Goal: Task Accomplishment & Management: Use online tool/utility

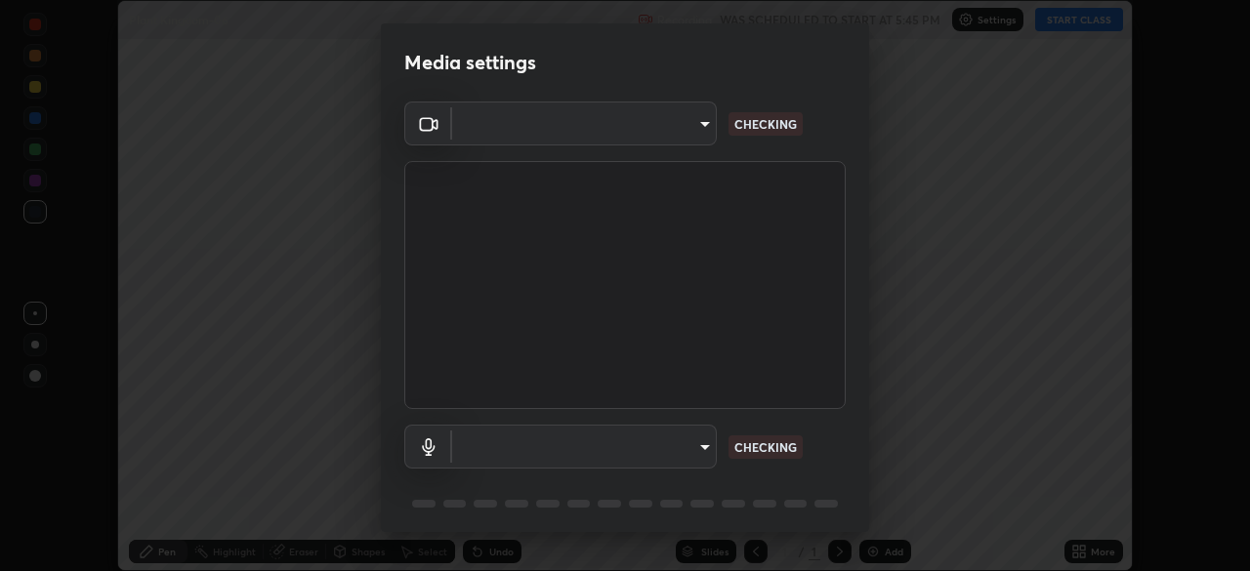
scroll to position [571, 1250]
type input "440dc819fc980925616b5f394eaa9fa6086b7f53d6b22e7c60974c41b8a748ff"
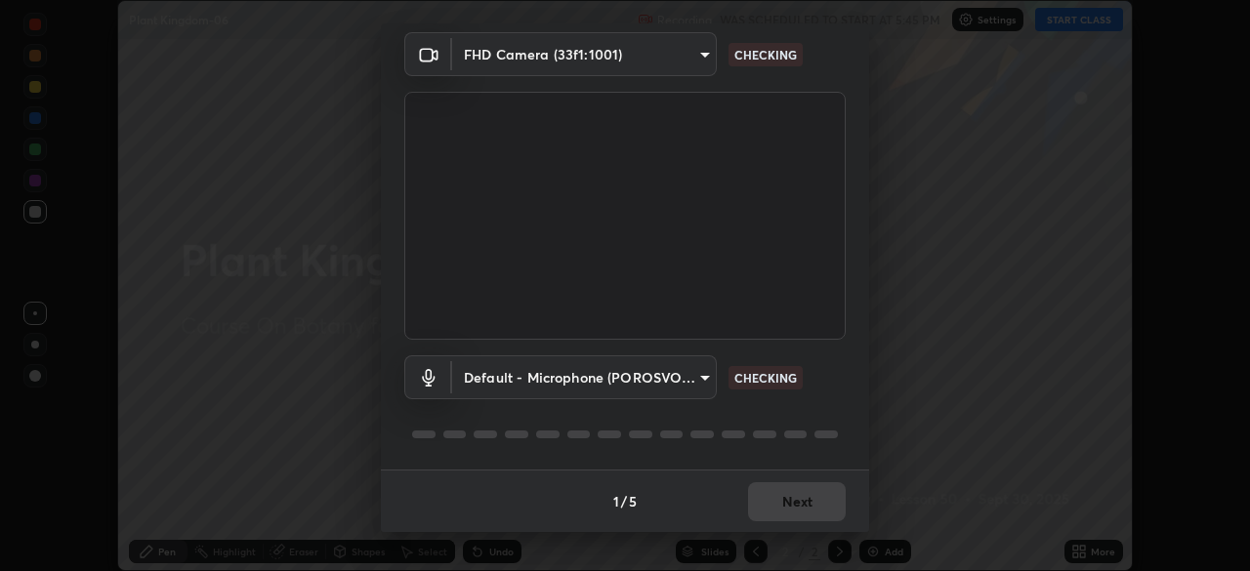
click at [702, 374] on body "Erase all Plant Kingdom-06 Recording WAS SCHEDULED TO START AT 5:45 PM Settings…" at bounding box center [625, 285] width 1250 height 571
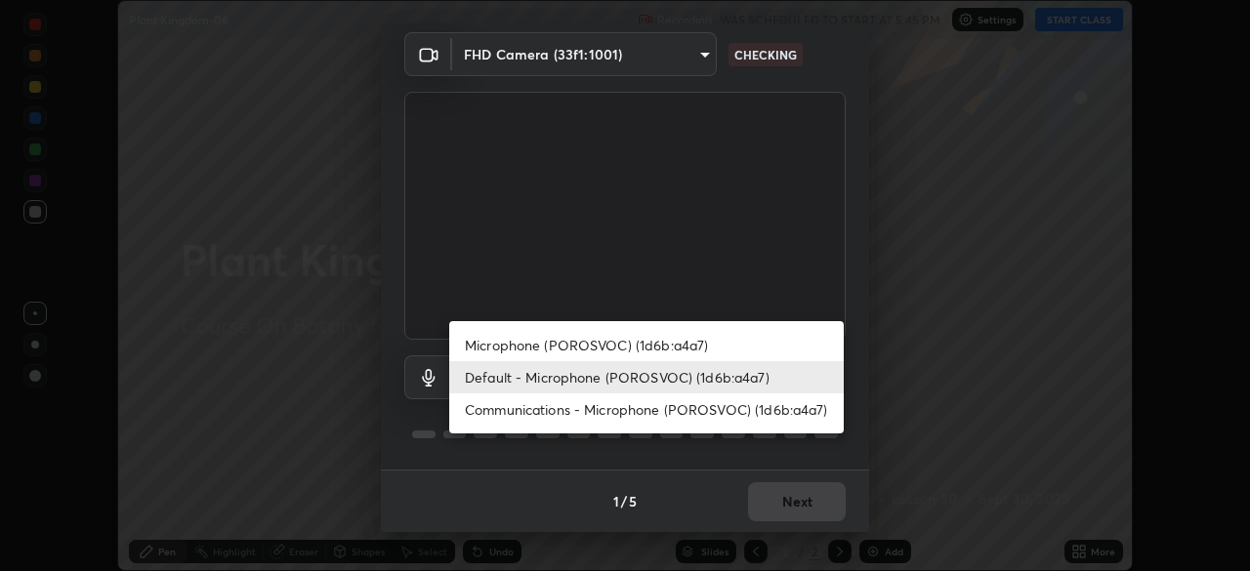
click at [668, 348] on li "Microphone (POROSVOC) (1d6b:a4a7)" at bounding box center [646, 345] width 395 height 32
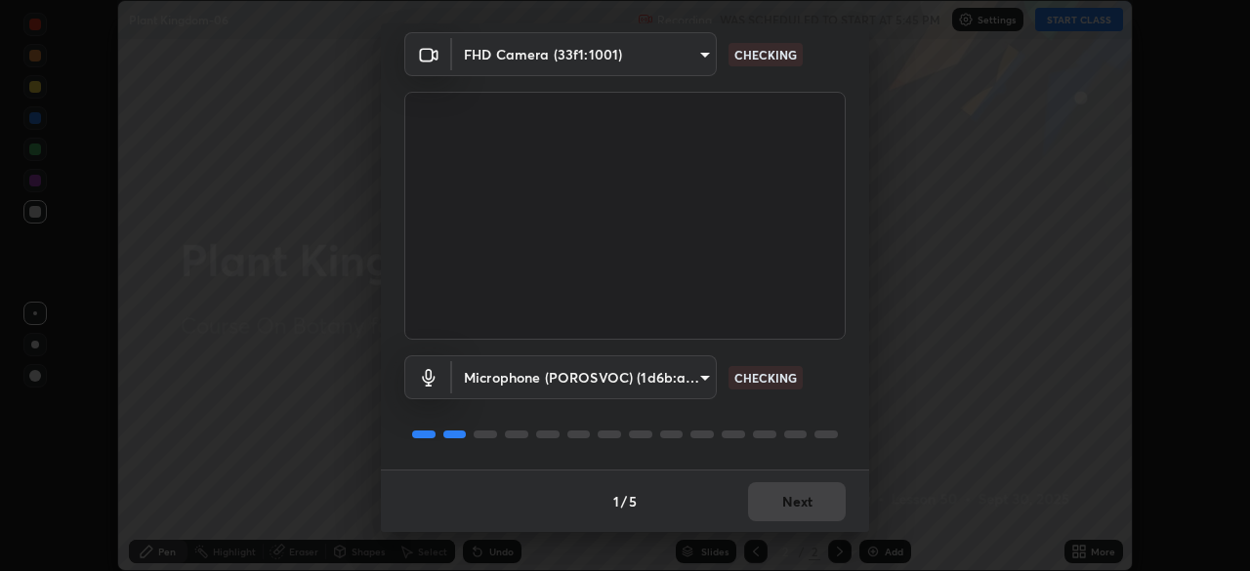
click at [699, 378] on body "Erase all Plant Kingdom-06 Recording WAS SCHEDULED TO START AT 5:45 PM Settings…" at bounding box center [625, 285] width 1250 height 571
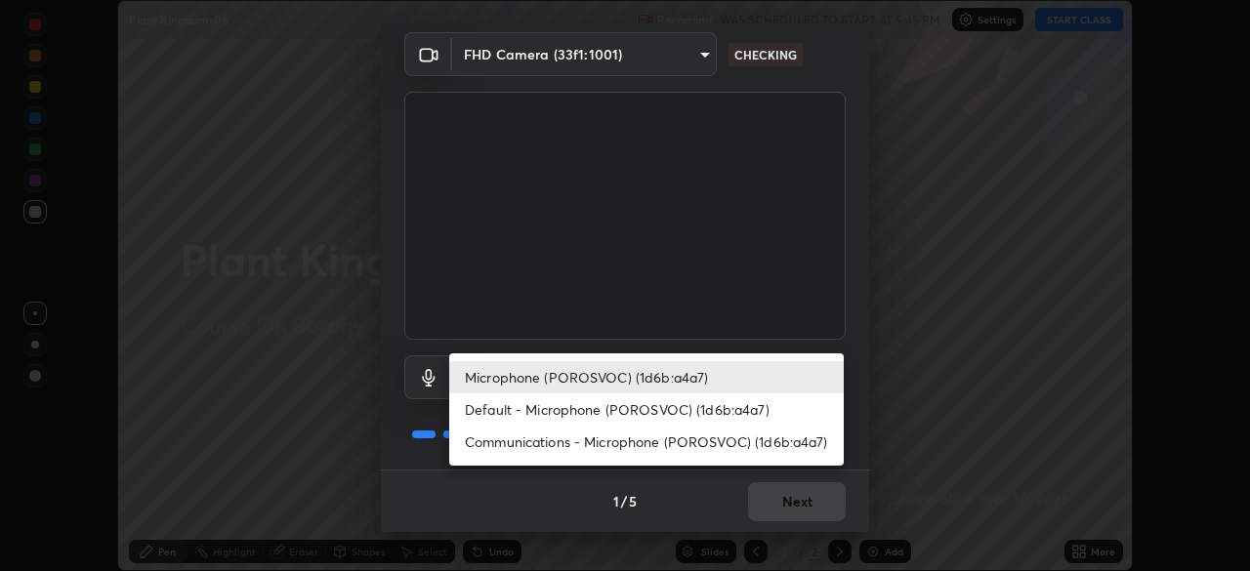
click at [660, 400] on li "Default - Microphone (POROSVOC) (1d6b:a4a7)" at bounding box center [646, 410] width 395 height 32
type input "default"
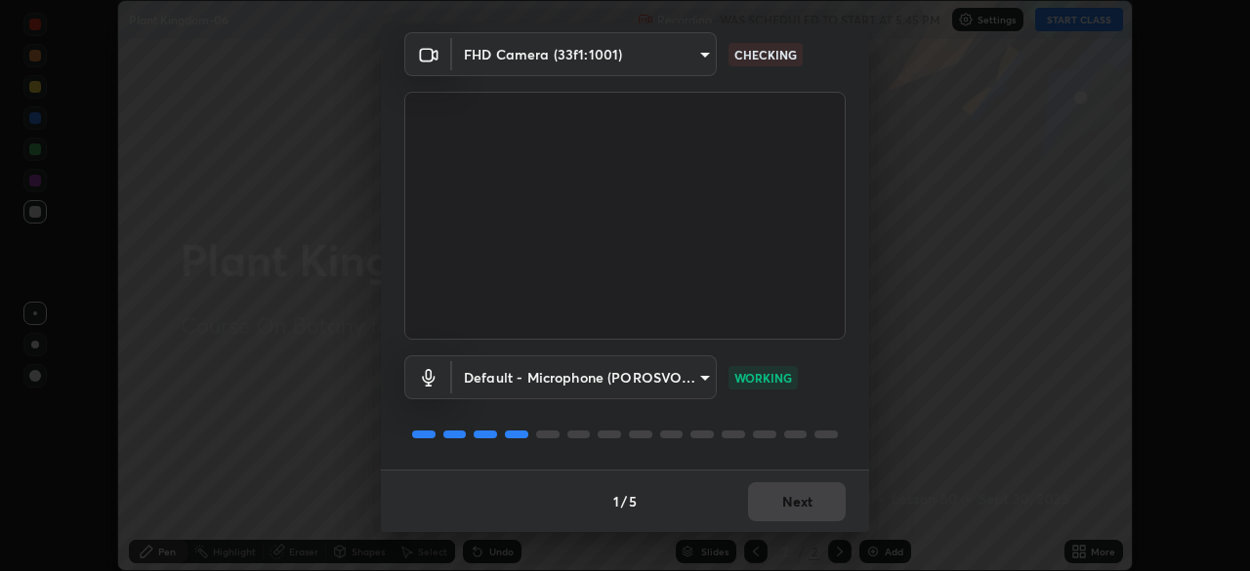
click at [775, 506] on div "1 / 5 Next" at bounding box center [625, 501] width 488 height 63
click at [779, 506] on div "1 / 5 Next" at bounding box center [625, 501] width 488 height 63
click at [781, 505] on div "1 / 5 Next" at bounding box center [625, 501] width 488 height 63
click at [696, 59] on body "Erase all Plant Kingdom-06 Recording WAS SCHEDULED TO START AT 5:45 PM Settings…" at bounding box center [625, 285] width 1250 height 571
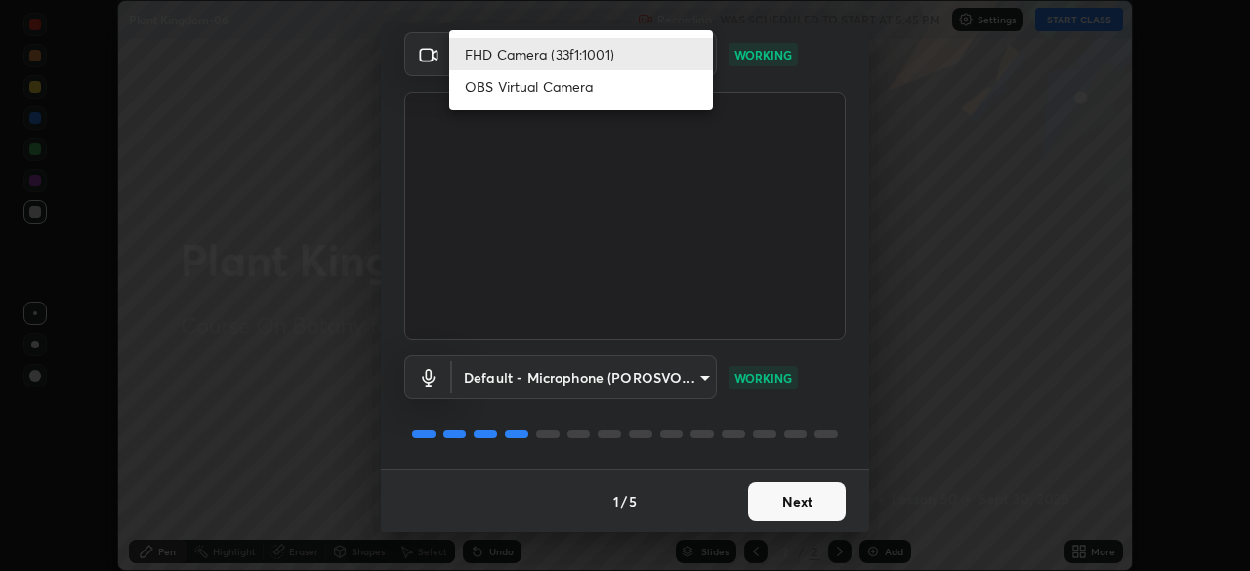
click at [639, 90] on li "OBS Virtual Camera" at bounding box center [581, 86] width 264 height 32
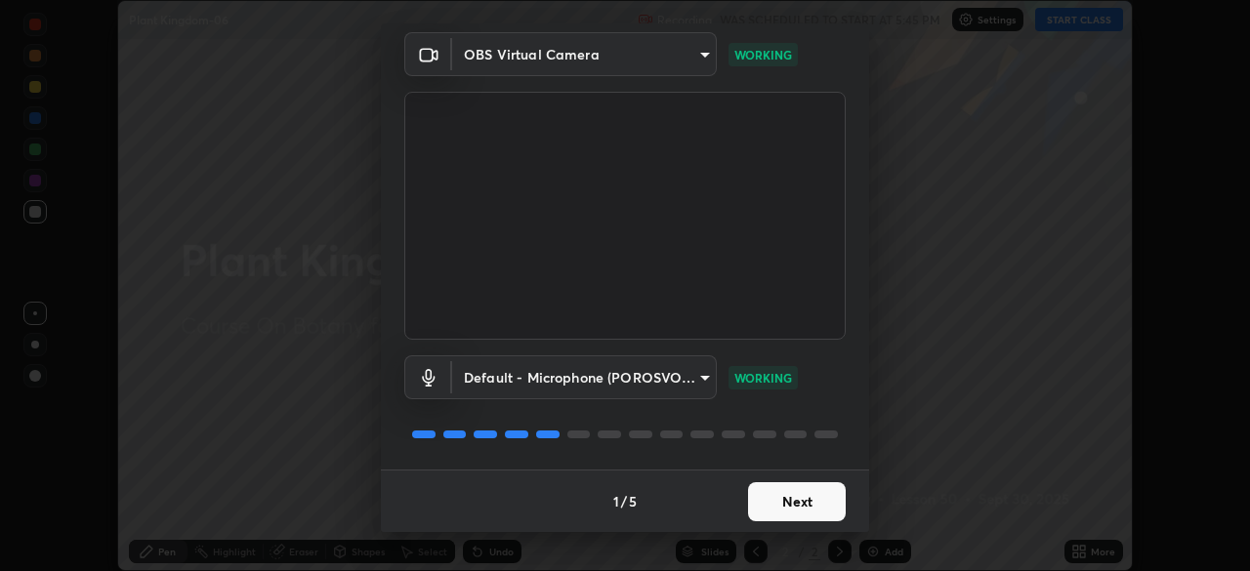
click at [696, 54] on body "Erase all Plant Kingdom-06 Recording WAS SCHEDULED TO START AT 5:45 PM Settings…" at bounding box center [625, 285] width 1250 height 571
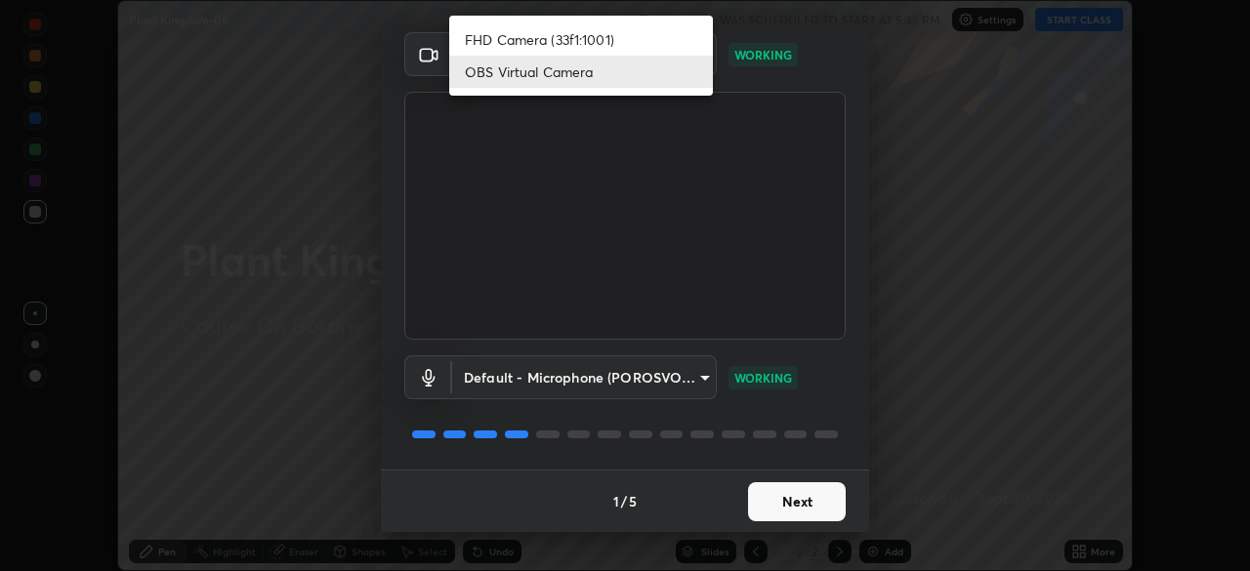
click at [673, 38] on li "FHD Camera (33f1:1001)" at bounding box center [581, 39] width 264 height 32
type input "440dc819fc980925616b5f394eaa9fa6086b7f53d6b22e7c60974c41b8a748ff"
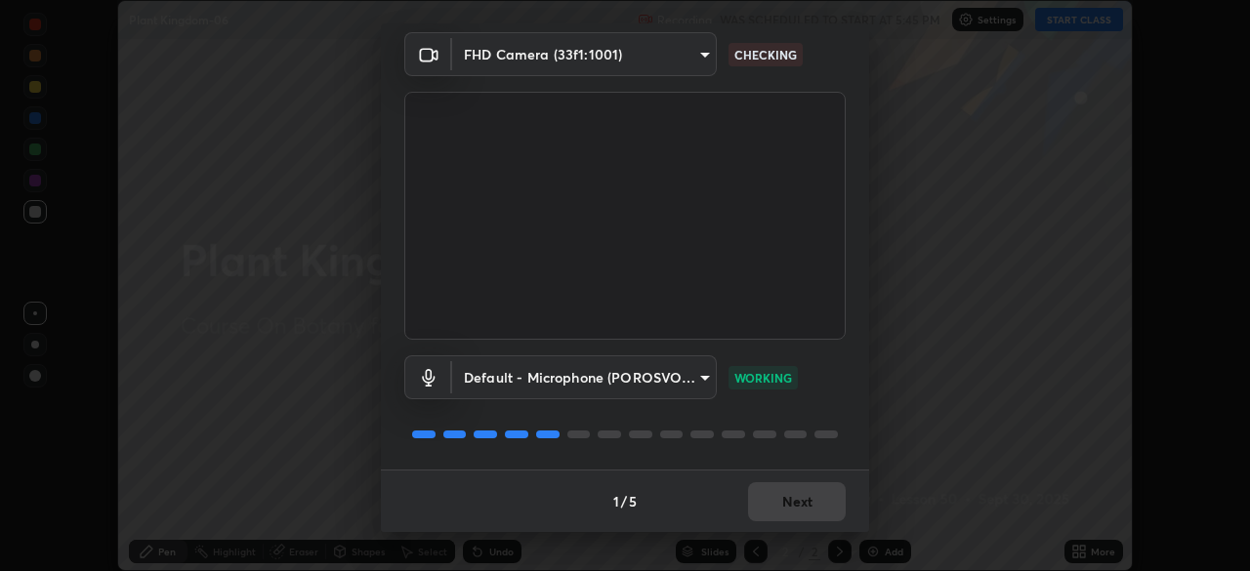
click at [765, 507] on div "1 / 5 Next" at bounding box center [625, 501] width 488 height 63
click at [769, 509] on div "1 / 5 Next" at bounding box center [625, 501] width 488 height 63
click at [774, 503] on div "1 / 5 Next" at bounding box center [625, 501] width 488 height 63
click at [779, 520] on button "Next" at bounding box center [797, 501] width 98 height 39
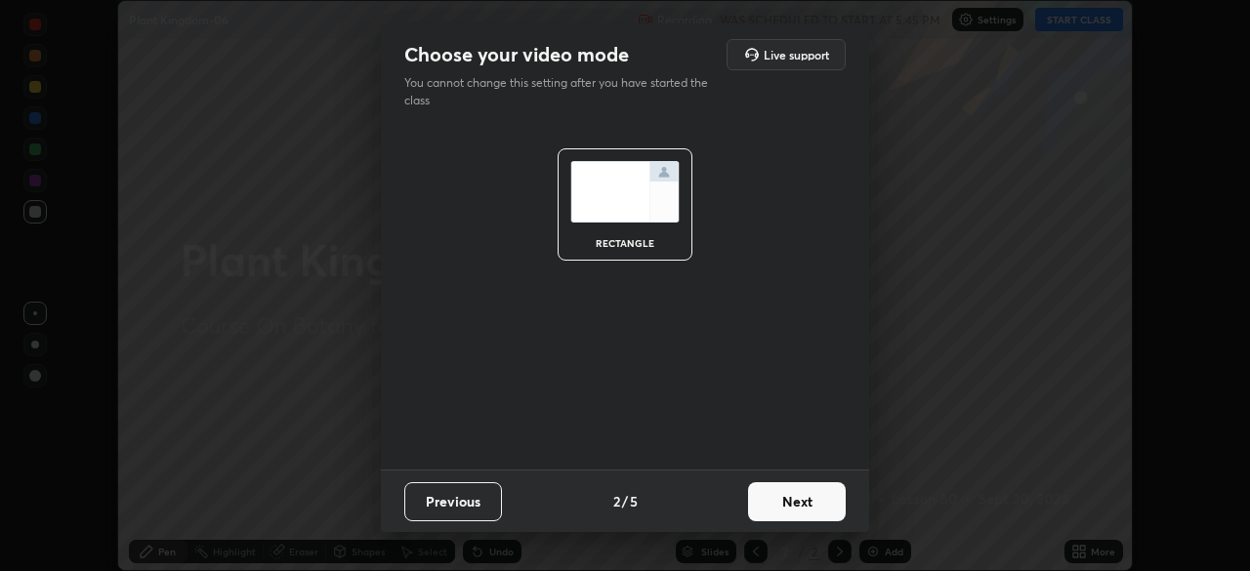
click at [775, 513] on button "Next" at bounding box center [797, 501] width 98 height 39
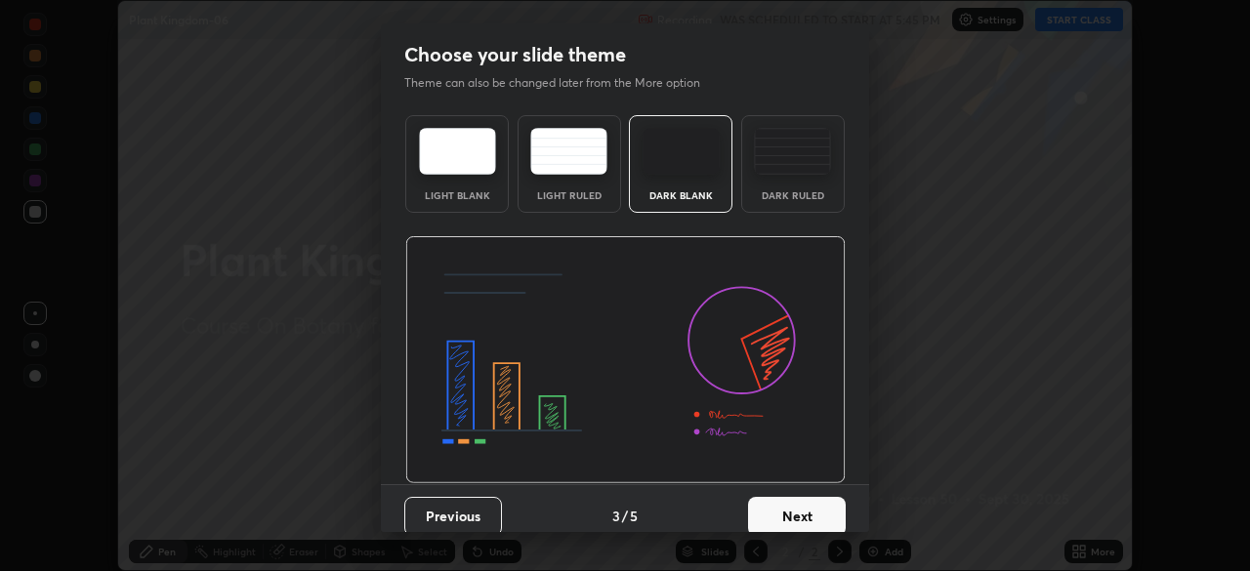
click at [777, 502] on button "Next" at bounding box center [797, 516] width 98 height 39
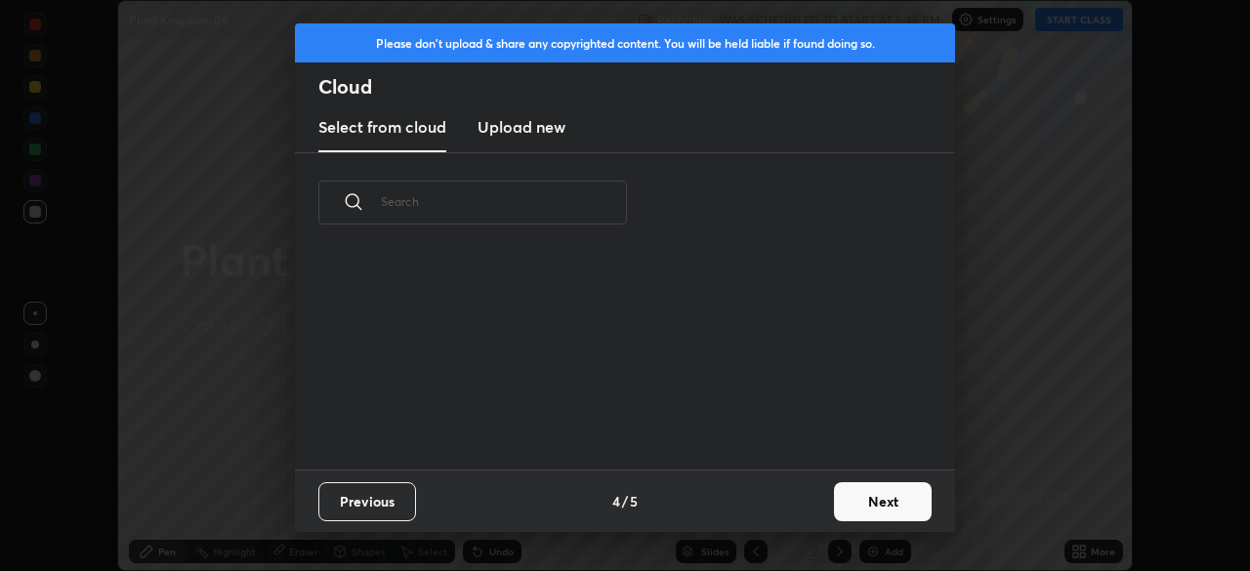
click at [837, 502] on button "Next" at bounding box center [883, 501] width 98 height 39
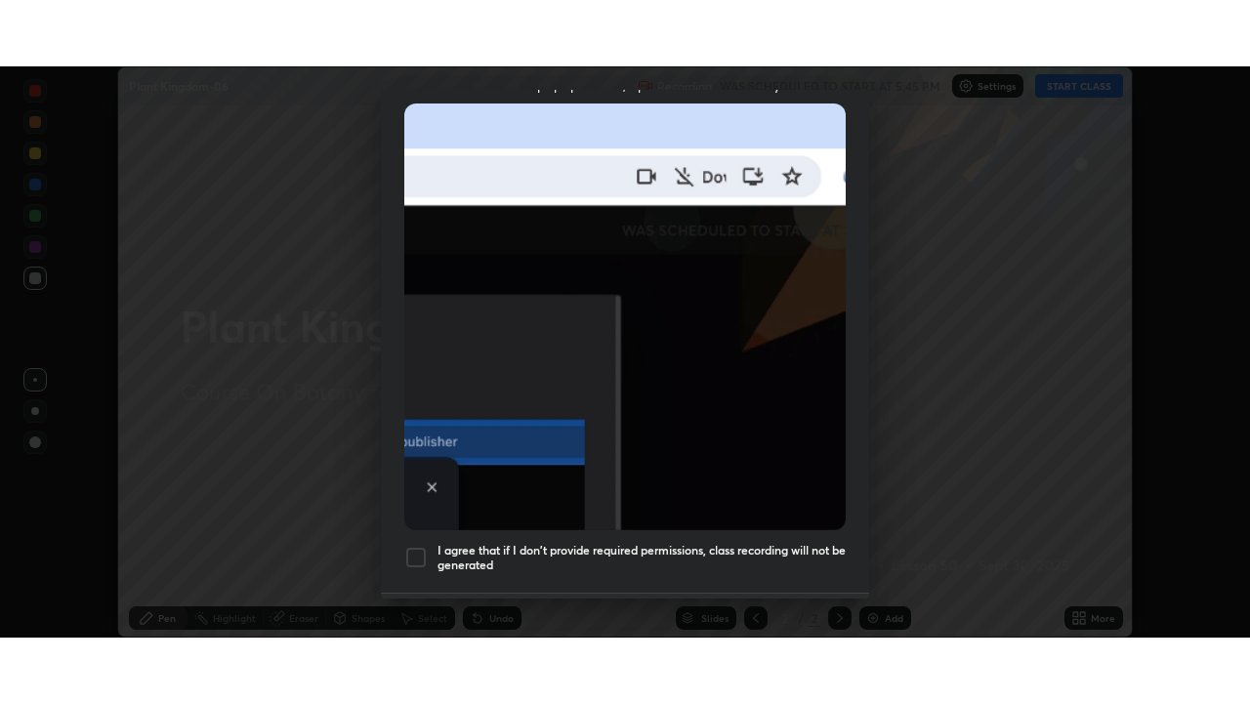
scroll to position [468, 0]
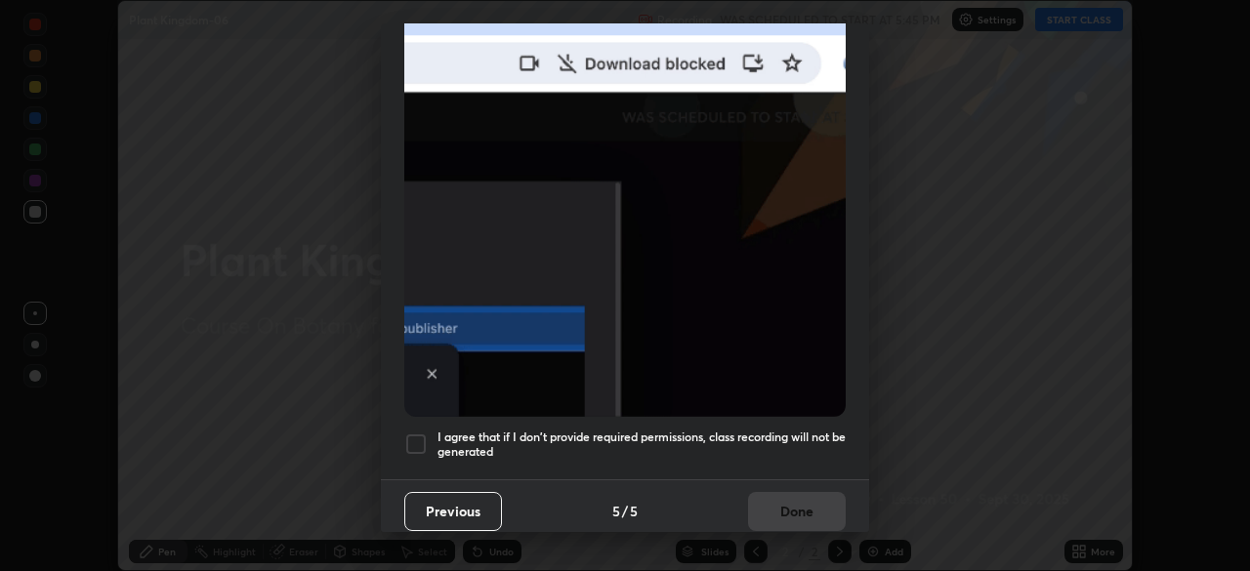
click at [421, 433] on div at bounding box center [415, 444] width 23 height 23
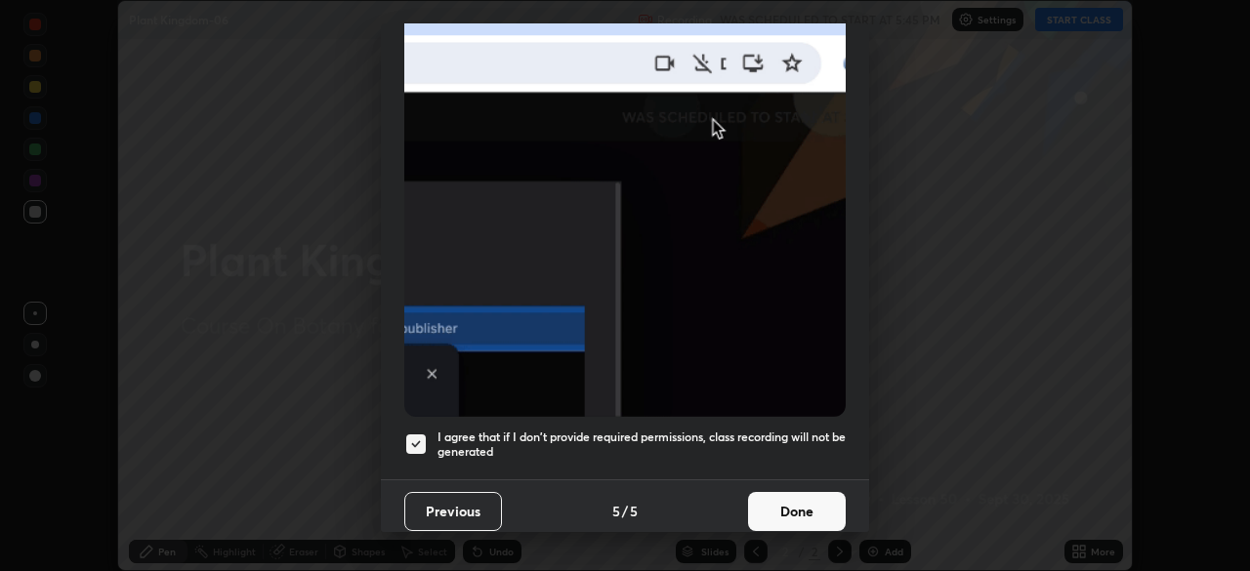
click at [755, 504] on button "Done" at bounding box center [797, 511] width 98 height 39
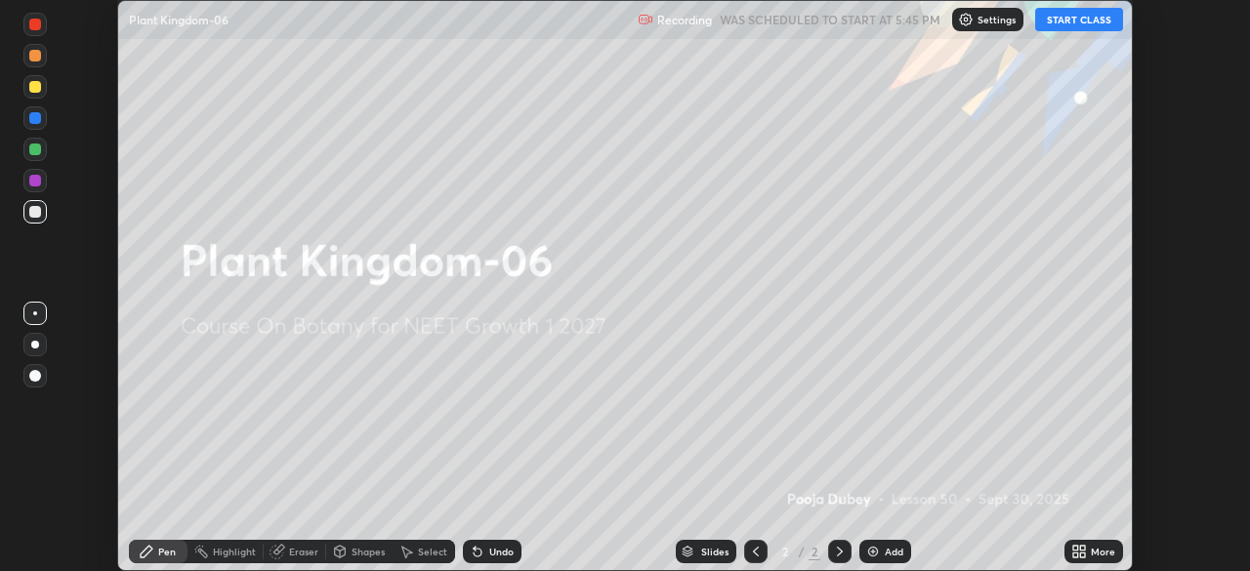
click at [1069, 29] on button "START CLASS" at bounding box center [1079, 19] width 88 height 23
click at [1082, 555] on icon at bounding box center [1082, 555] width 5 height 5
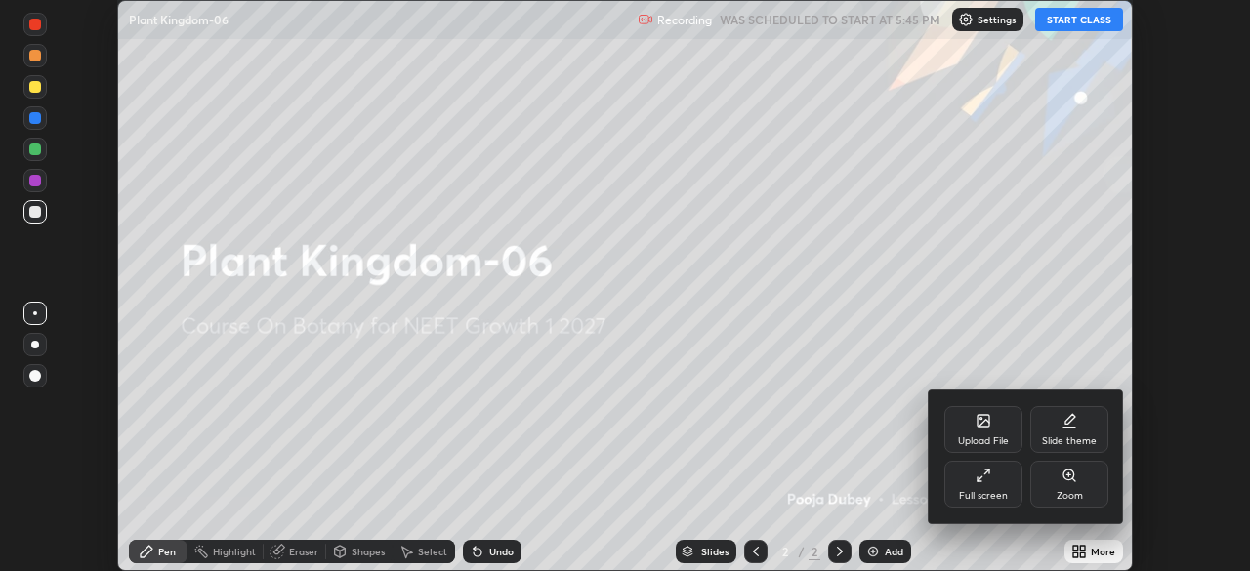
click at [974, 491] on div "Full screen" at bounding box center [983, 496] width 49 height 10
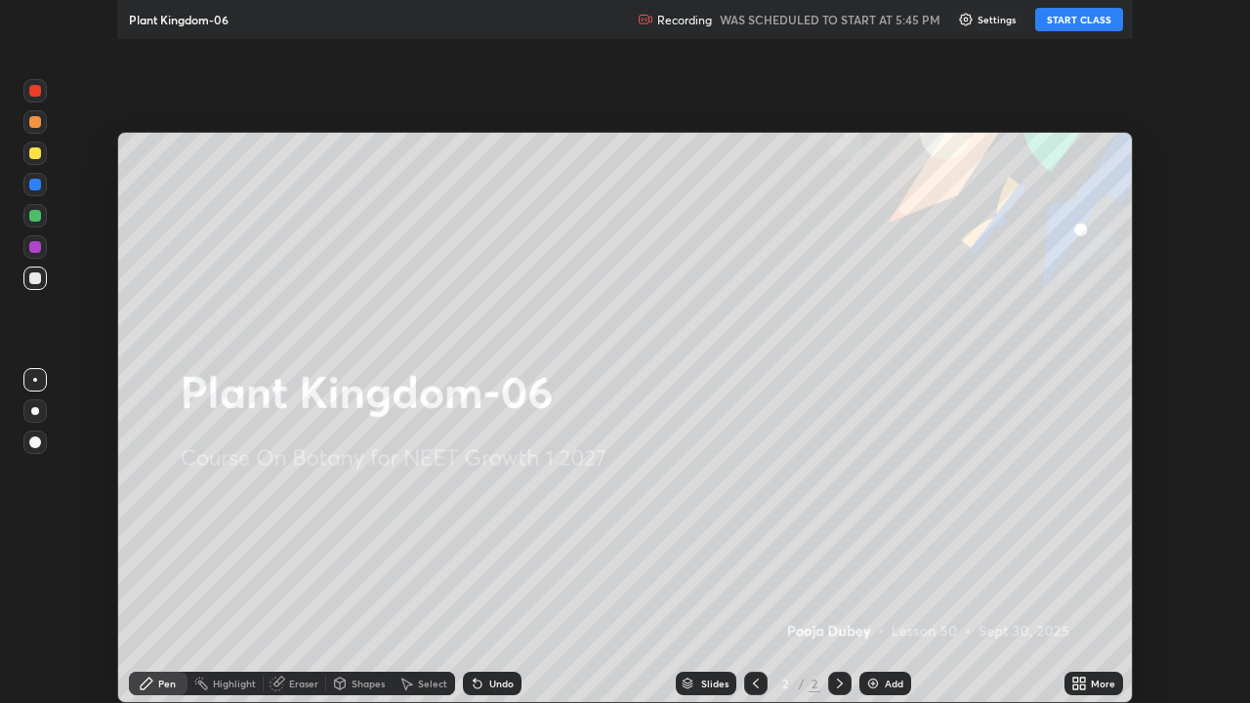
scroll to position [703, 1250]
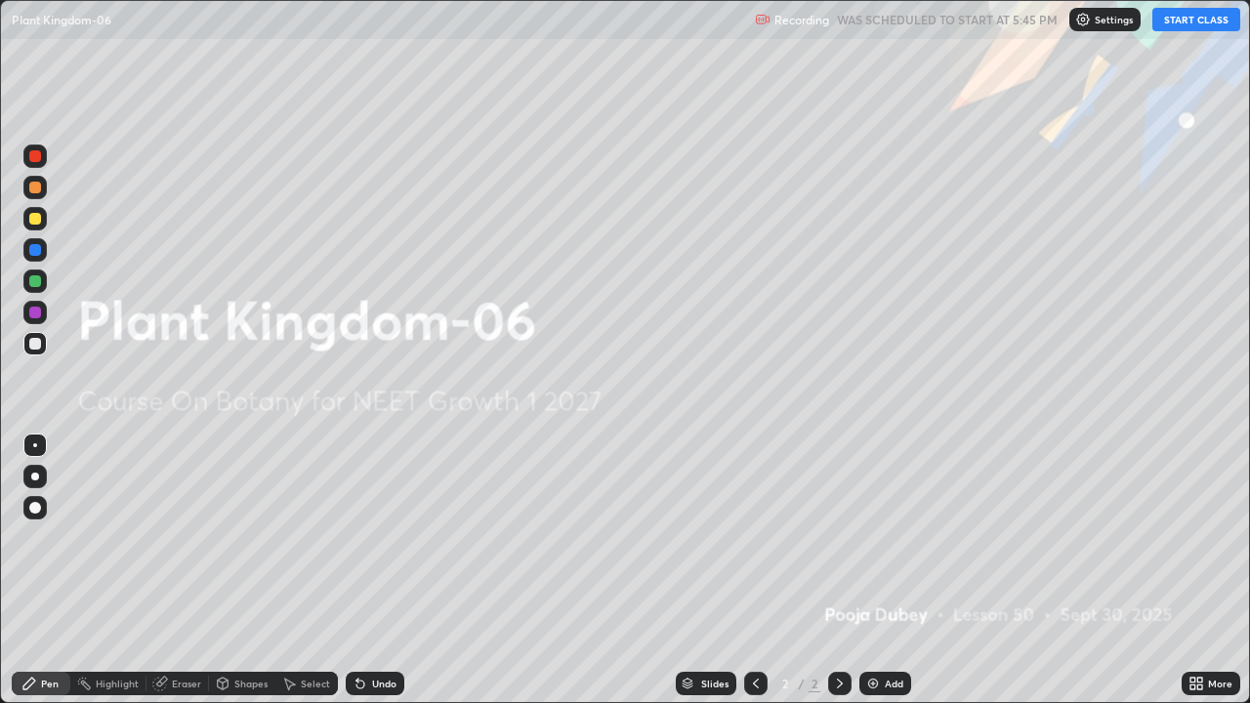
click at [1197, 570] on icon at bounding box center [1197, 684] width 16 height 16
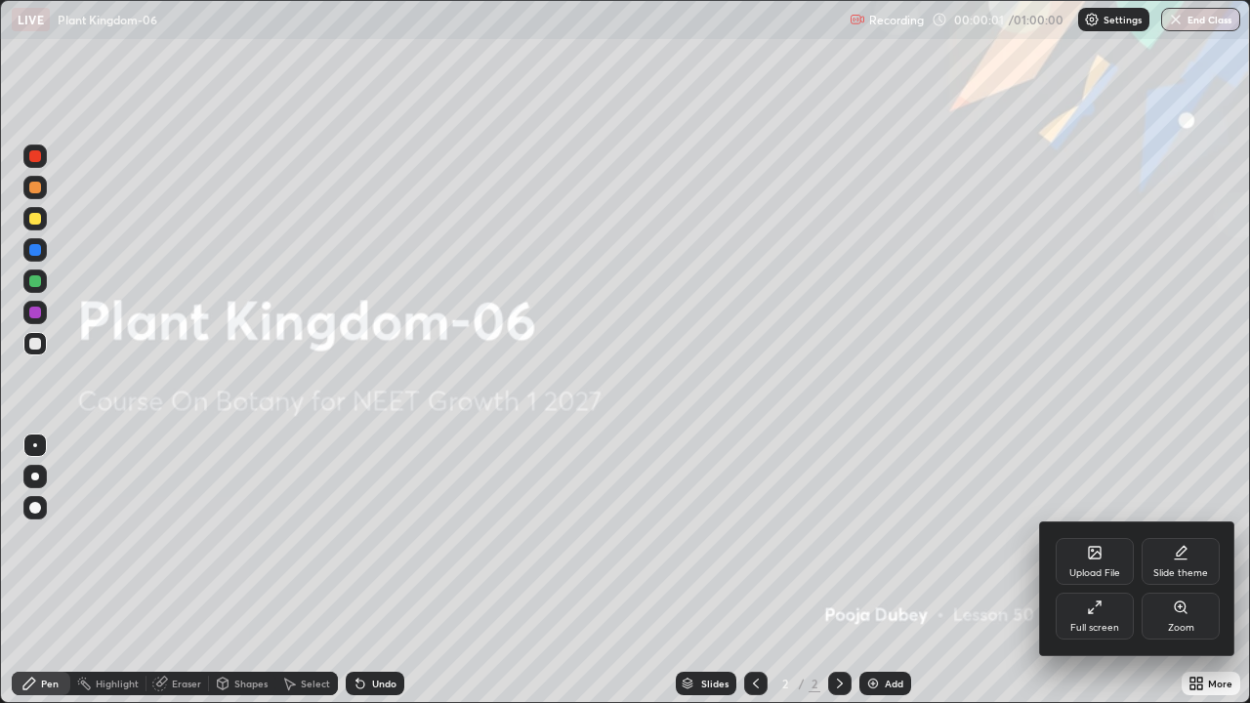
click at [893, 522] on div at bounding box center [625, 351] width 1250 height 703
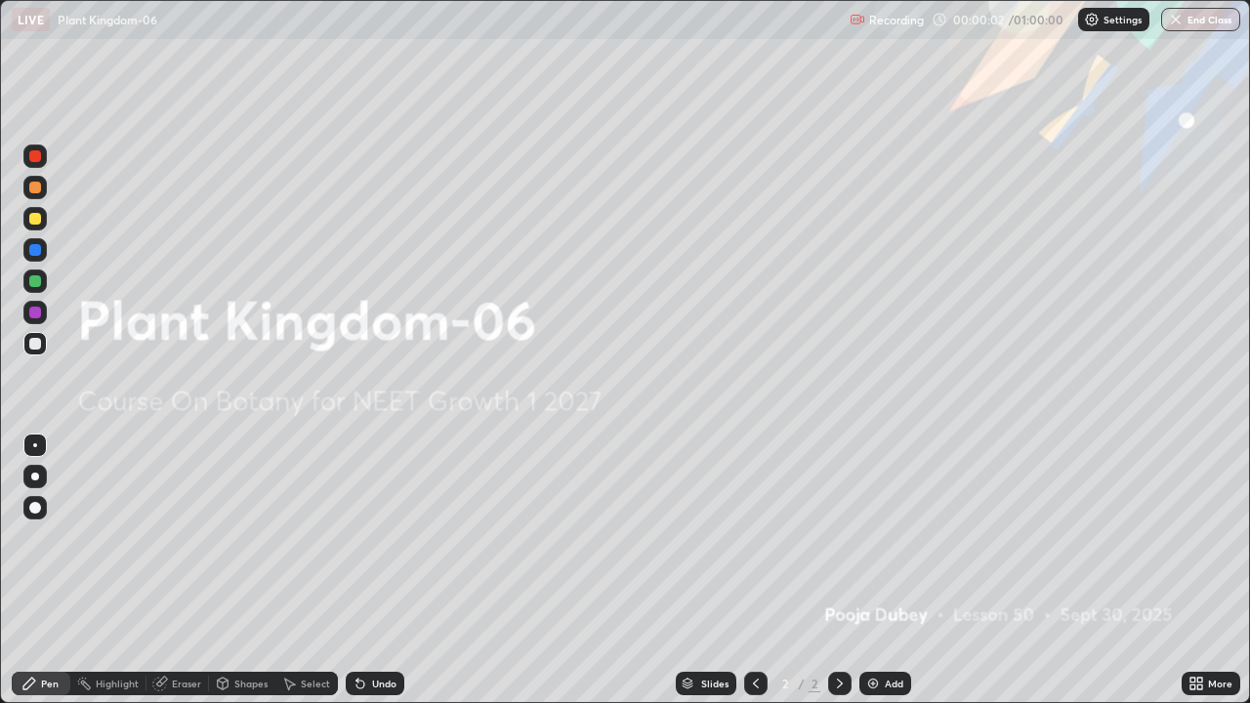
click at [869, 570] on img at bounding box center [873, 684] width 16 height 16
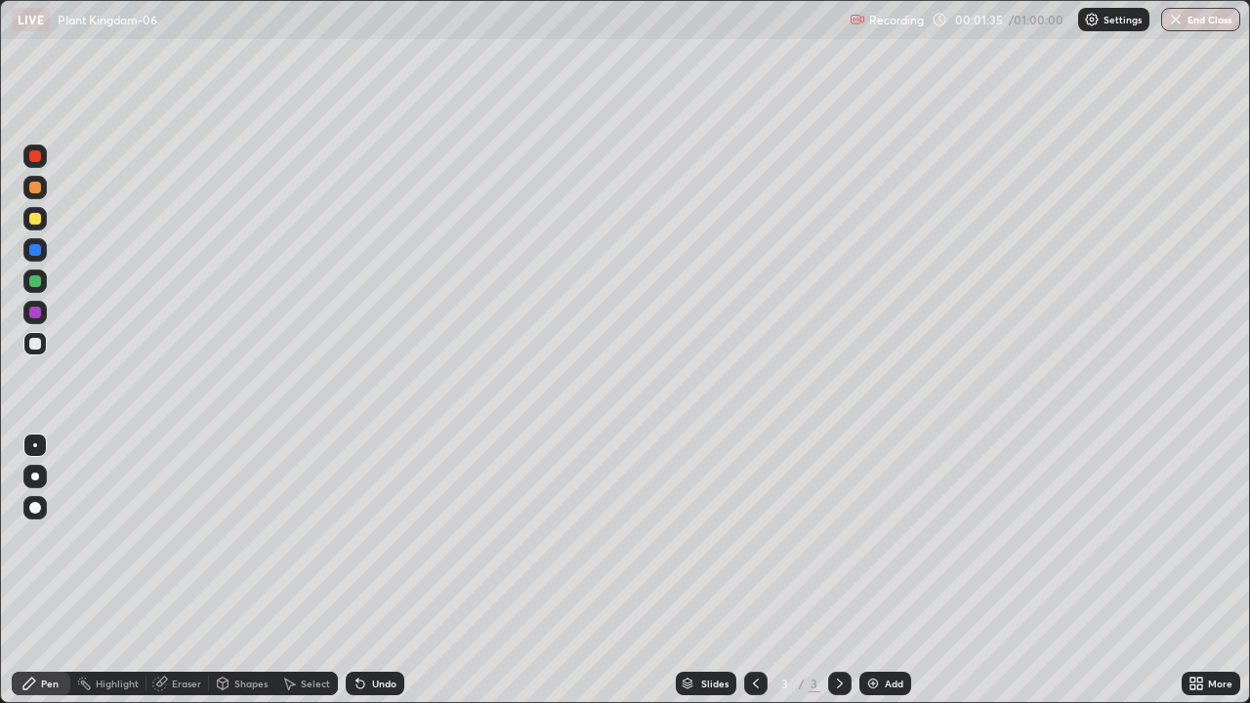
click at [35, 277] on div at bounding box center [35, 281] width 12 height 12
click at [34, 477] on div at bounding box center [35, 477] width 8 height 8
click at [40, 345] on div at bounding box center [35, 344] width 12 height 12
click at [385, 570] on div "Undo" at bounding box center [384, 684] width 24 height 10
click at [387, 570] on div "Undo" at bounding box center [375, 683] width 59 height 23
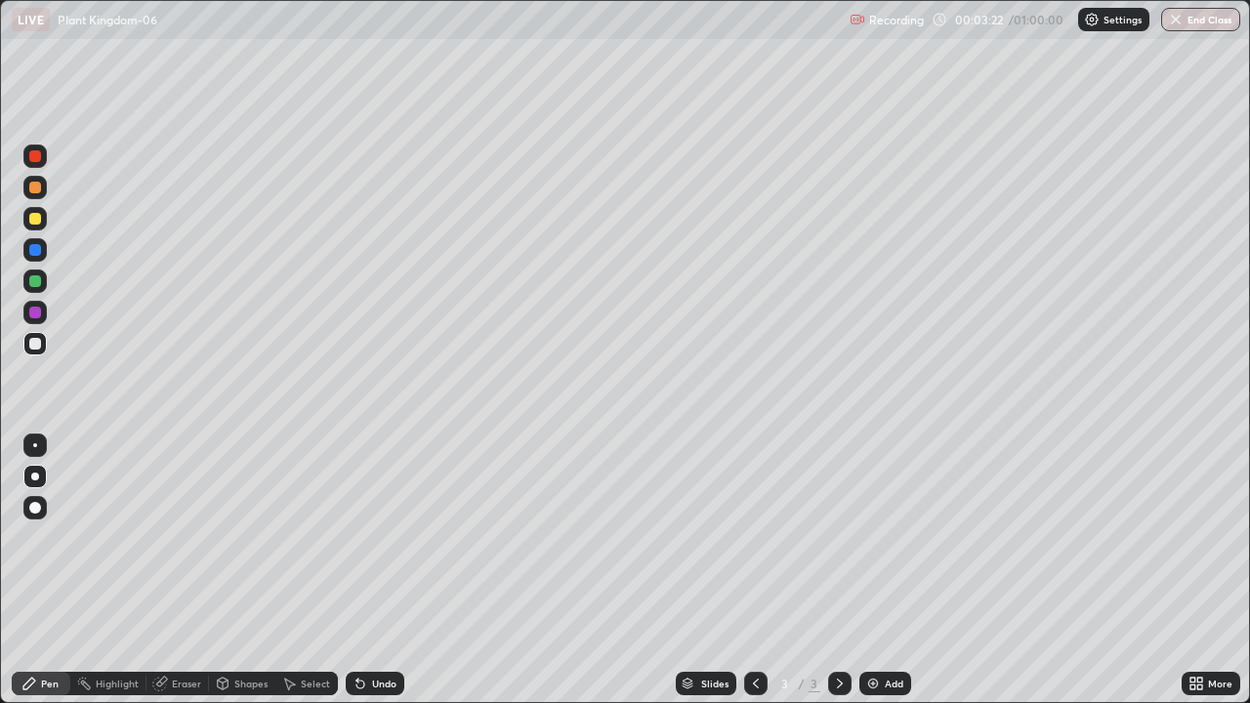
click at [38, 283] on div at bounding box center [35, 281] width 12 height 12
click at [36, 352] on div at bounding box center [34, 343] width 23 height 23
click at [877, 570] on img at bounding box center [873, 684] width 16 height 16
click at [248, 570] on div "Shapes" at bounding box center [250, 684] width 33 height 10
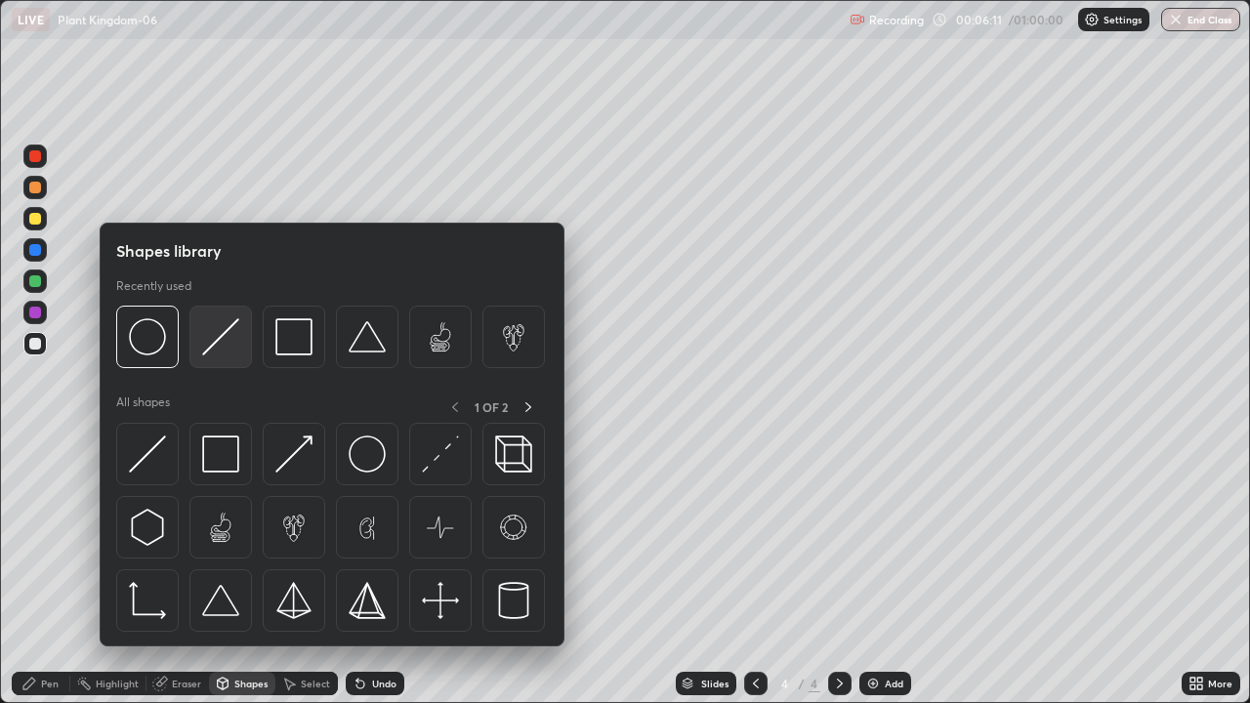
click at [223, 347] on img at bounding box center [220, 336] width 37 height 37
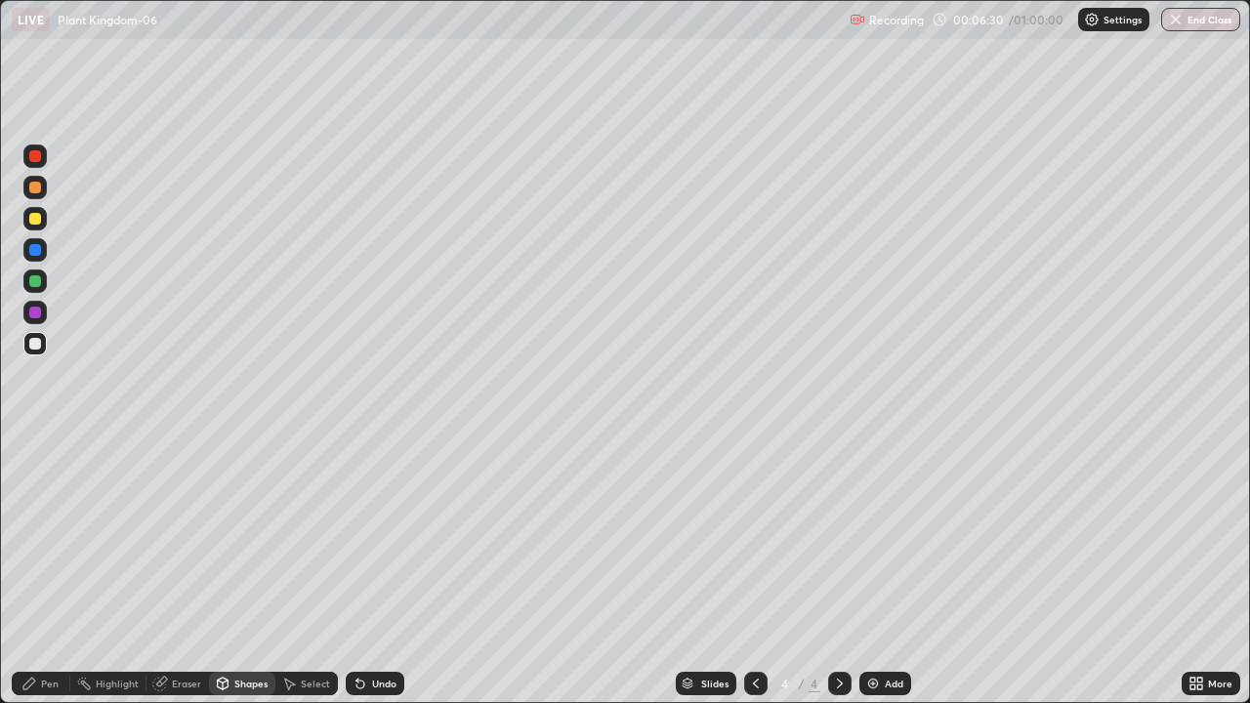
click at [36, 281] on div at bounding box center [35, 281] width 12 height 12
click at [43, 570] on div "Pen" at bounding box center [41, 683] width 59 height 23
click at [36, 344] on div at bounding box center [35, 344] width 12 height 12
click at [1192, 570] on icon at bounding box center [1193, 680] width 5 height 5
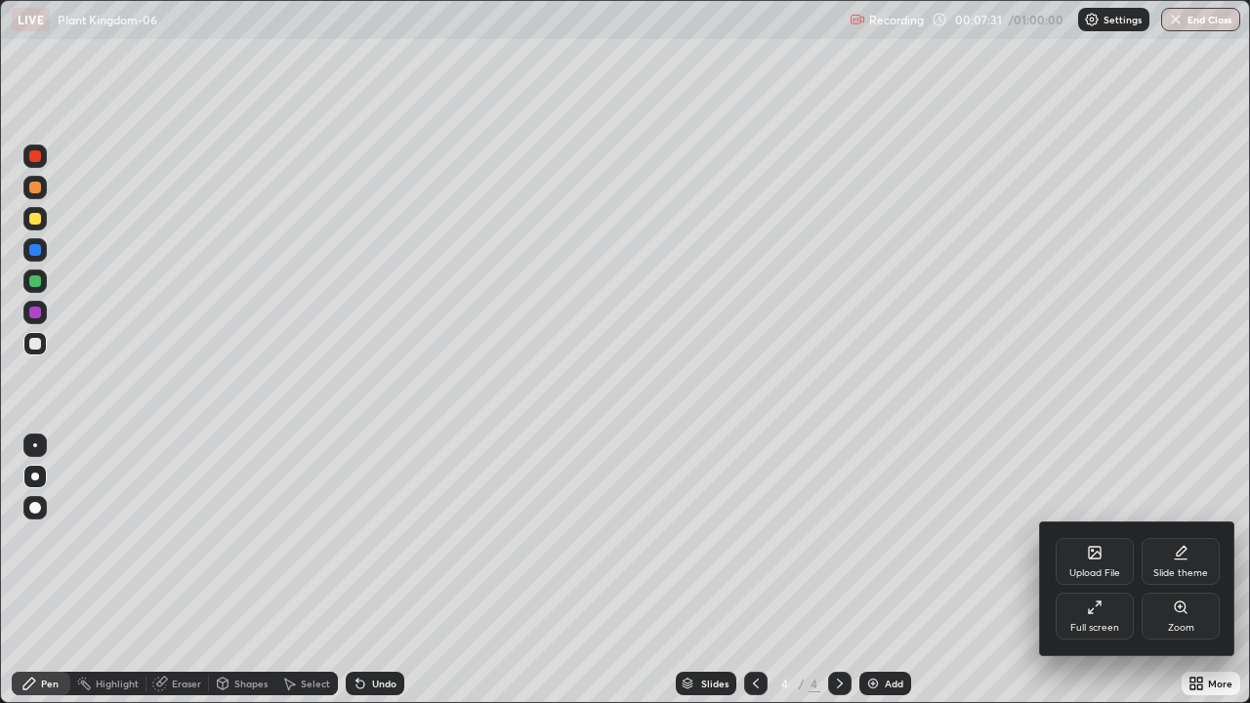
click at [1093, 550] on icon at bounding box center [1093, 551] width 2 height 2
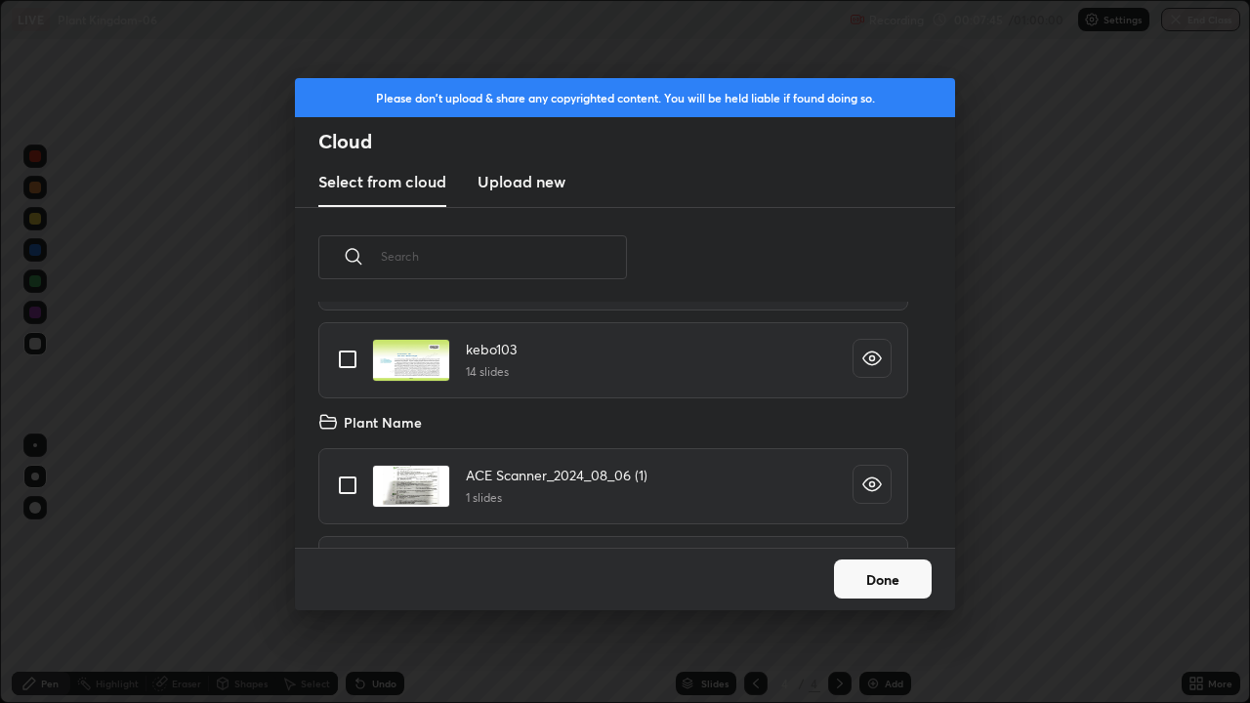
scroll to position [6517, 0]
click at [346, 358] on input "grid" at bounding box center [347, 355] width 41 height 41
checkbox input "true"
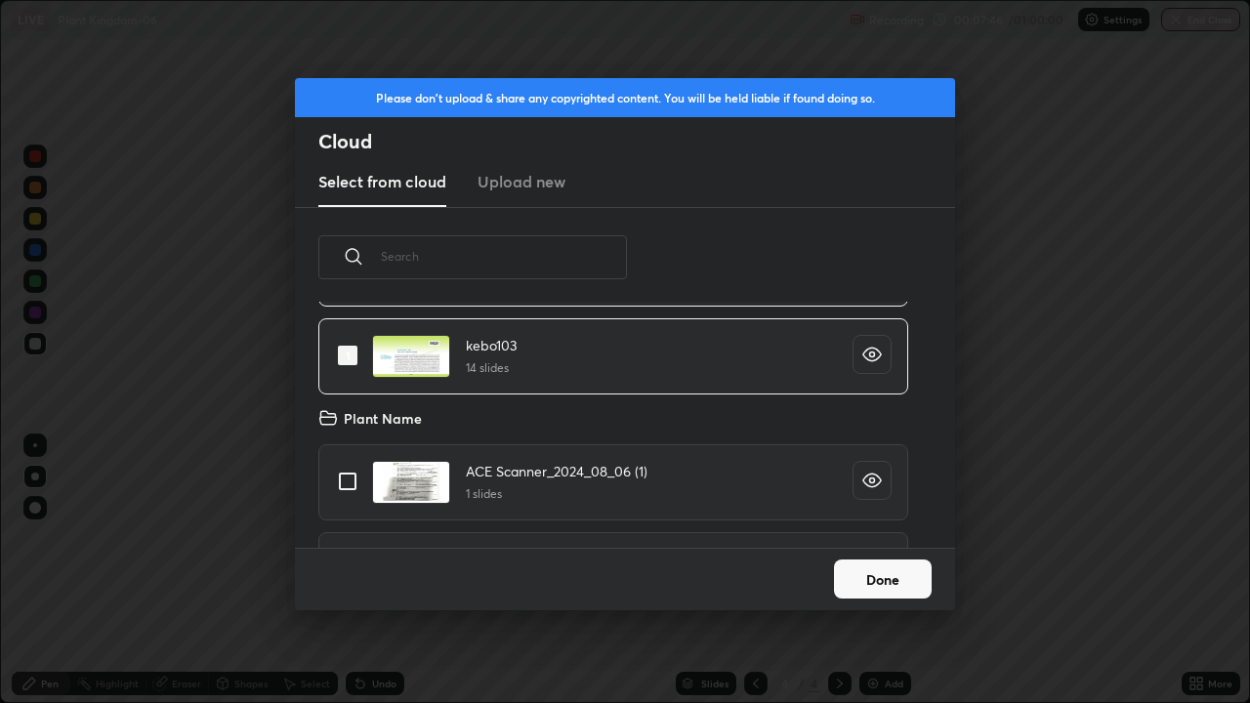
click at [845, 570] on button "Done" at bounding box center [883, 579] width 98 height 39
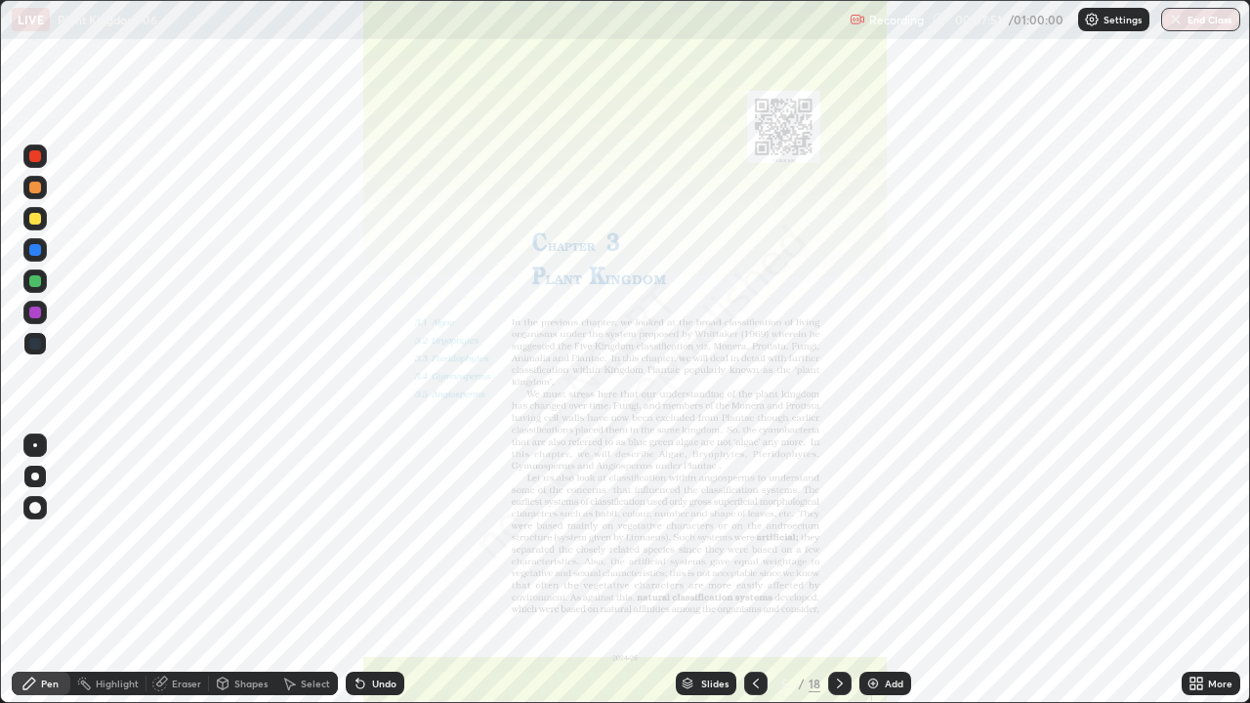
click at [694, 570] on div "Slides" at bounding box center [706, 683] width 61 height 23
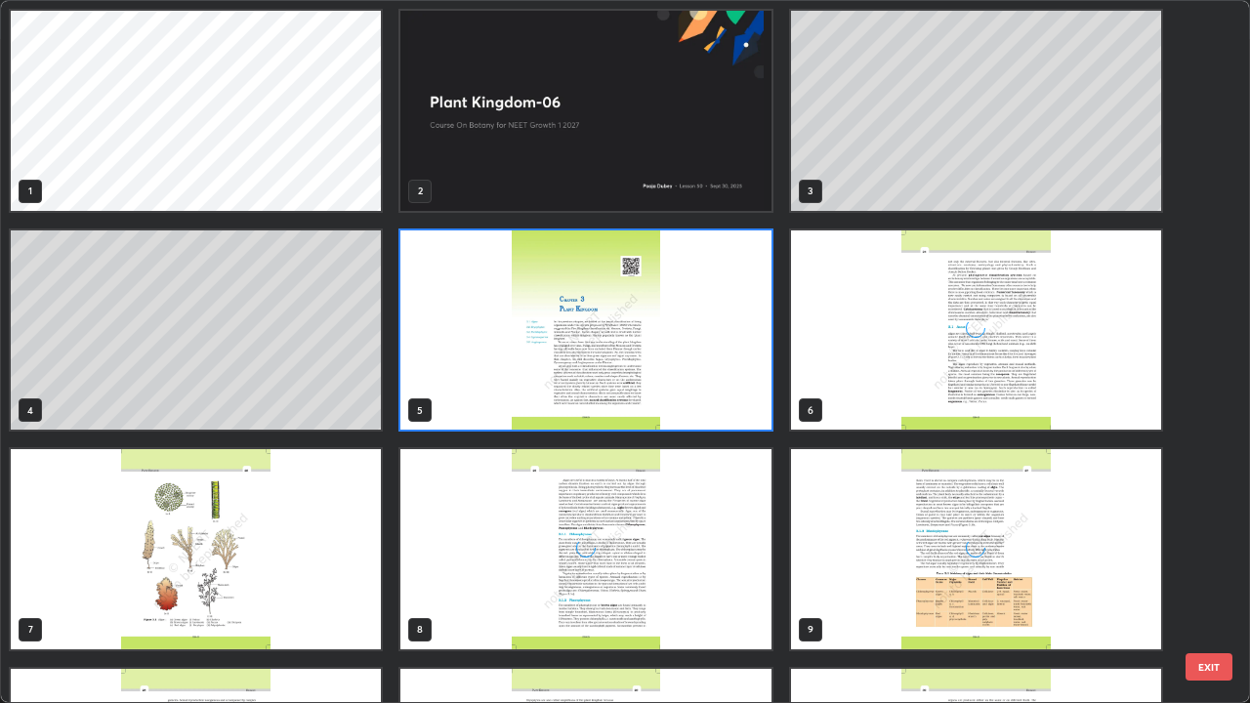
scroll to position [214, 0]
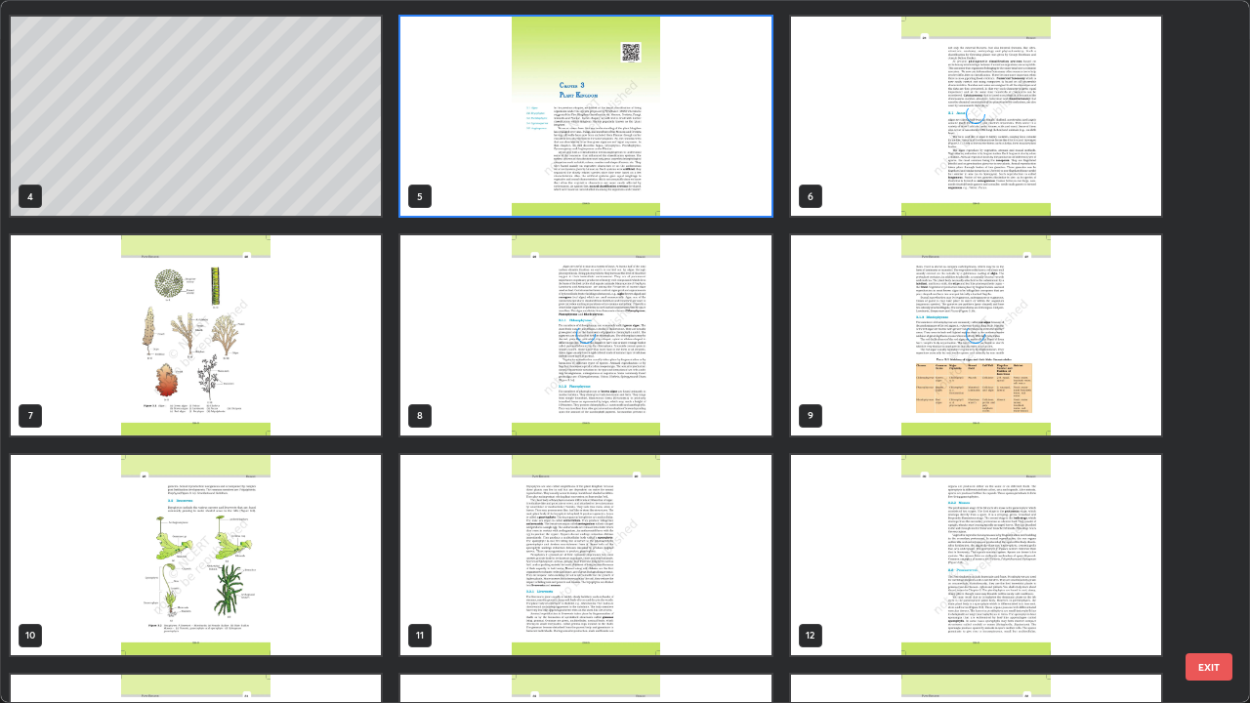
click at [237, 412] on img "grid" at bounding box center [196, 335] width 370 height 200
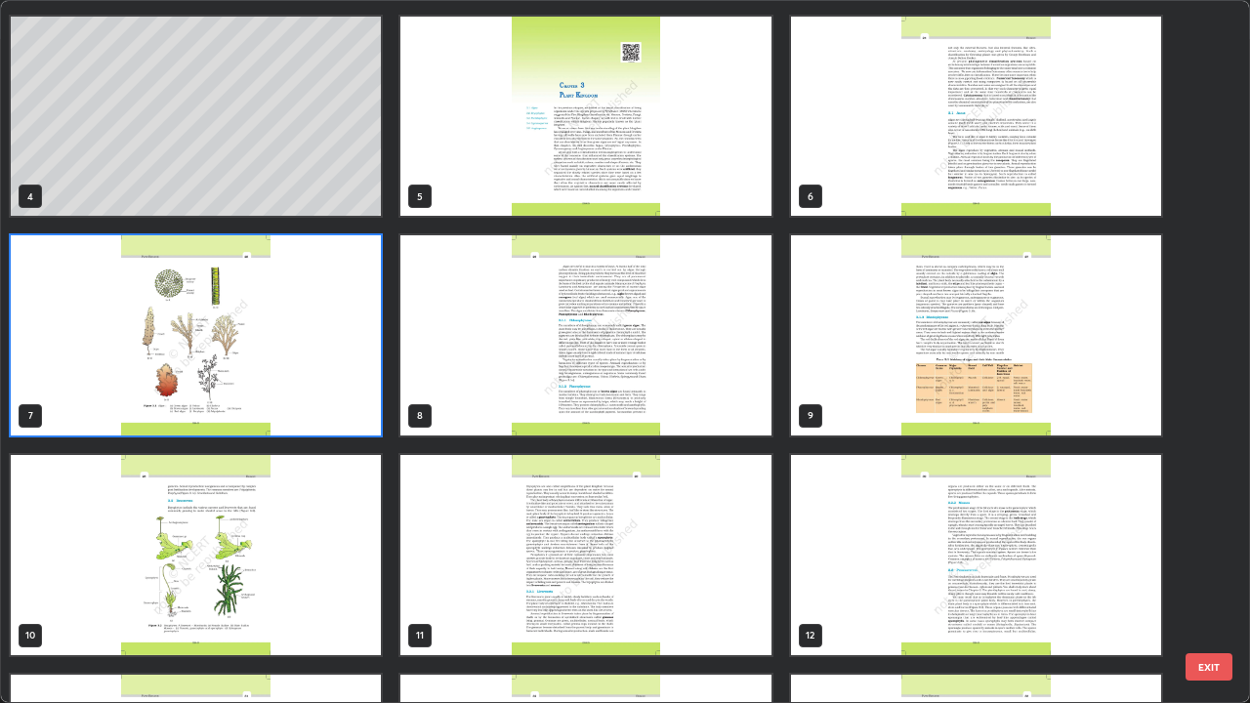
click at [225, 399] on img "grid" at bounding box center [196, 335] width 370 height 200
click at [221, 394] on img "grid" at bounding box center [196, 335] width 370 height 200
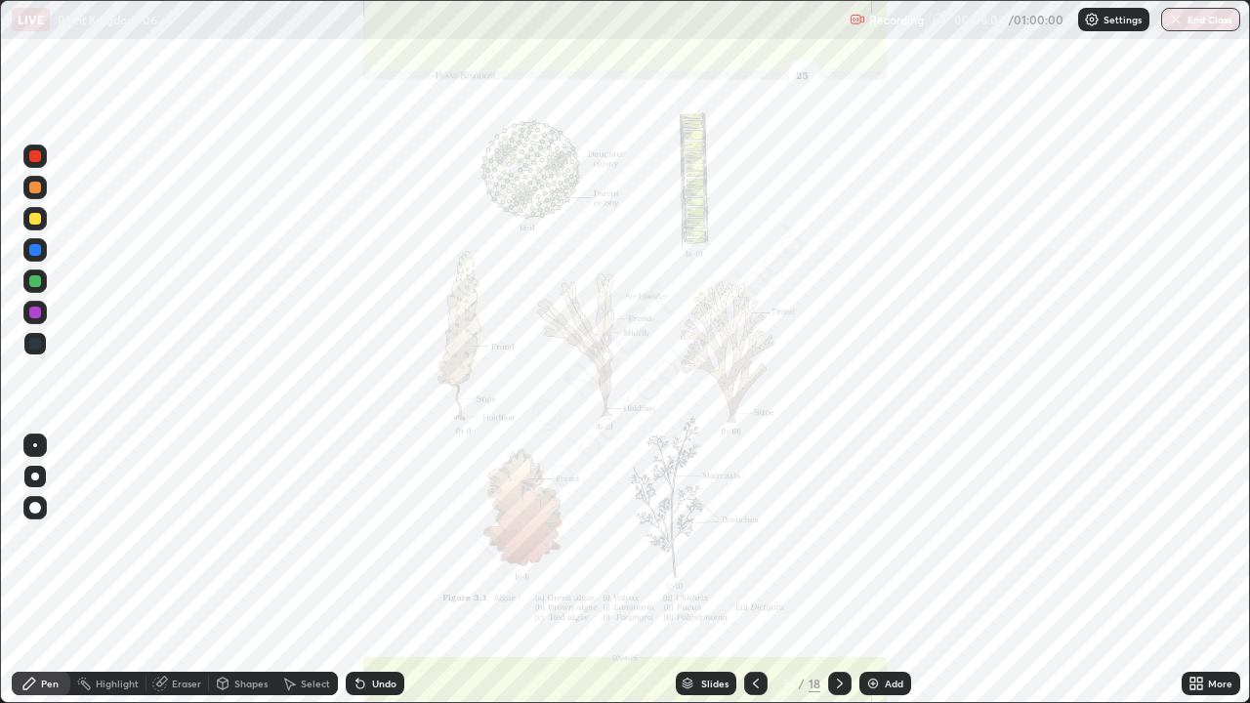
click at [837, 570] on icon at bounding box center [840, 684] width 6 height 10
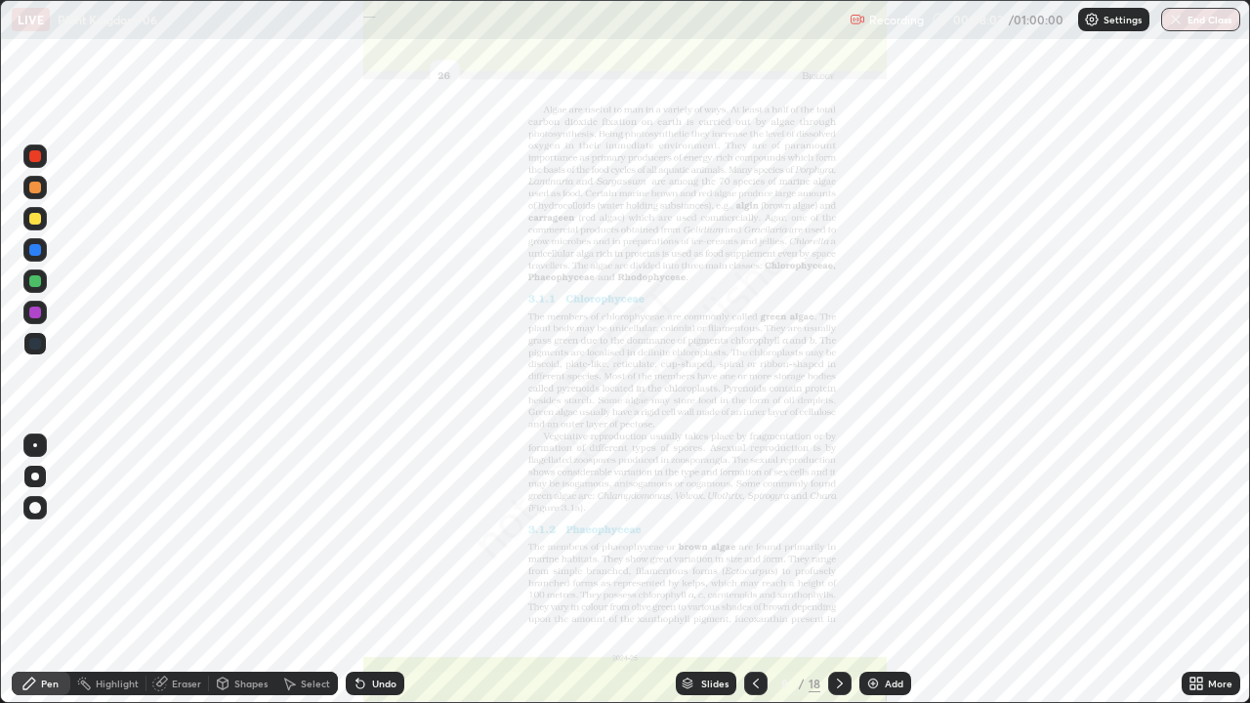
click at [829, 570] on div at bounding box center [839, 683] width 23 height 23
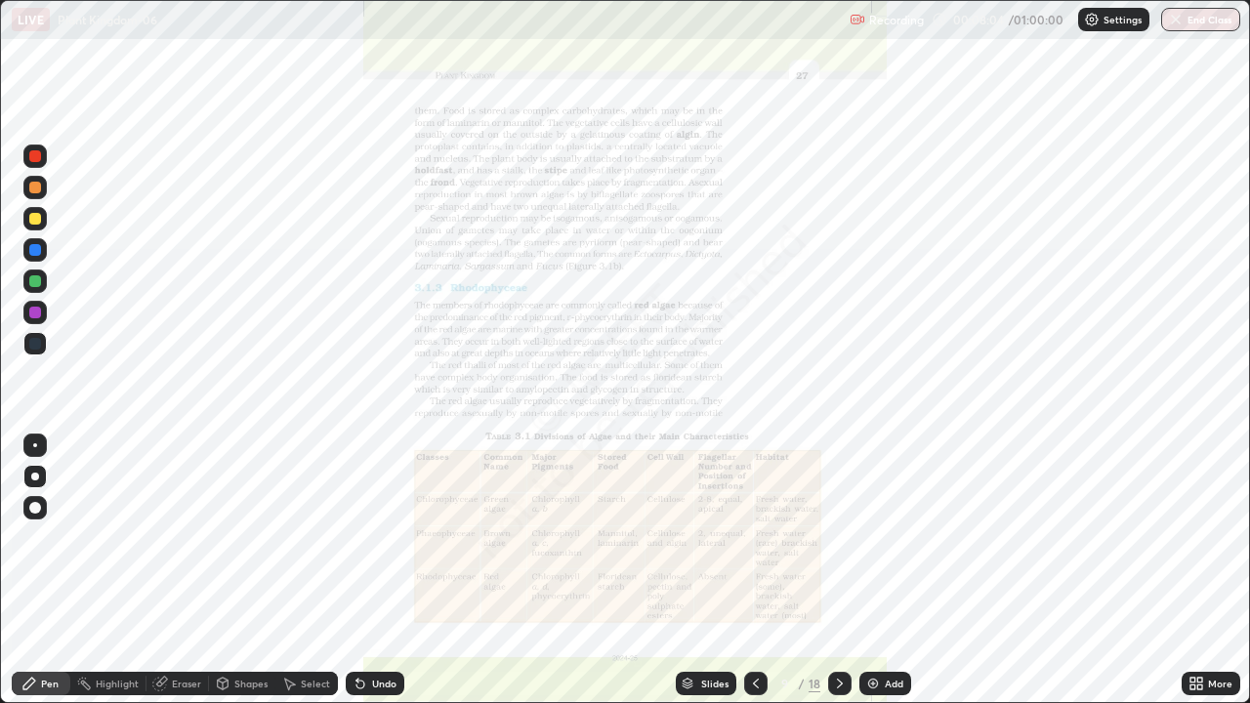
click at [828, 570] on div at bounding box center [839, 683] width 23 height 23
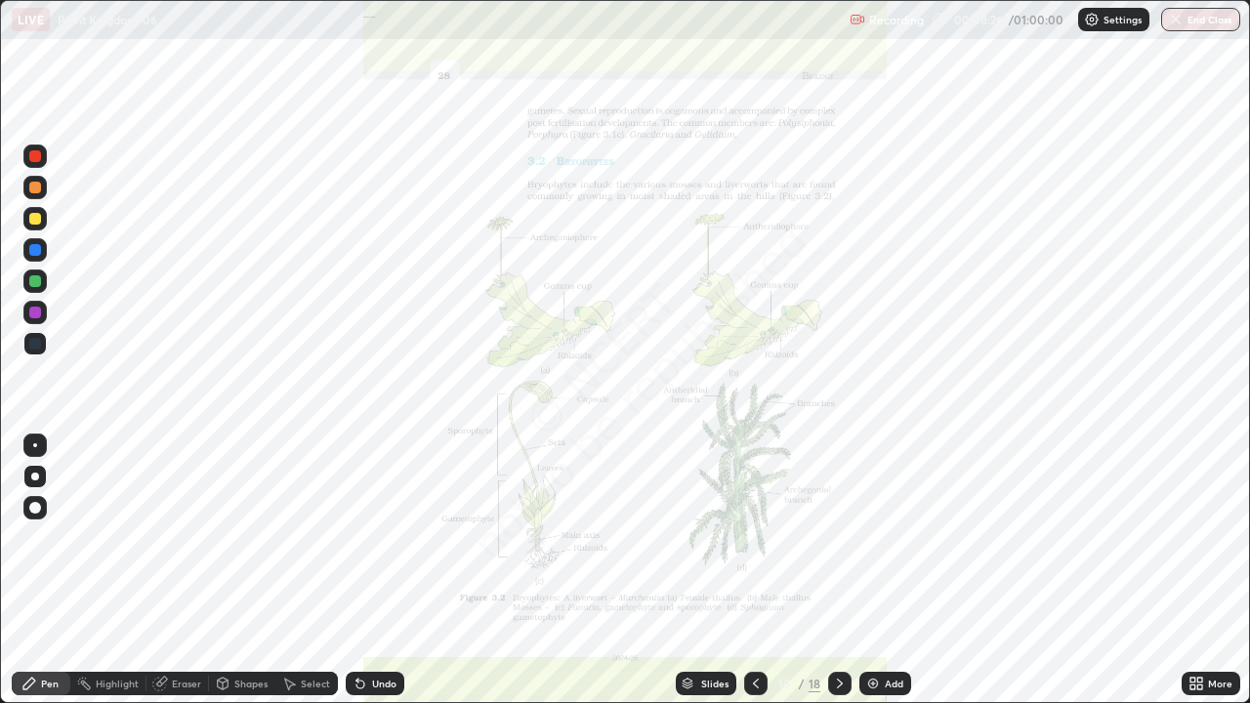
click at [1193, 570] on icon at bounding box center [1193, 680] width 5 height 5
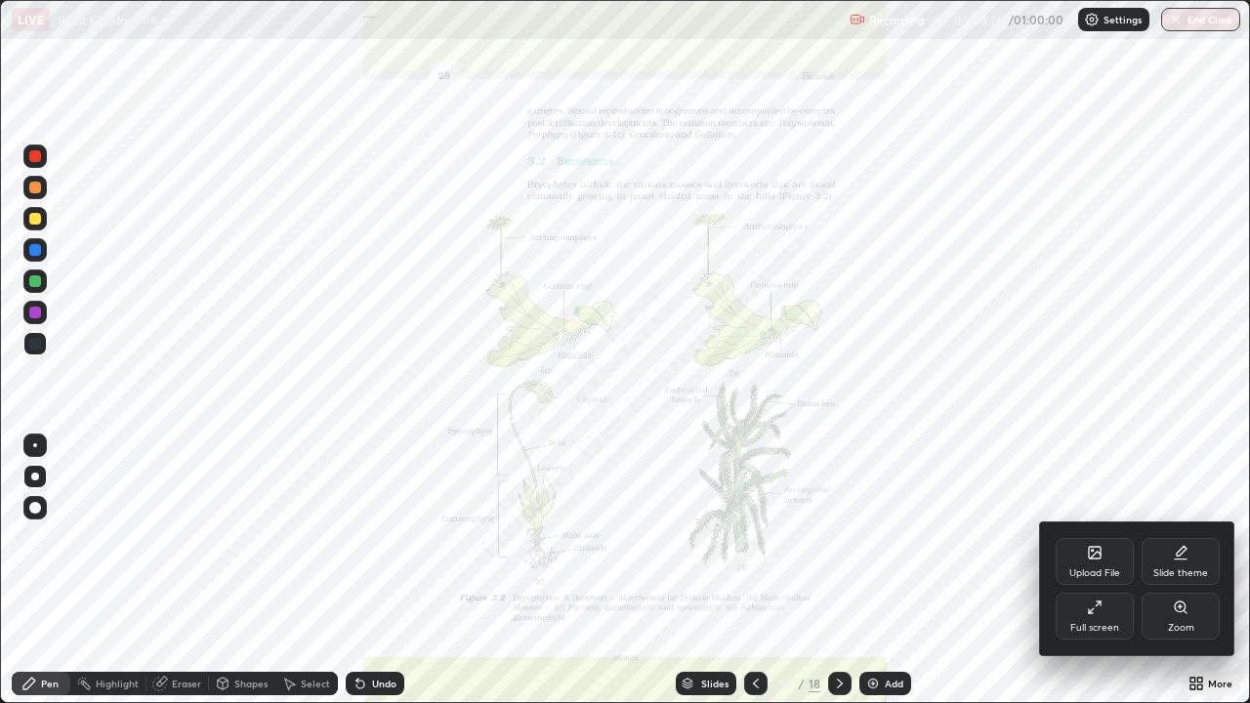
click at [1166, 570] on div "Zoom" at bounding box center [1181, 616] width 78 height 47
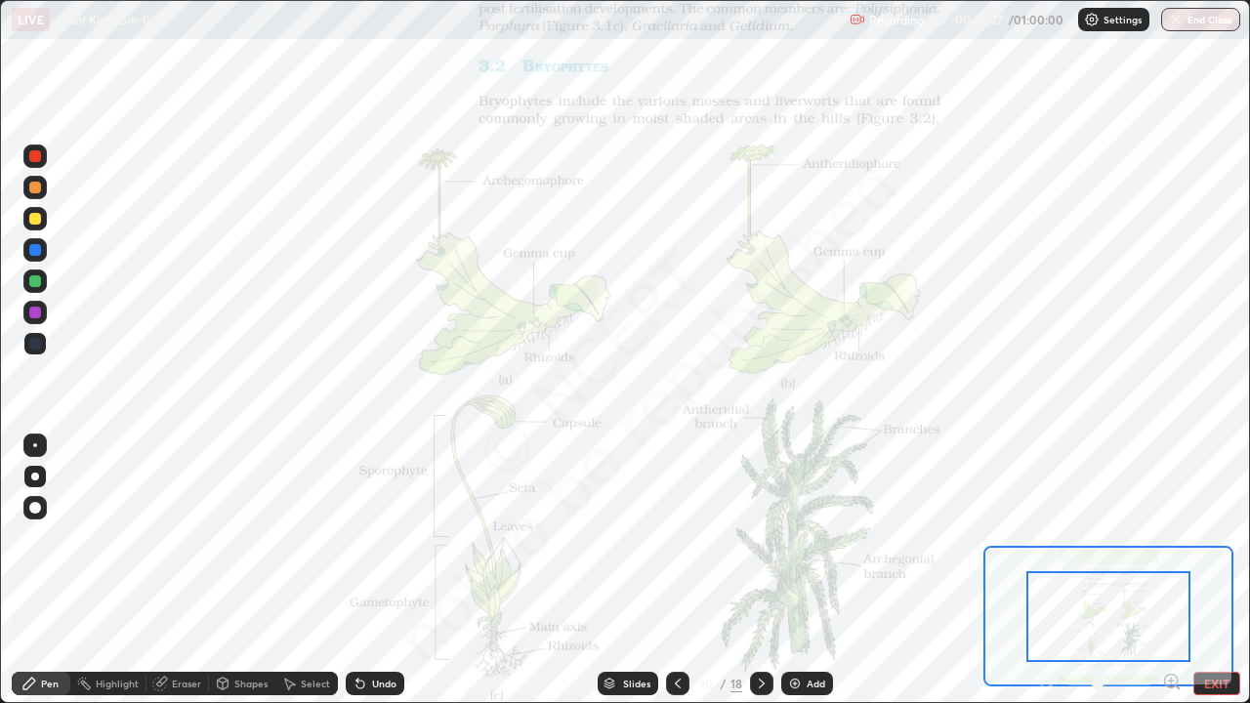
click at [1167, 570] on icon at bounding box center [1172, 682] width 20 height 20
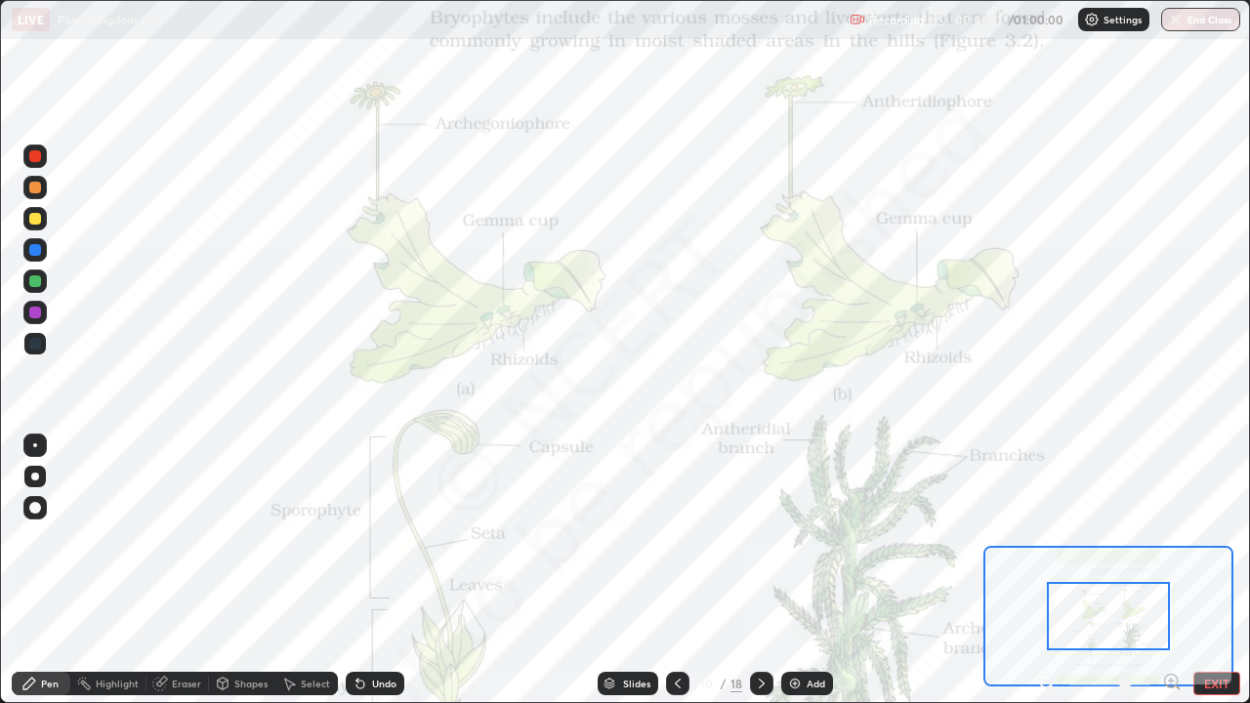
click at [1170, 570] on icon at bounding box center [1171, 681] width 5 height 0
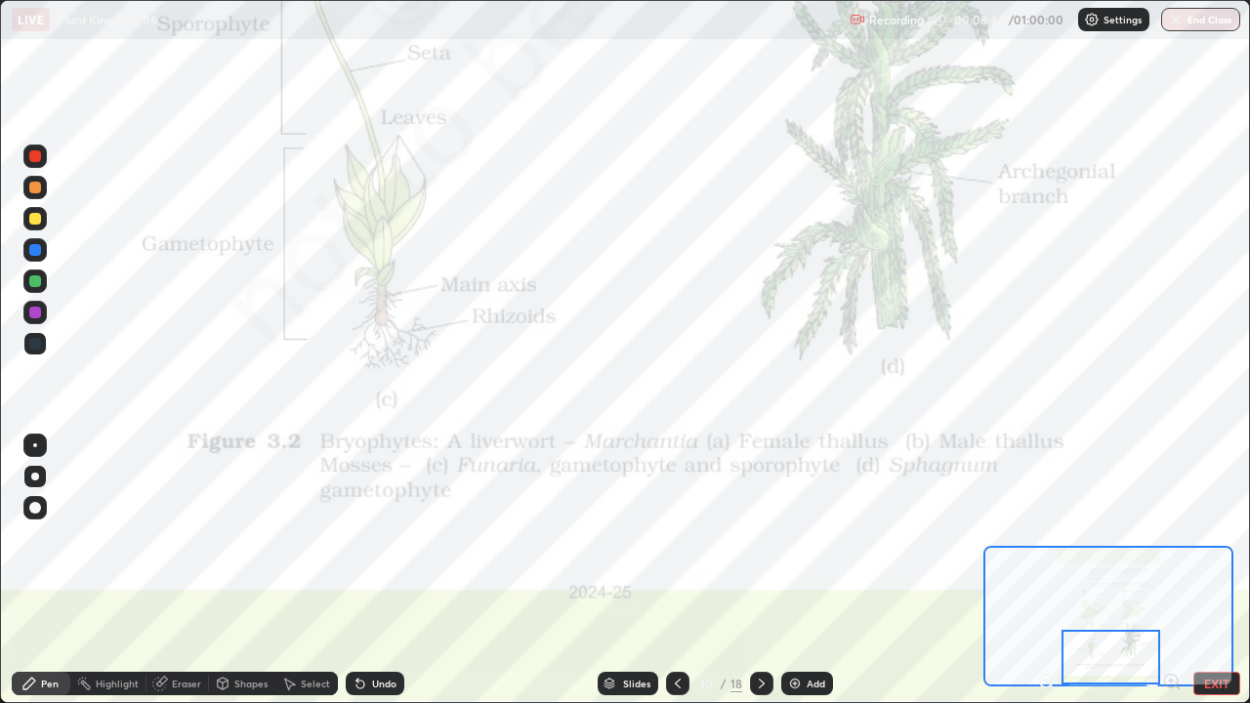
click at [1046, 570] on icon at bounding box center [1046, 681] width 5 height 0
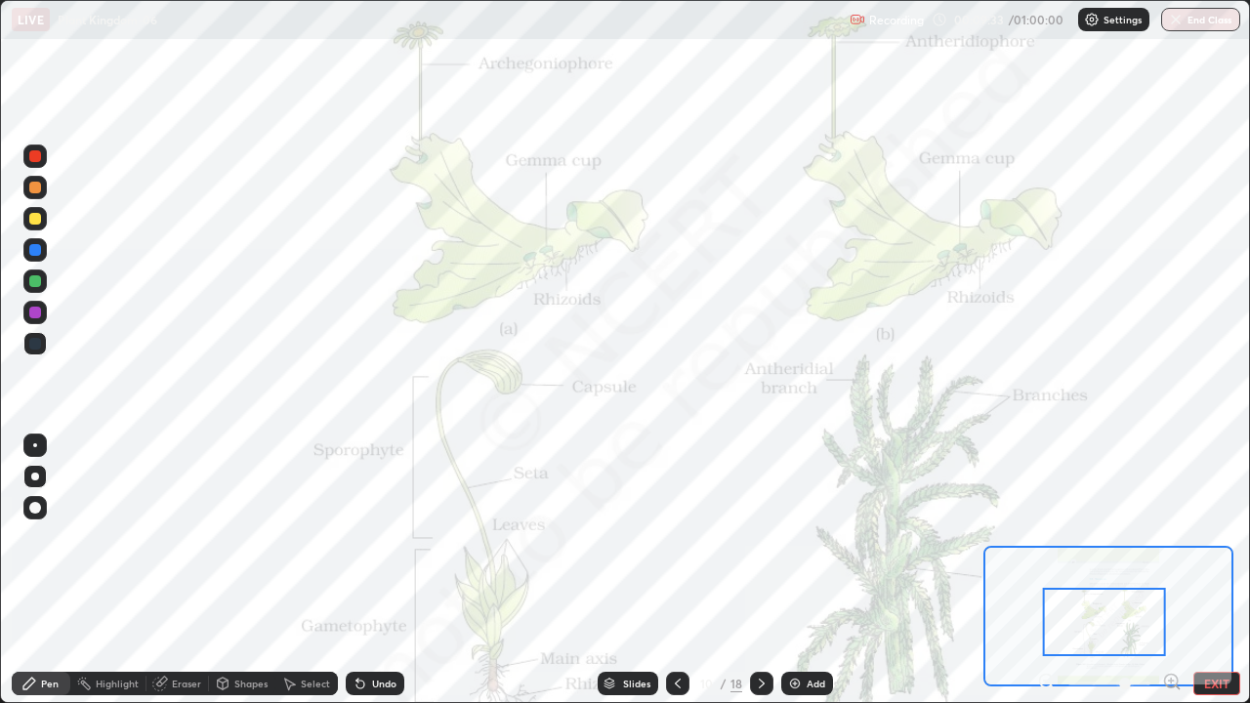
click at [624, 570] on div "Slides" at bounding box center [636, 684] width 27 height 10
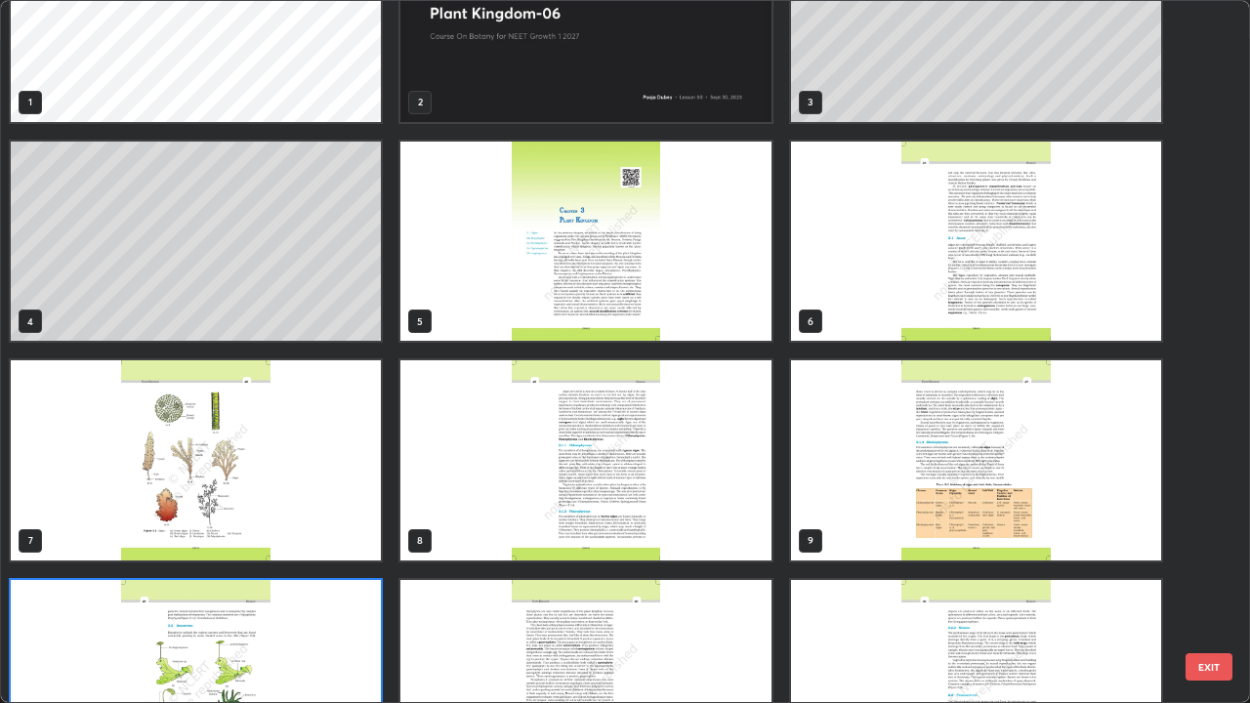
scroll to position [0, 0]
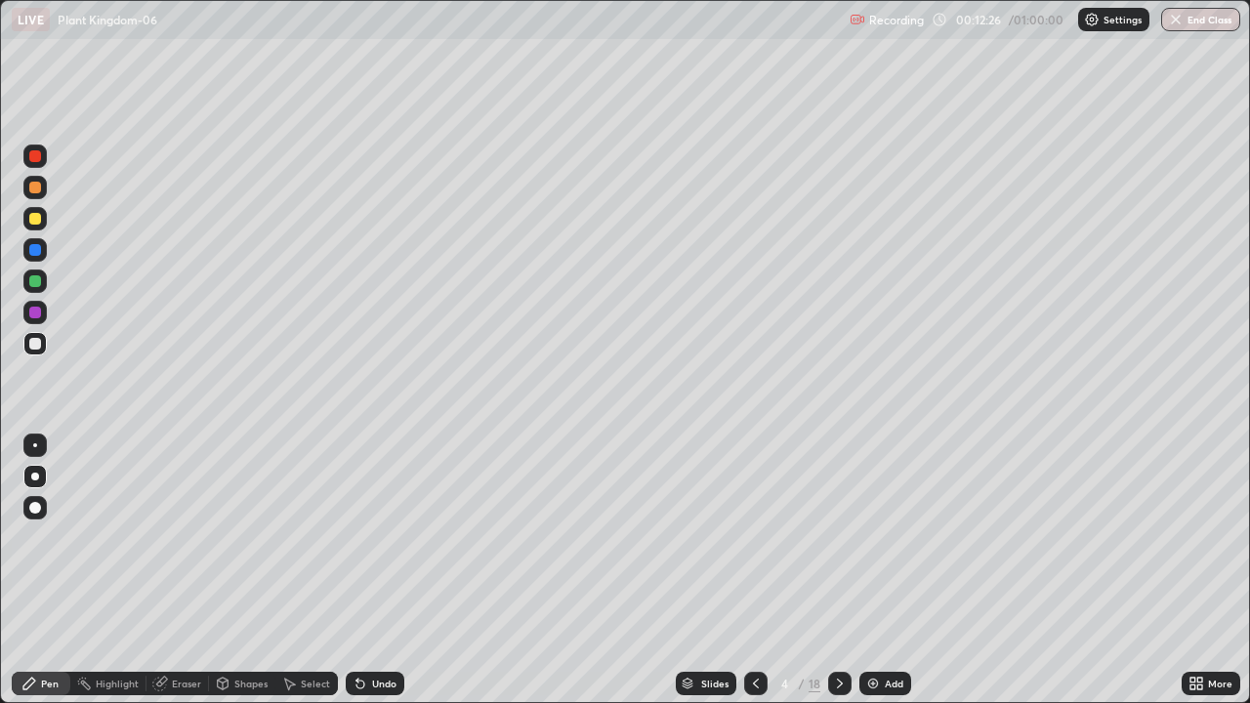
click at [686, 570] on icon at bounding box center [688, 681] width 10 height 5
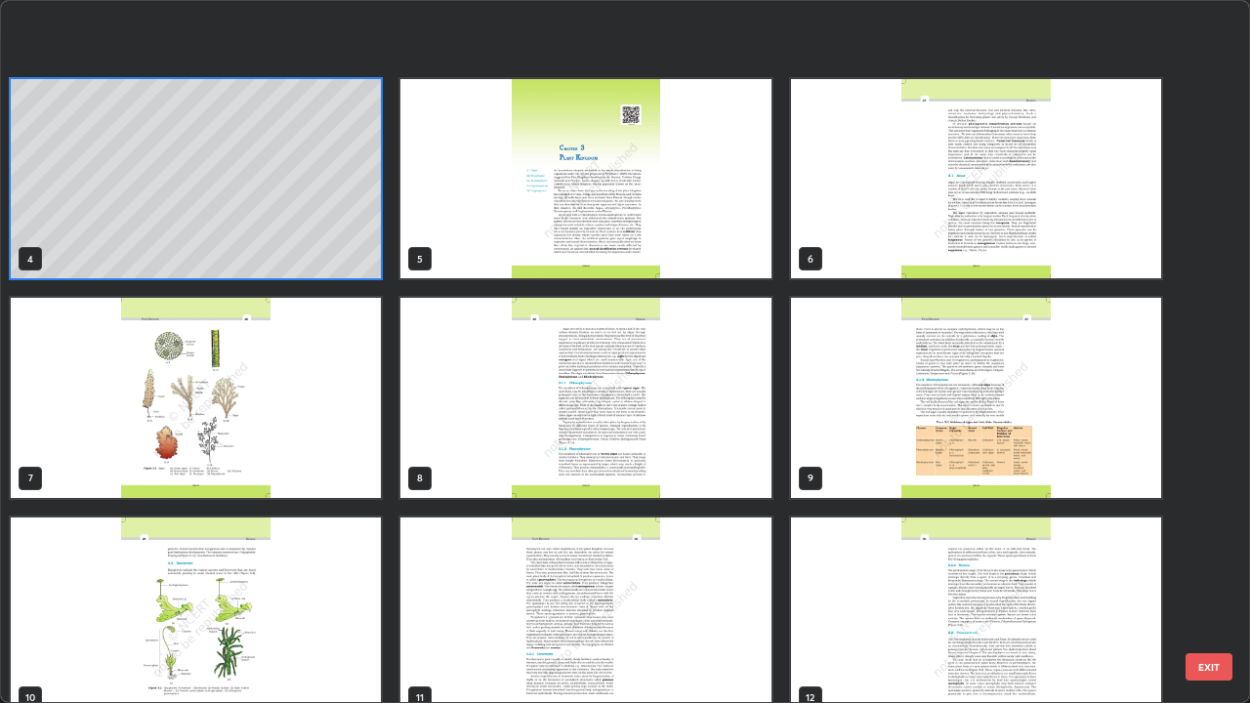
scroll to position [419, 0]
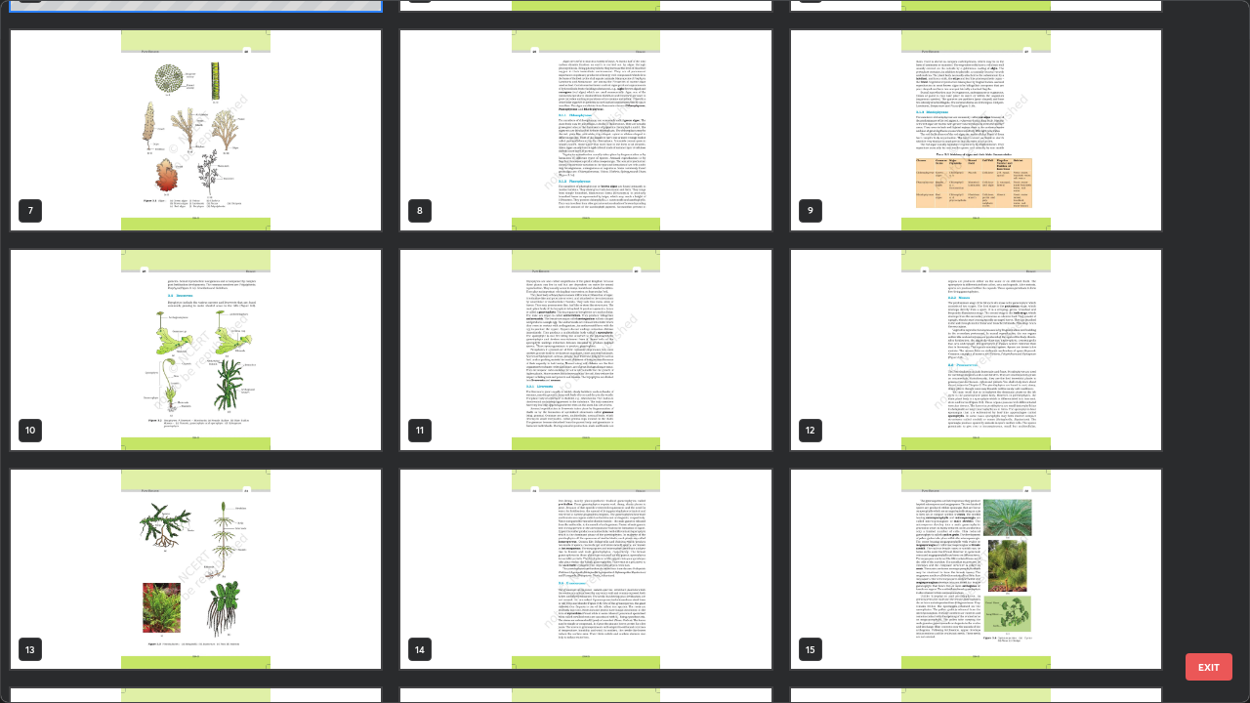
click at [273, 413] on img "grid" at bounding box center [196, 350] width 370 height 200
click at [266, 409] on img "grid" at bounding box center [196, 350] width 370 height 200
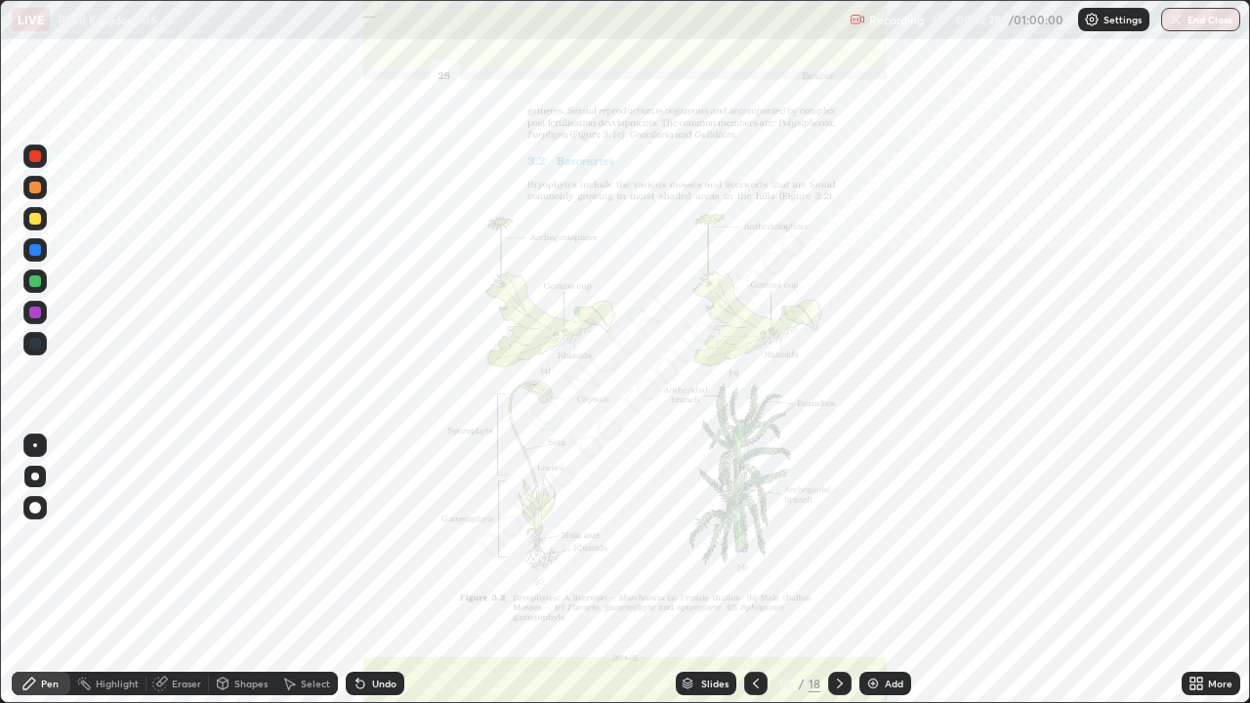
click at [266, 409] on img "grid" at bounding box center [196, 350] width 370 height 200
click at [707, 570] on div "Slides" at bounding box center [714, 684] width 27 height 10
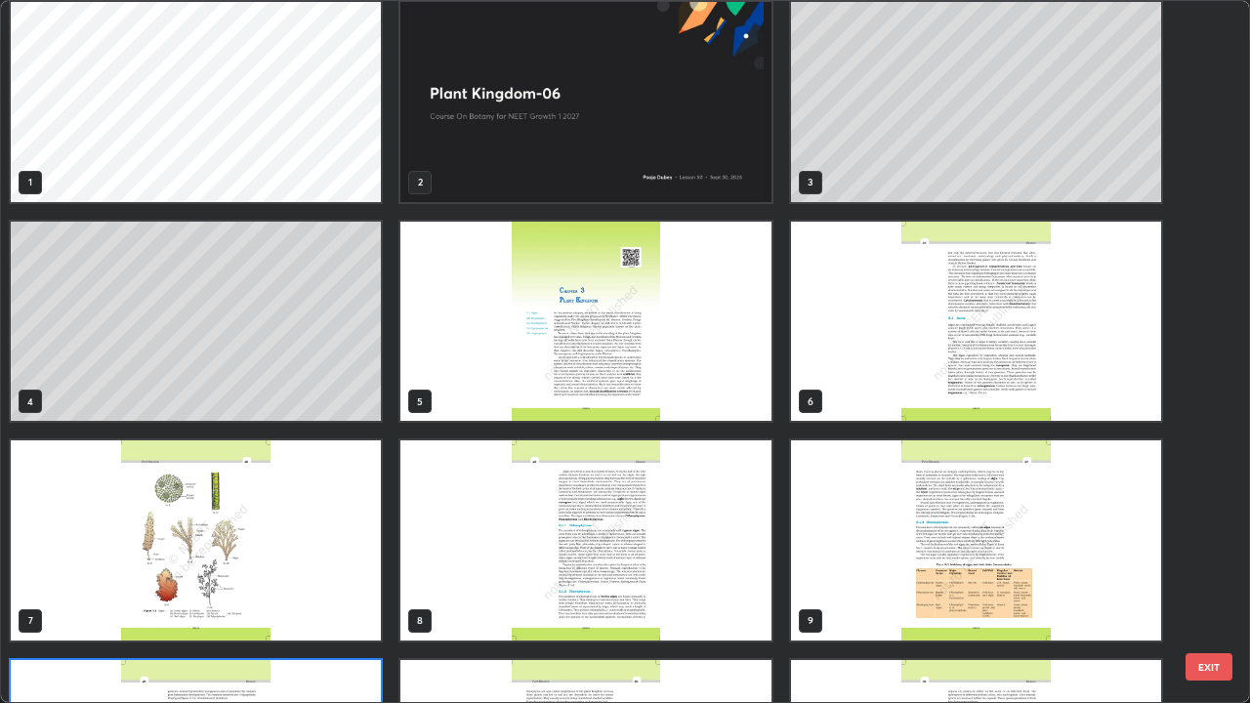
scroll to position [0, 0]
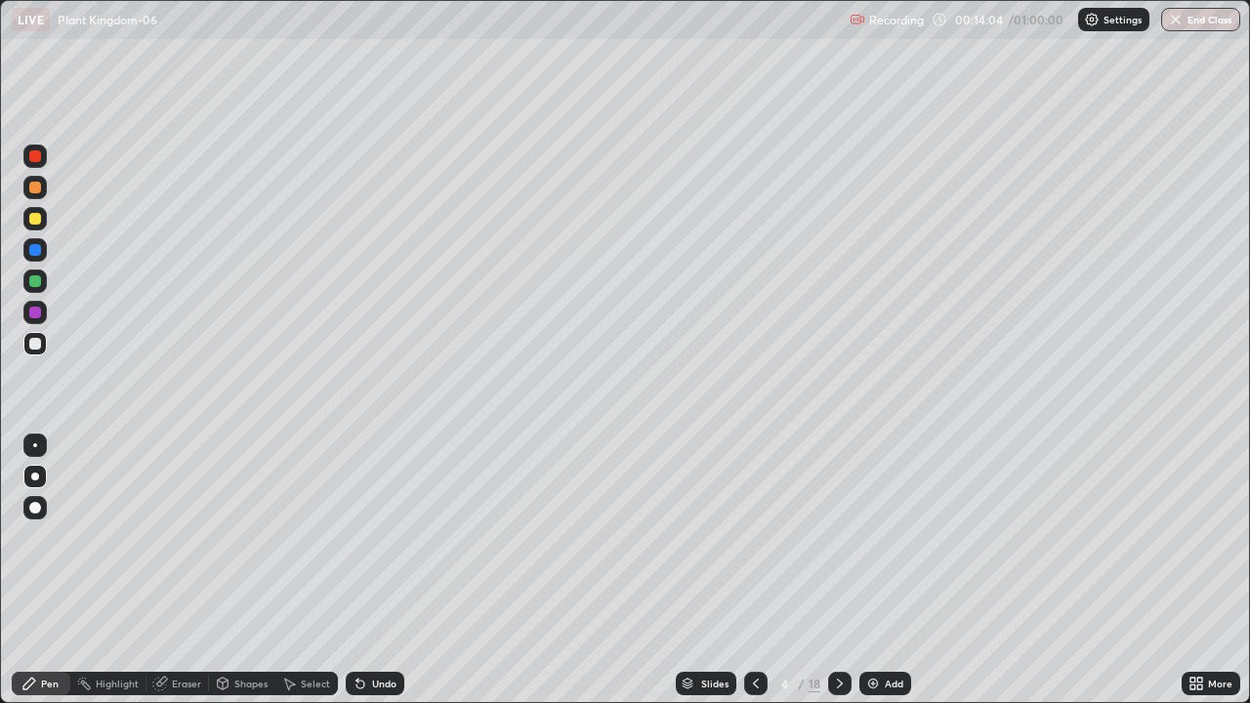
click at [380, 570] on div "Undo" at bounding box center [384, 684] width 24 height 10
click at [372, 570] on div "Undo" at bounding box center [384, 684] width 24 height 10
click at [384, 570] on div "Undo" at bounding box center [375, 683] width 59 height 23
click at [377, 570] on div "Undo" at bounding box center [375, 683] width 59 height 23
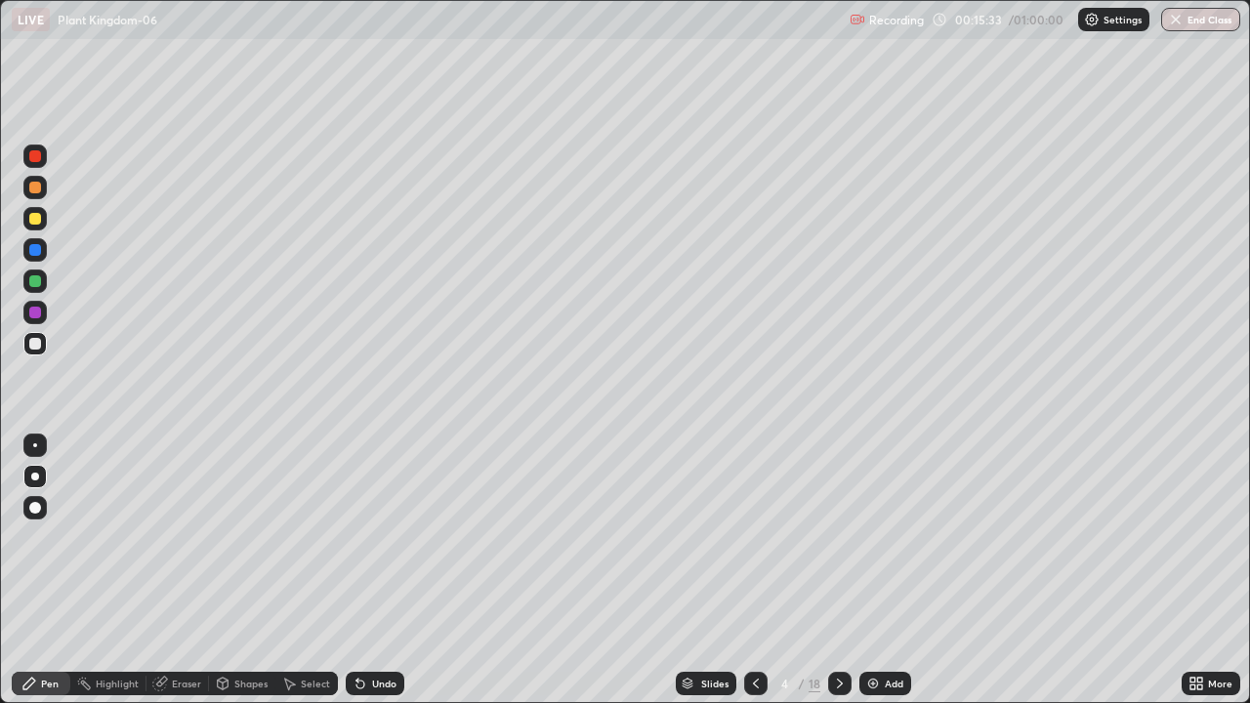
click at [872, 570] on img at bounding box center [873, 684] width 16 height 16
click at [40, 282] on div at bounding box center [35, 281] width 12 height 12
click at [41, 352] on div at bounding box center [34, 343] width 23 height 23
click at [184, 570] on div "Eraser" at bounding box center [186, 684] width 29 height 10
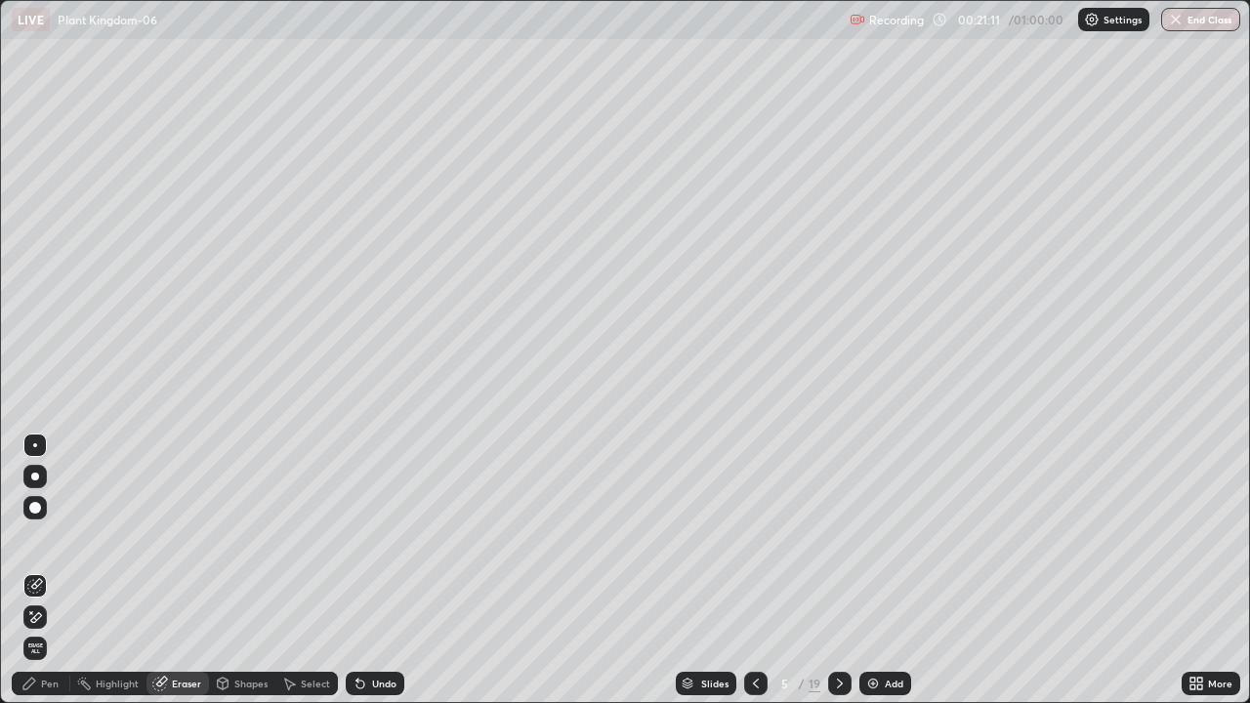
click at [34, 570] on icon at bounding box center [36, 617] width 11 height 10
click at [33, 570] on icon at bounding box center [29, 684] width 16 height 16
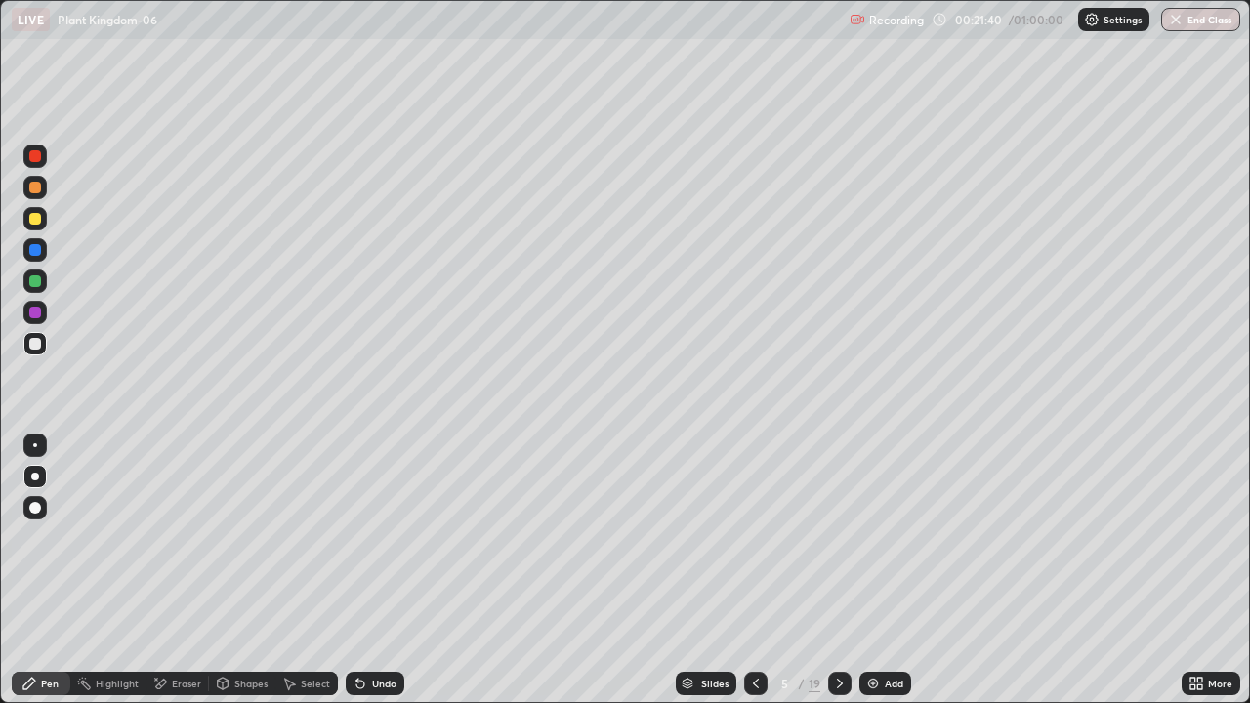
click at [37, 279] on div at bounding box center [35, 281] width 12 height 12
click at [877, 570] on img at bounding box center [873, 684] width 16 height 16
click at [27, 504] on div at bounding box center [34, 507] width 23 height 23
click at [753, 570] on icon at bounding box center [755, 684] width 16 height 16
click at [839, 570] on icon at bounding box center [841, 684] width 16 height 16
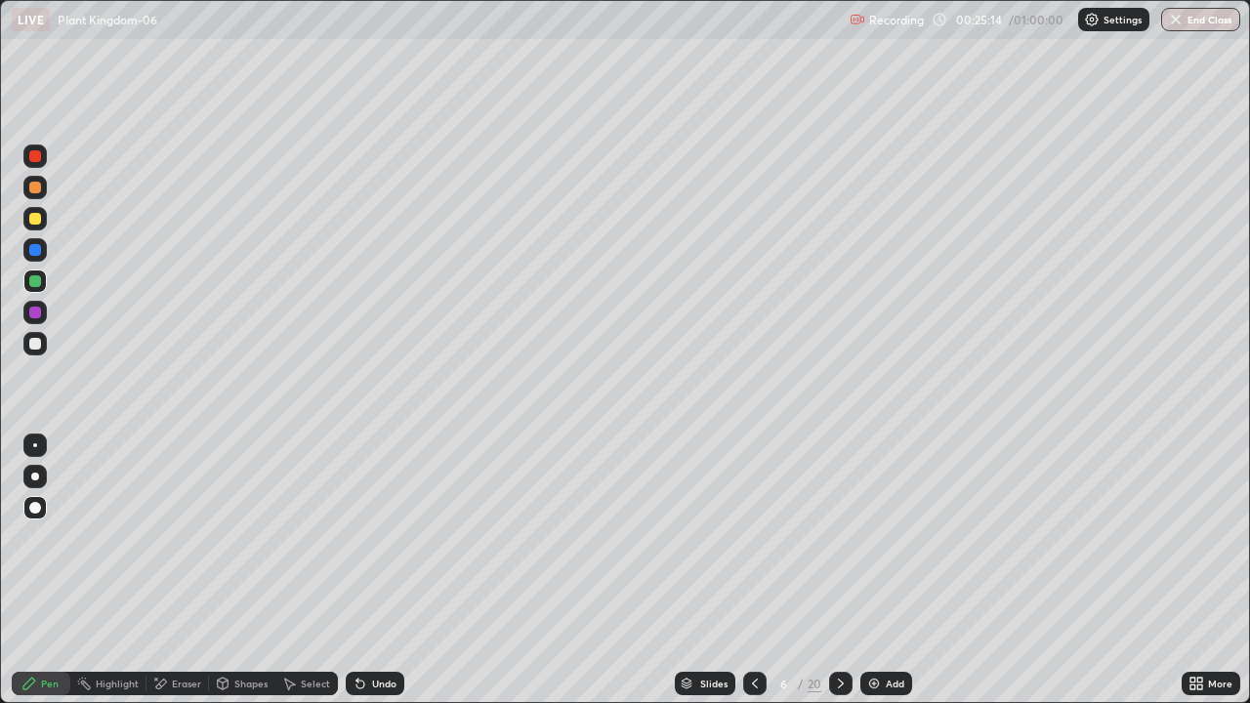
click at [754, 570] on icon at bounding box center [755, 684] width 6 height 10
click at [33, 343] on div at bounding box center [35, 344] width 12 height 12
click at [29, 161] on div at bounding box center [34, 156] width 23 height 23
click at [882, 570] on div "Add" at bounding box center [886, 683] width 52 height 23
click at [37, 278] on div at bounding box center [35, 281] width 12 height 12
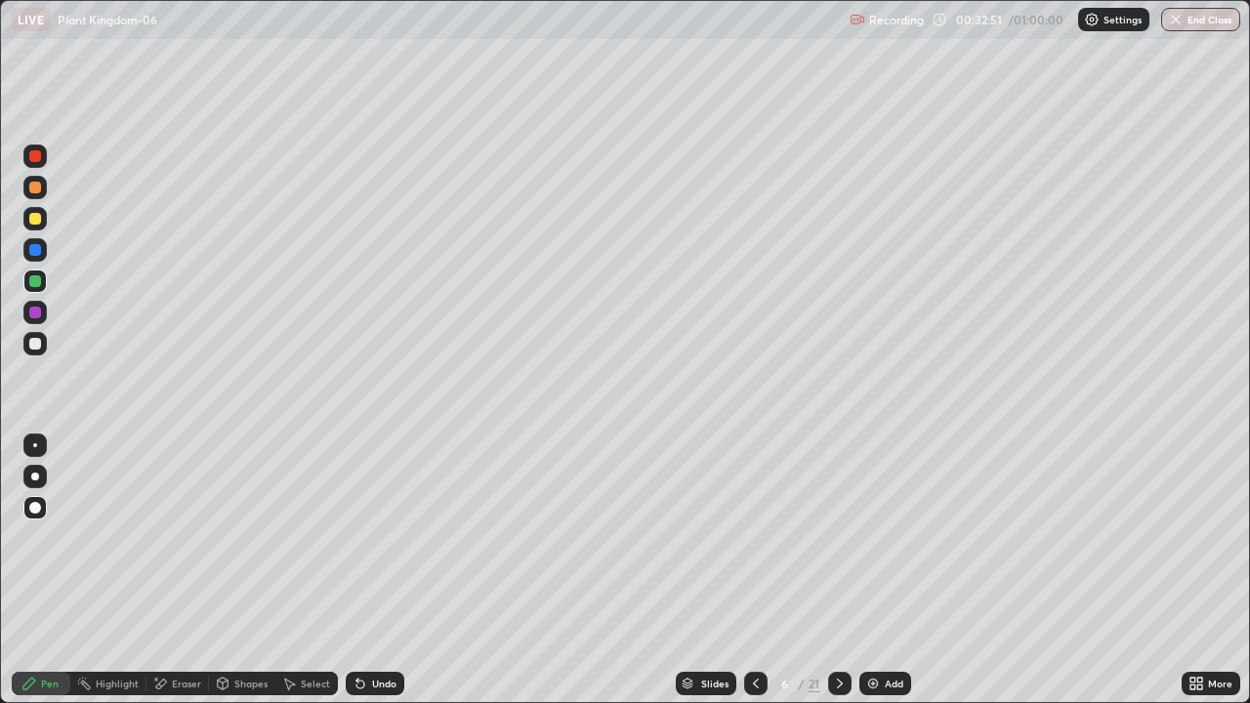
click at [710, 570] on div "Slides" at bounding box center [714, 684] width 27 height 10
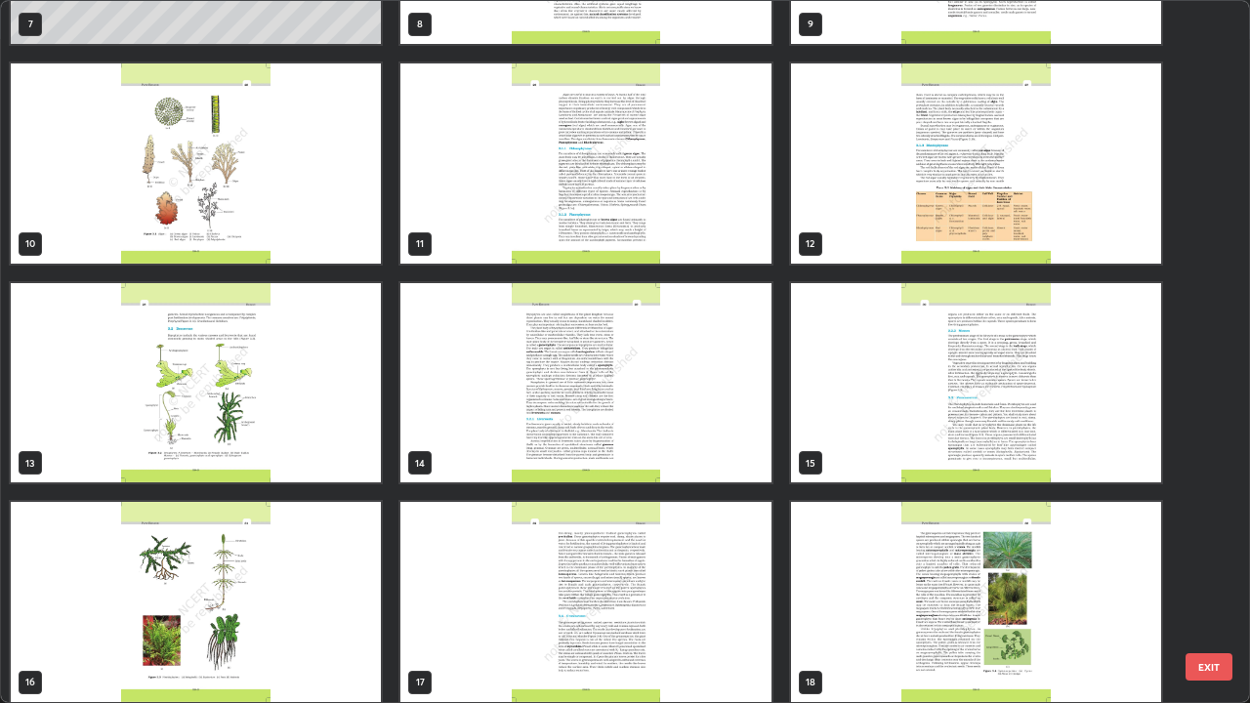
scroll to position [640, 0]
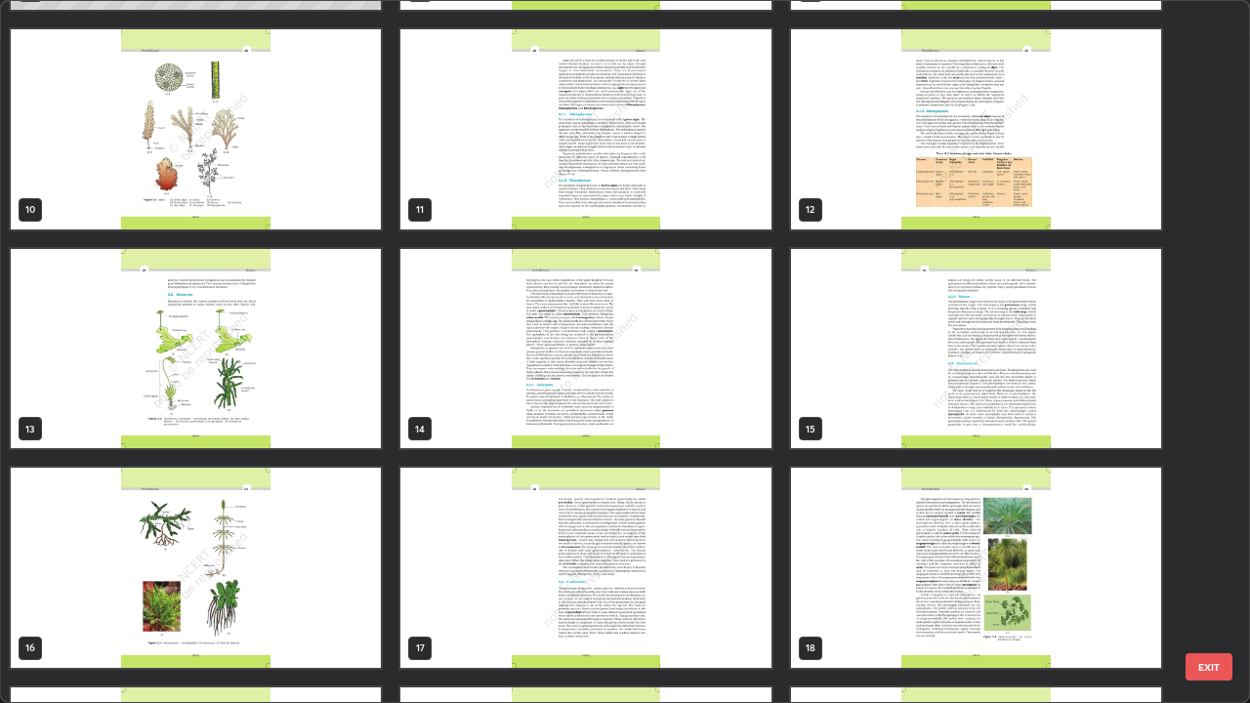
click at [193, 390] on img "grid" at bounding box center [196, 349] width 370 height 200
click at [189, 385] on img "grid" at bounding box center [196, 349] width 370 height 200
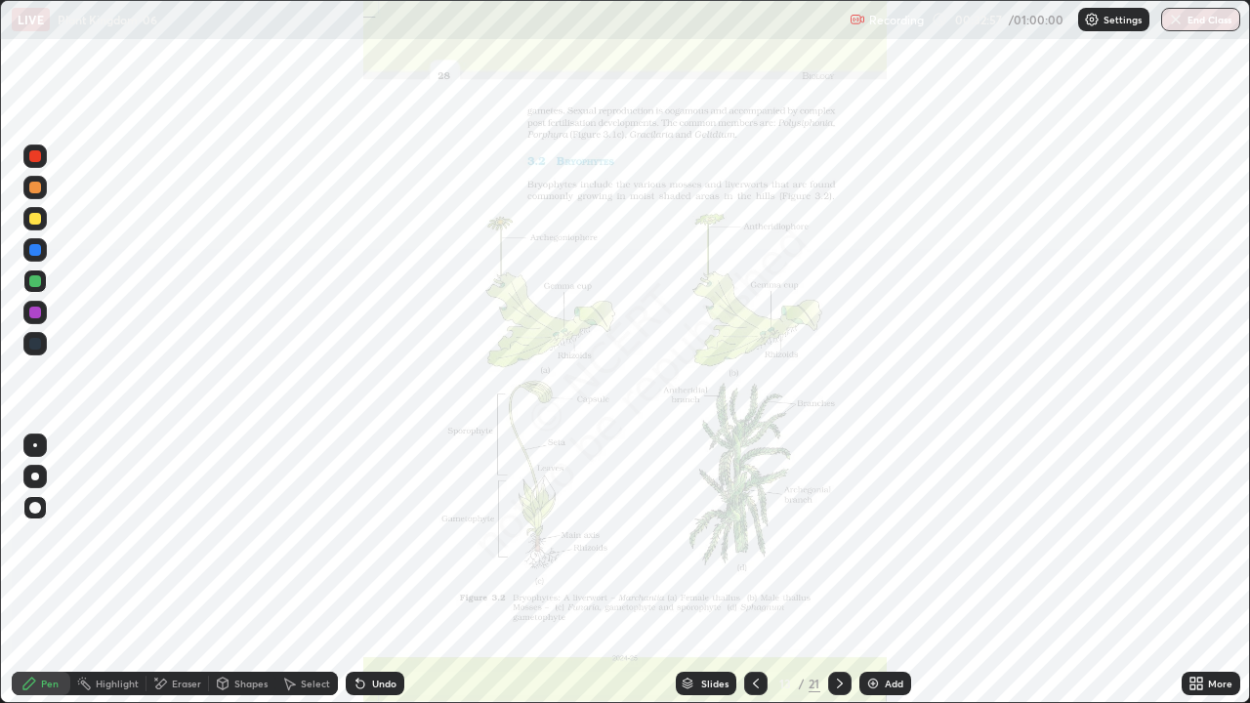
click at [200, 385] on img "grid" at bounding box center [196, 349] width 370 height 200
click at [1195, 570] on icon at bounding box center [1197, 684] width 16 height 16
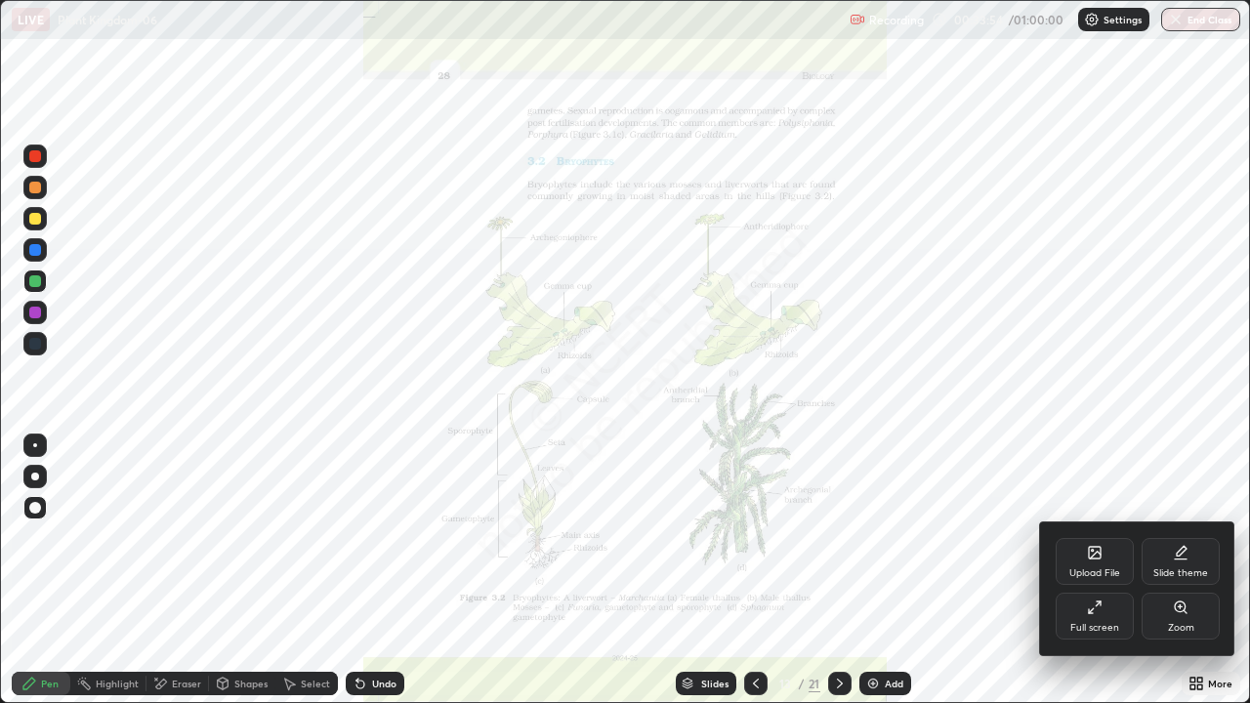
click at [1187, 570] on div "Zoom" at bounding box center [1181, 616] width 78 height 47
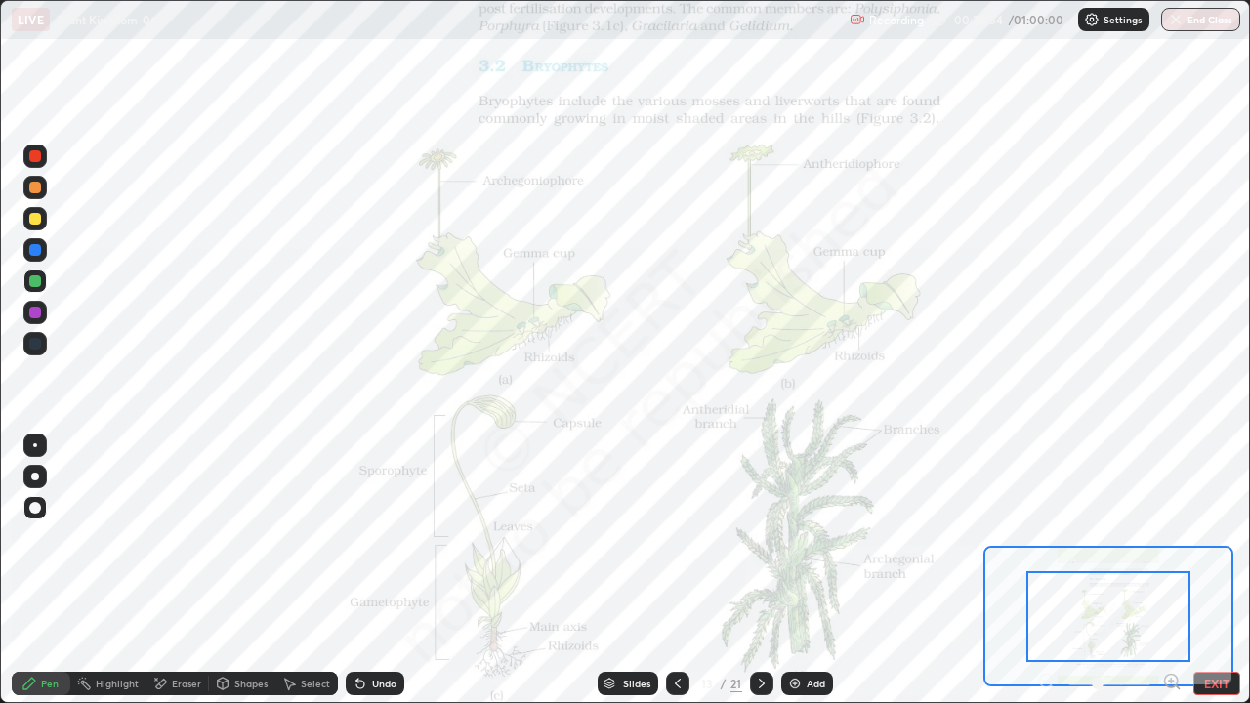
click at [1171, 570] on icon at bounding box center [1171, 681] width 5 height 0
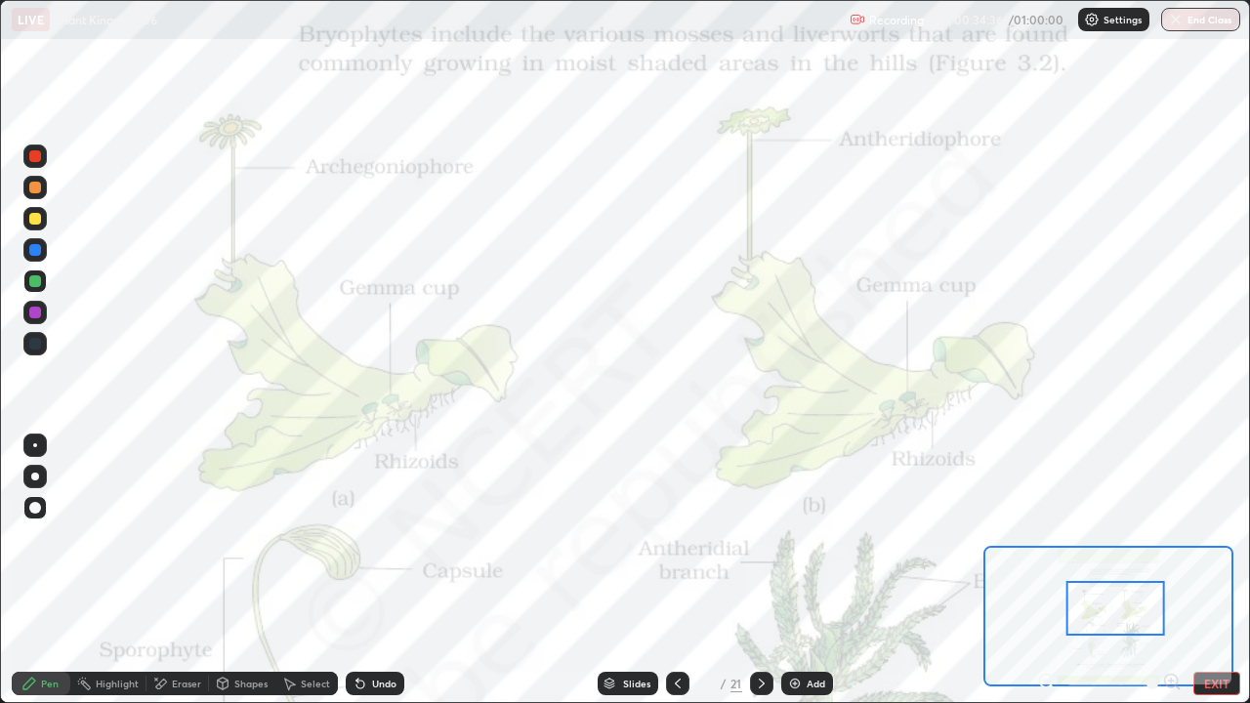
click at [623, 570] on div "Slides" at bounding box center [636, 684] width 27 height 10
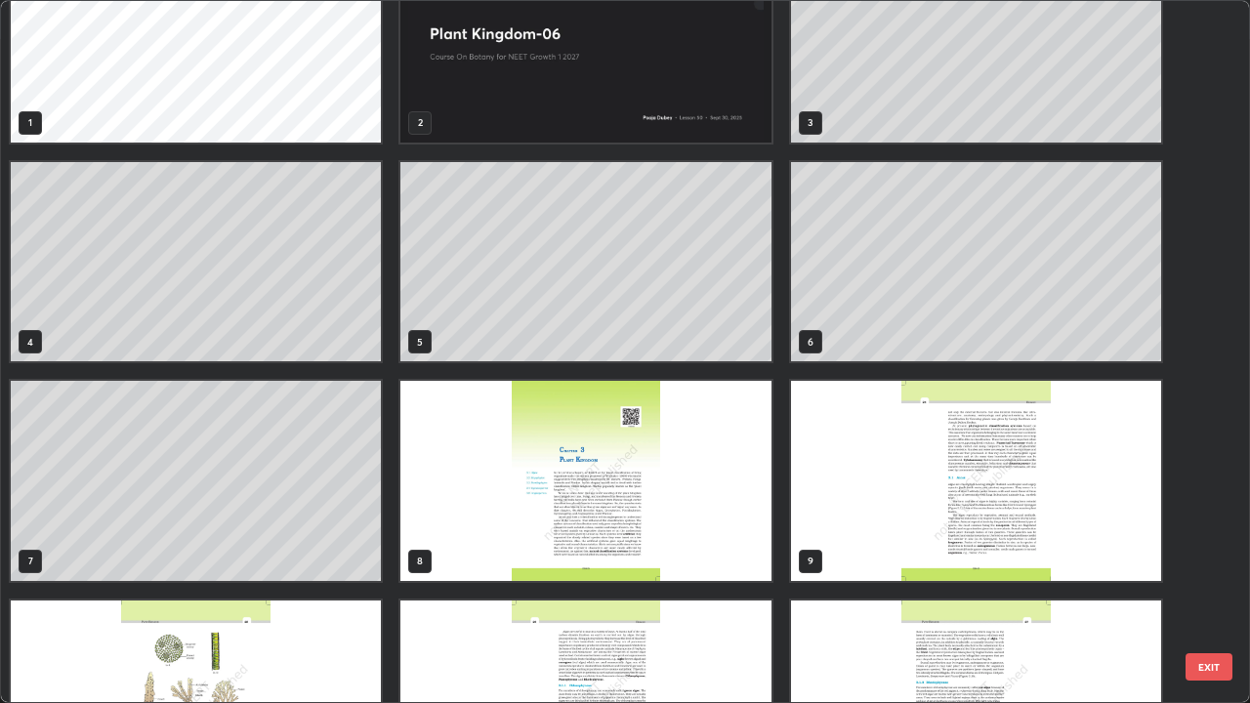
scroll to position [21, 0]
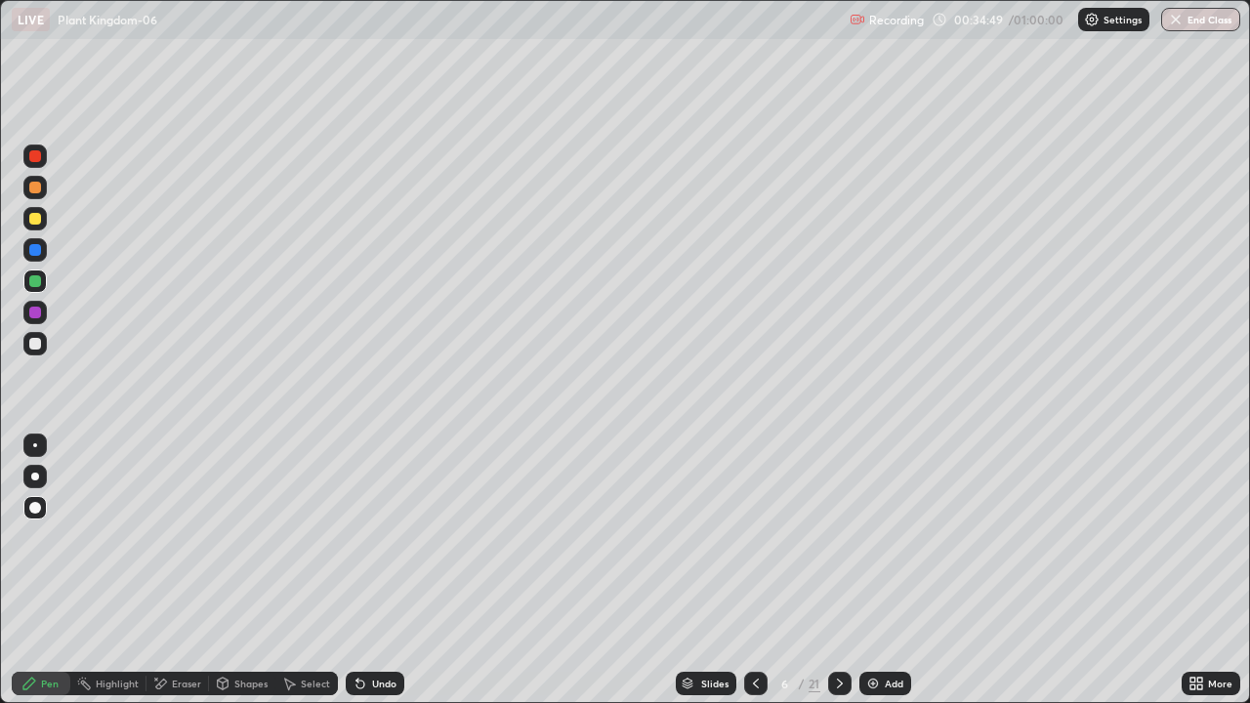
click at [35, 445] on div at bounding box center [35, 445] width 4 height 4
click at [696, 570] on div "Slides" at bounding box center [706, 683] width 61 height 23
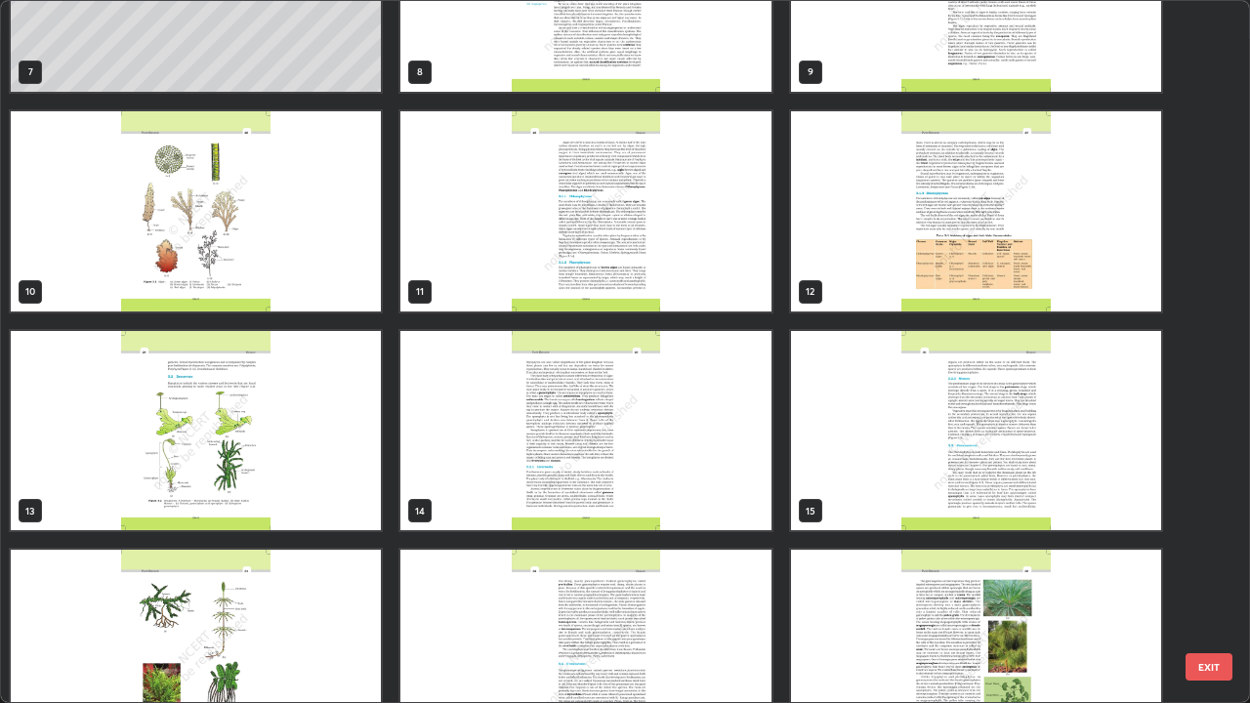
scroll to position [639, 0]
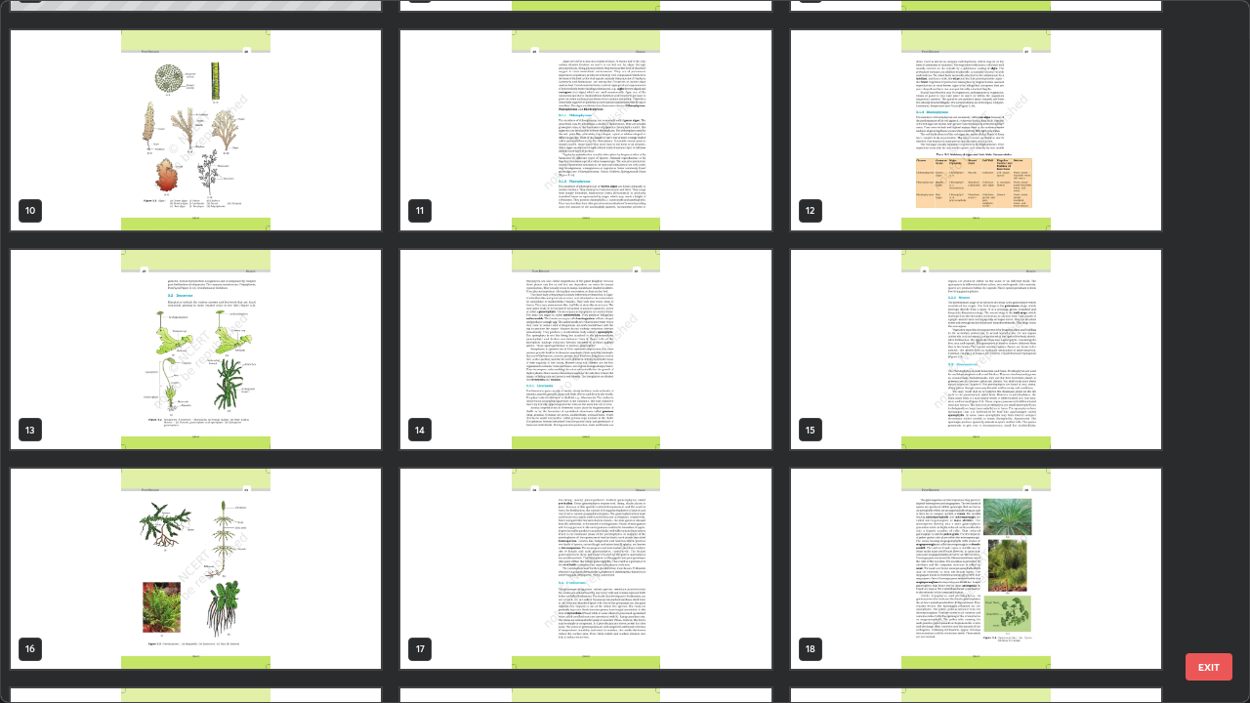
click at [478, 372] on img "grid" at bounding box center [585, 350] width 370 height 200
click at [487, 377] on img "grid" at bounding box center [585, 350] width 370 height 200
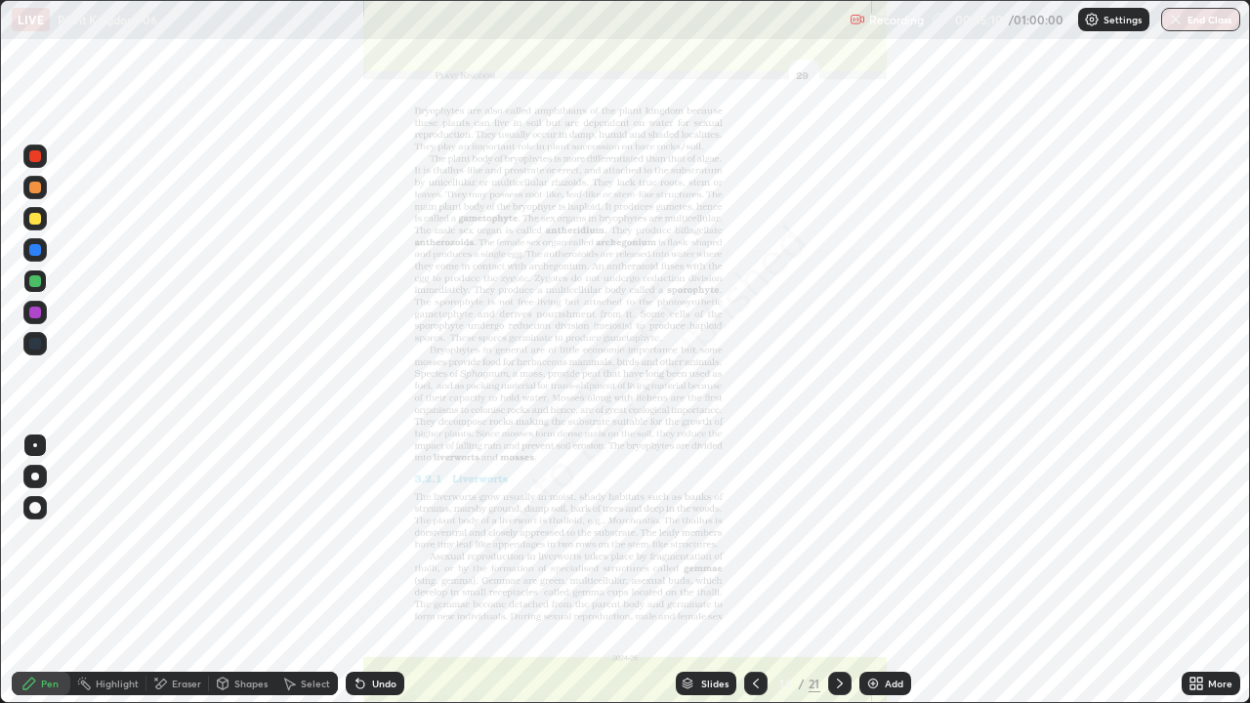
click at [487, 366] on img "grid" at bounding box center [585, 350] width 370 height 200
click at [686, 570] on icon at bounding box center [688, 681] width 10 height 5
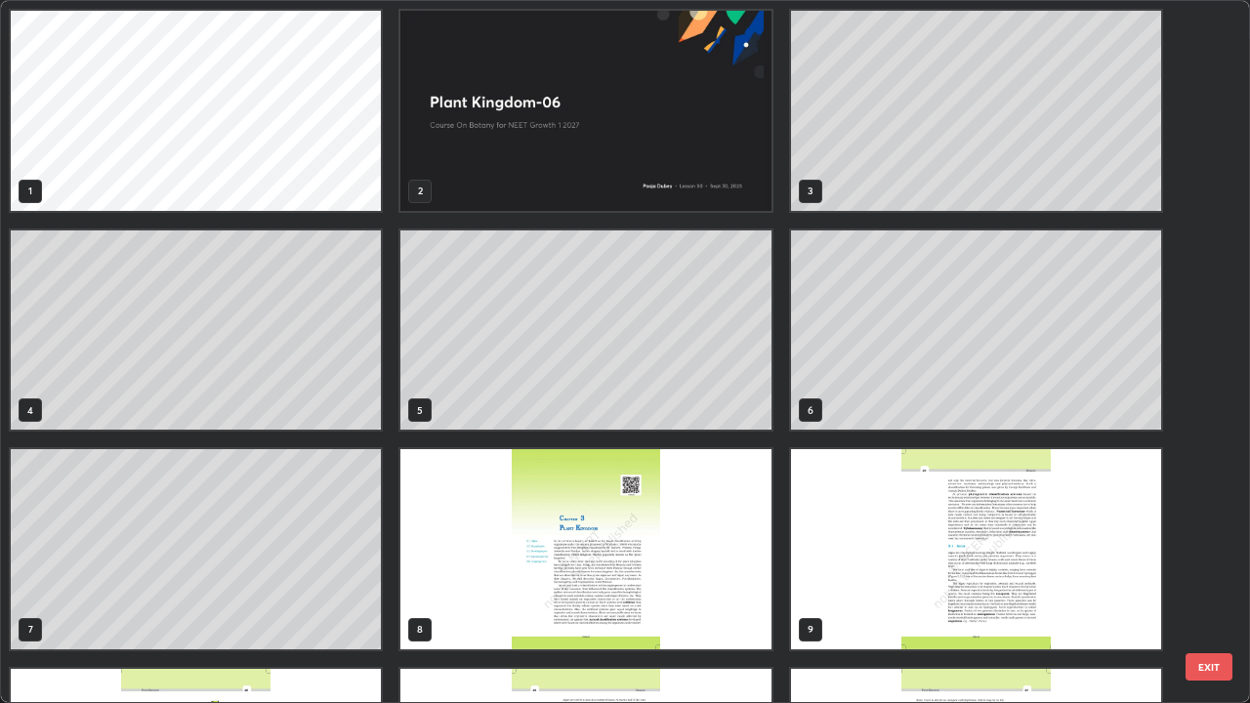
scroll to position [695, 1238]
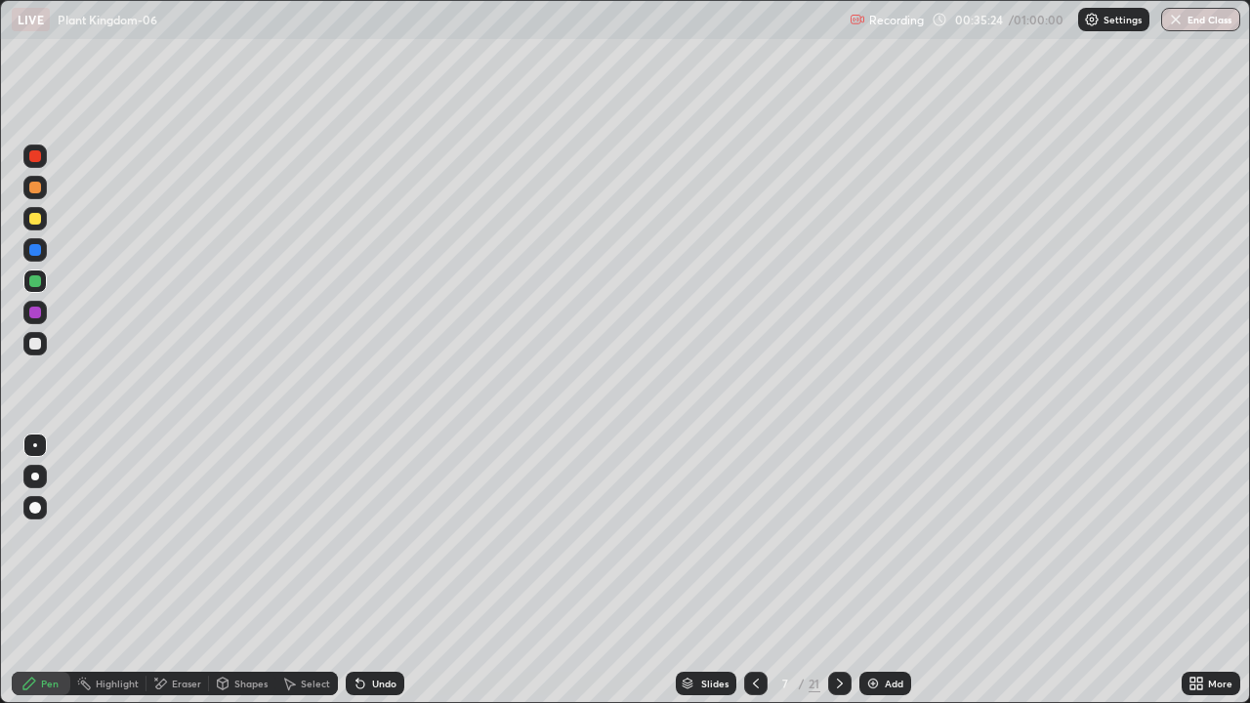
click at [744, 570] on div at bounding box center [755, 683] width 23 height 39
click at [33, 336] on div at bounding box center [34, 343] width 23 height 23
click at [39, 155] on div at bounding box center [35, 156] width 12 height 12
click at [37, 278] on div at bounding box center [35, 281] width 12 height 12
click at [688, 570] on icon at bounding box center [688, 681] width 10 height 5
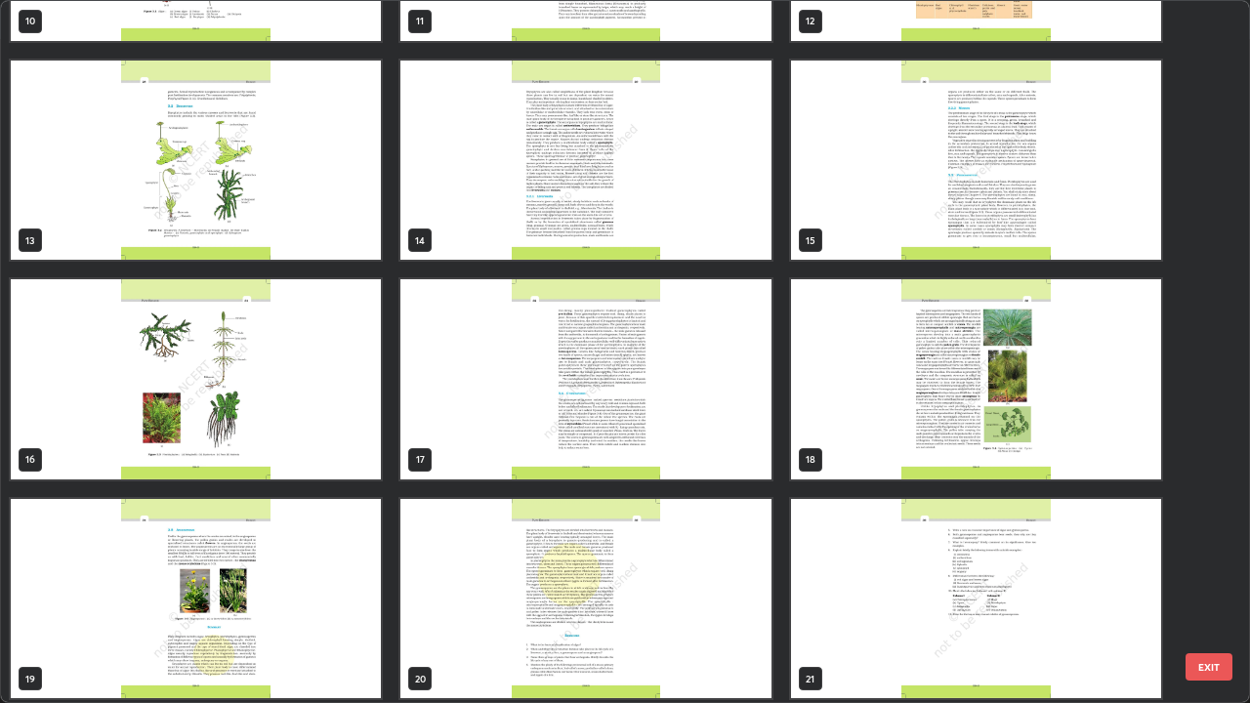
scroll to position [831, 0]
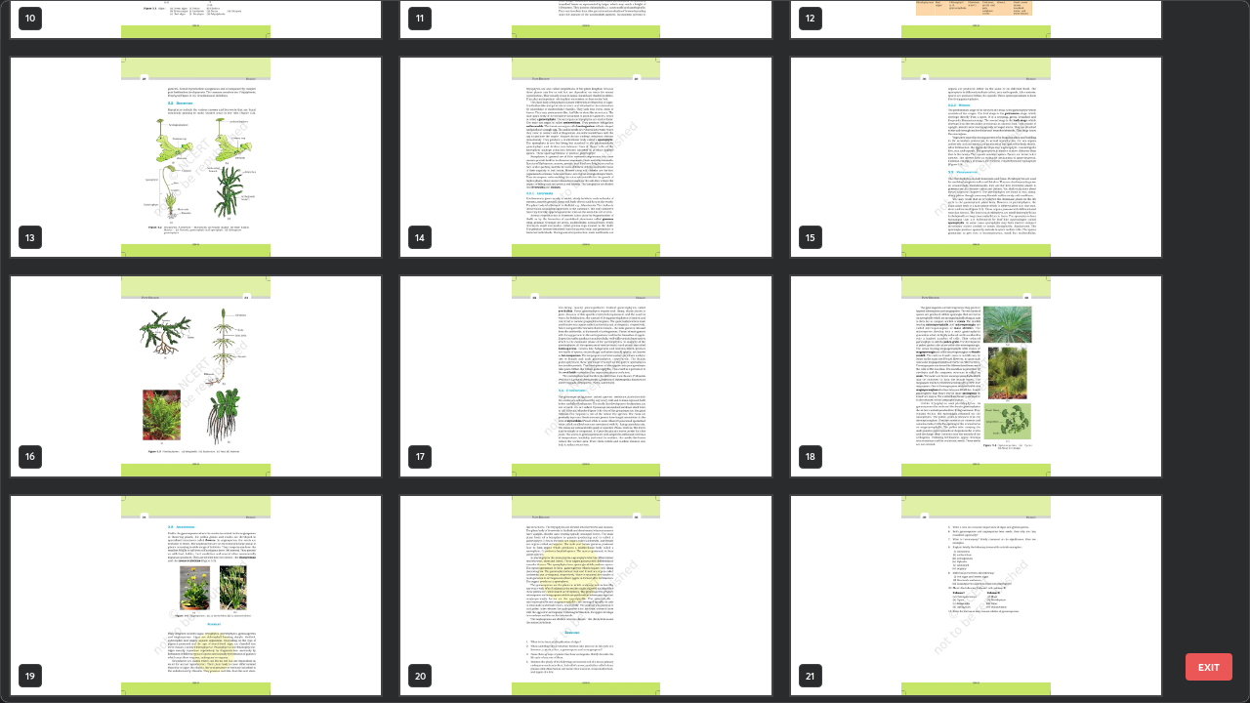
click at [465, 214] on img "grid" at bounding box center [585, 158] width 370 height 200
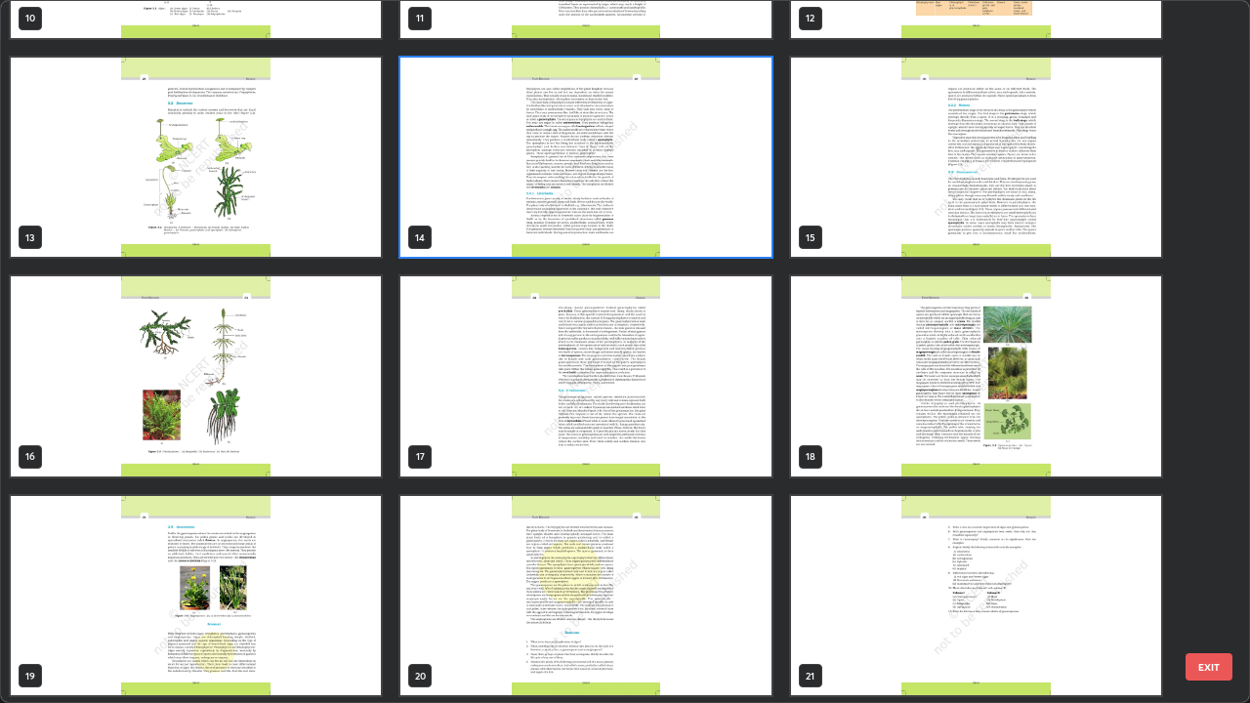
click at [476, 220] on img "grid" at bounding box center [585, 158] width 370 height 200
click at [489, 226] on img "grid" at bounding box center [585, 158] width 370 height 200
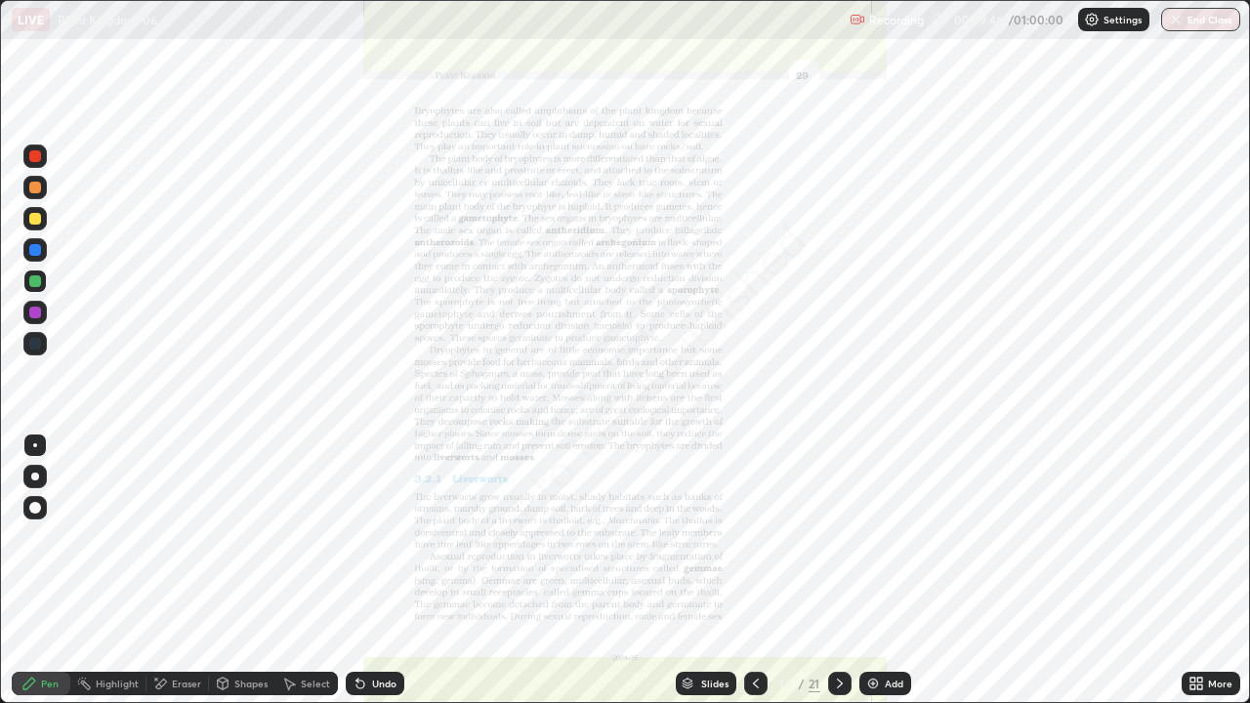
click at [1193, 570] on icon at bounding box center [1193, 680] width 5 height 5
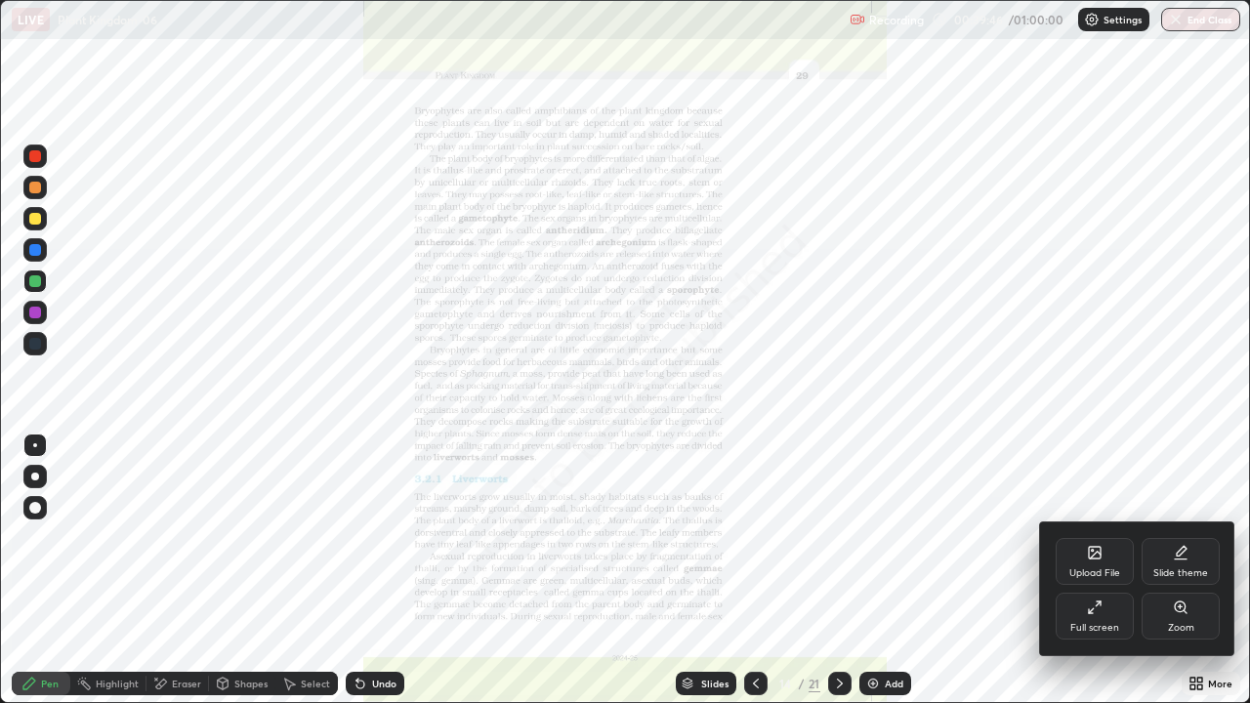
click at [1186, 570] on div "Zoom" at bounding box center [1181, 616] width 78 height 47
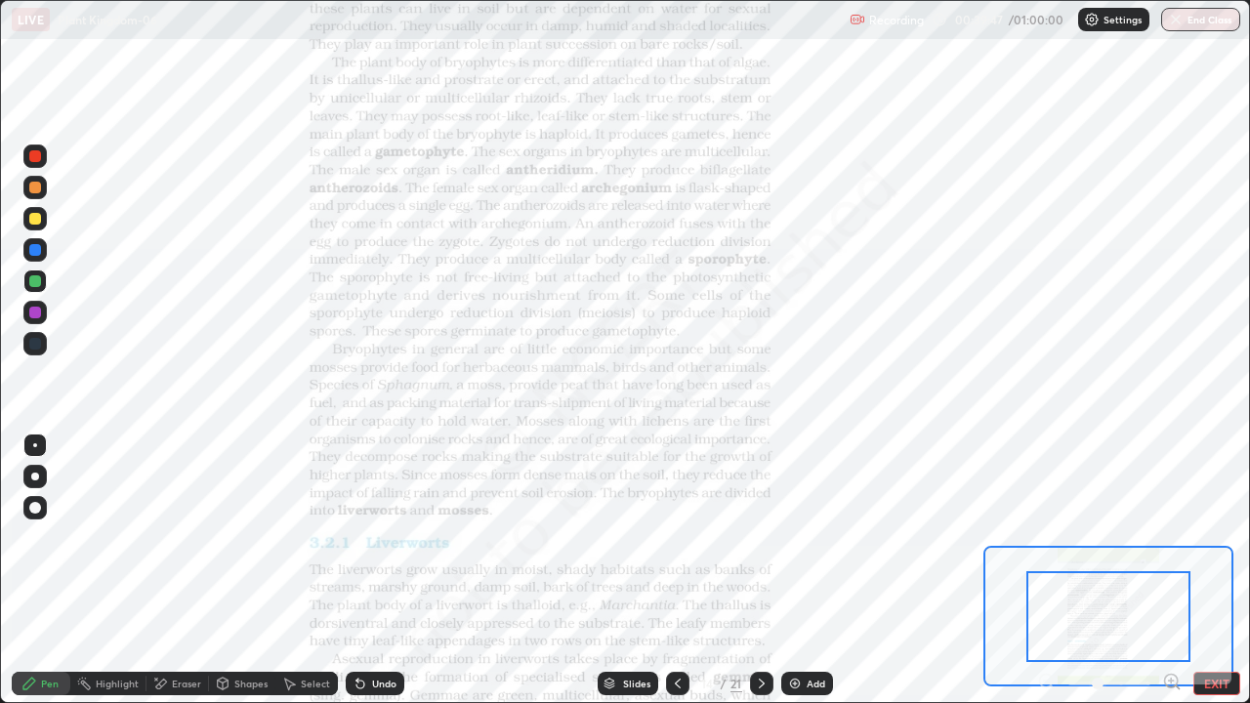
click at [1172, 570] on icon at bounding box center [1171, 681] width 5 height 0
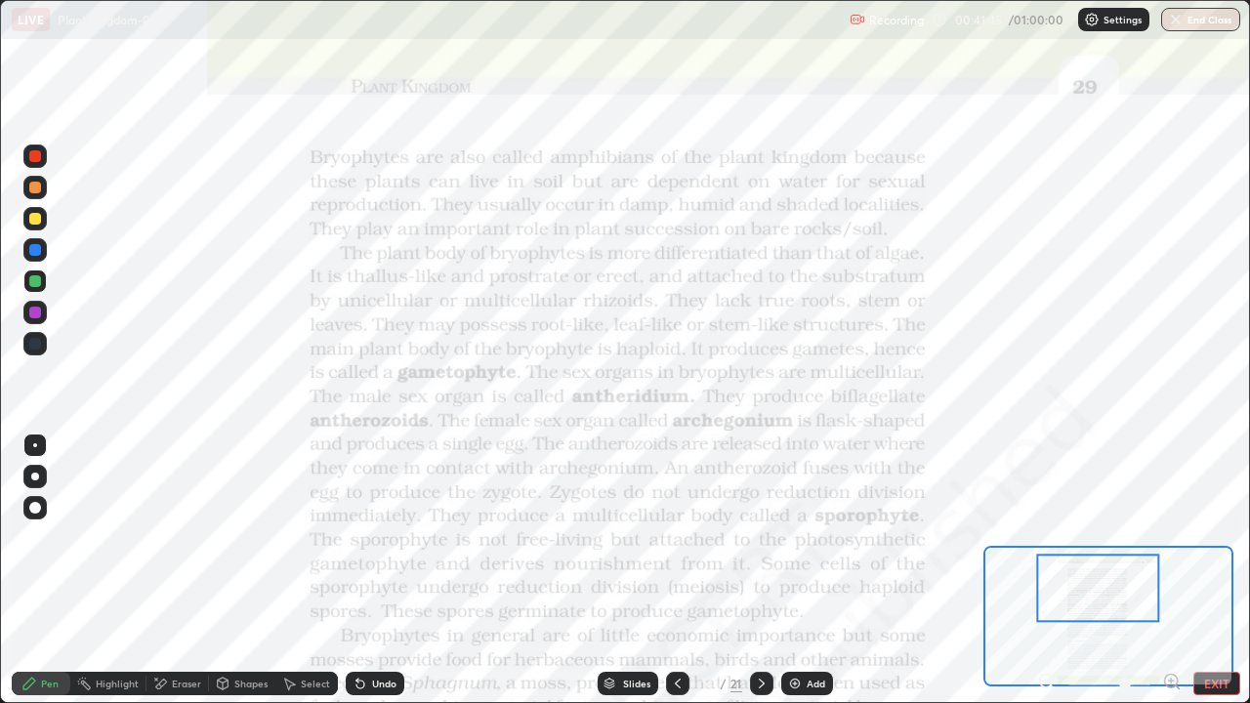
click at [608, 570] on icon at bounding box center [610, 681] width 10 height 5
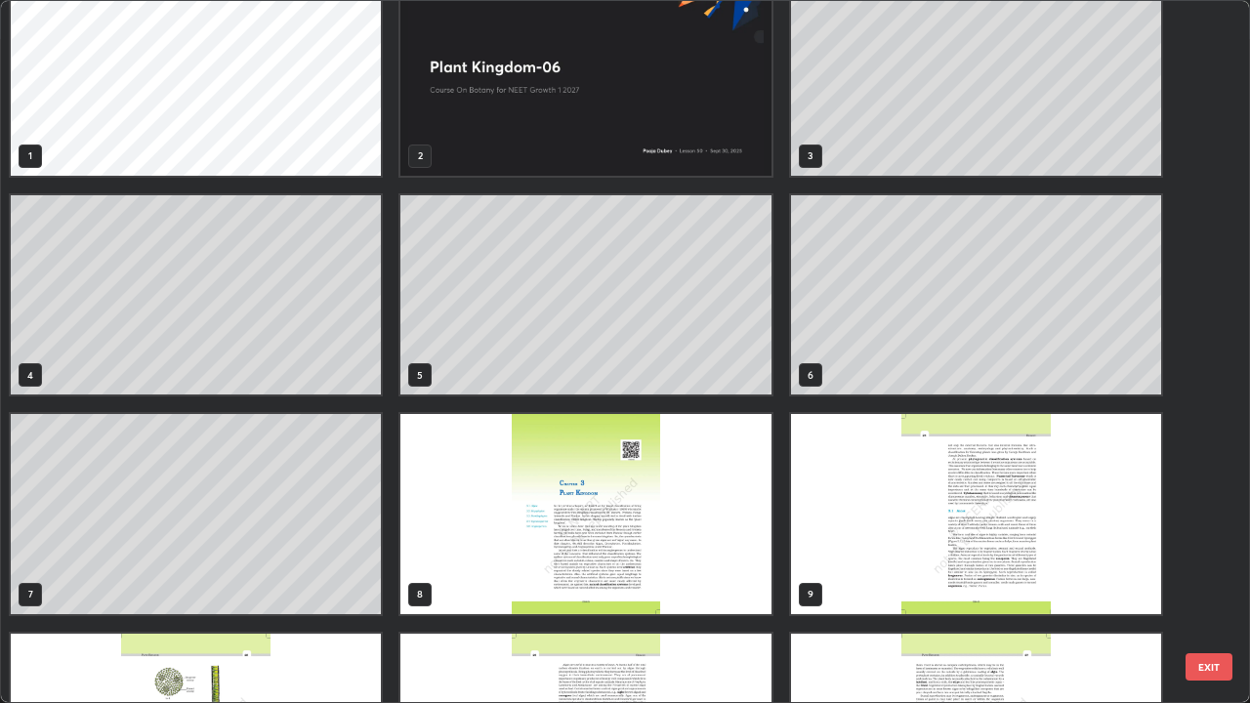
scroll to position [0, 0]
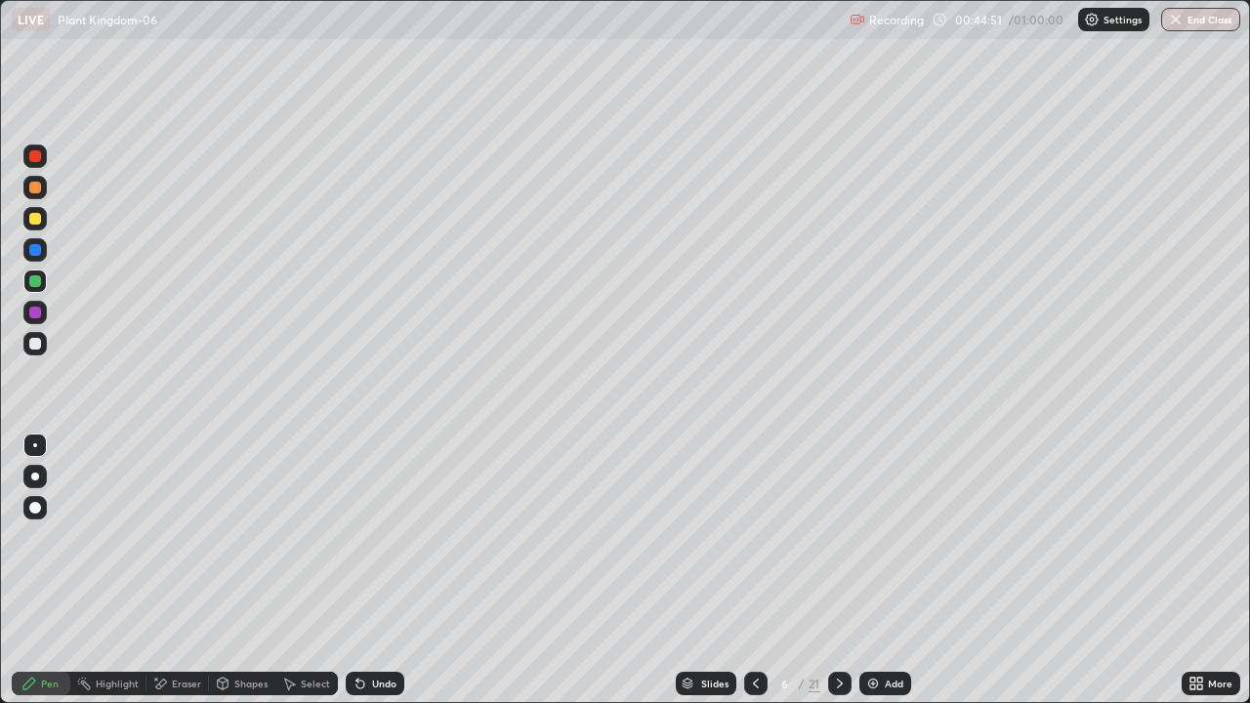
click at [693, 570] on div "Slides" at bounding box center [706, 683] width 61 height 23
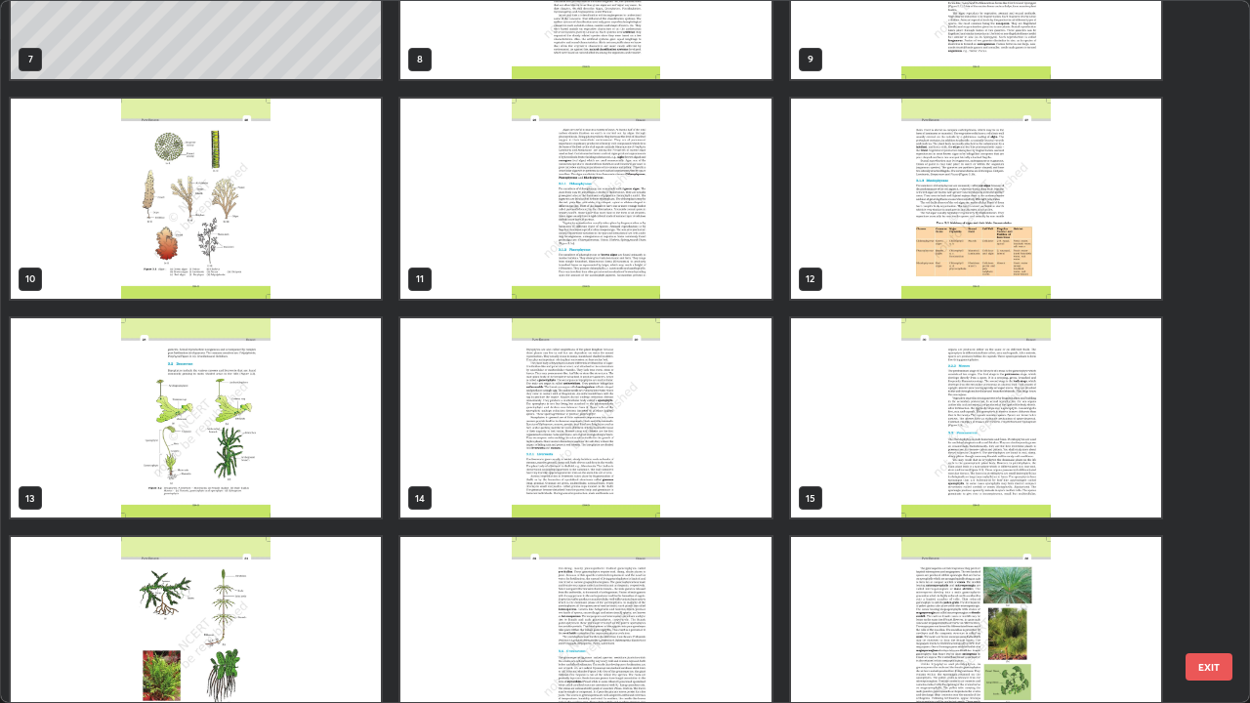
scroll to position [710, 0]
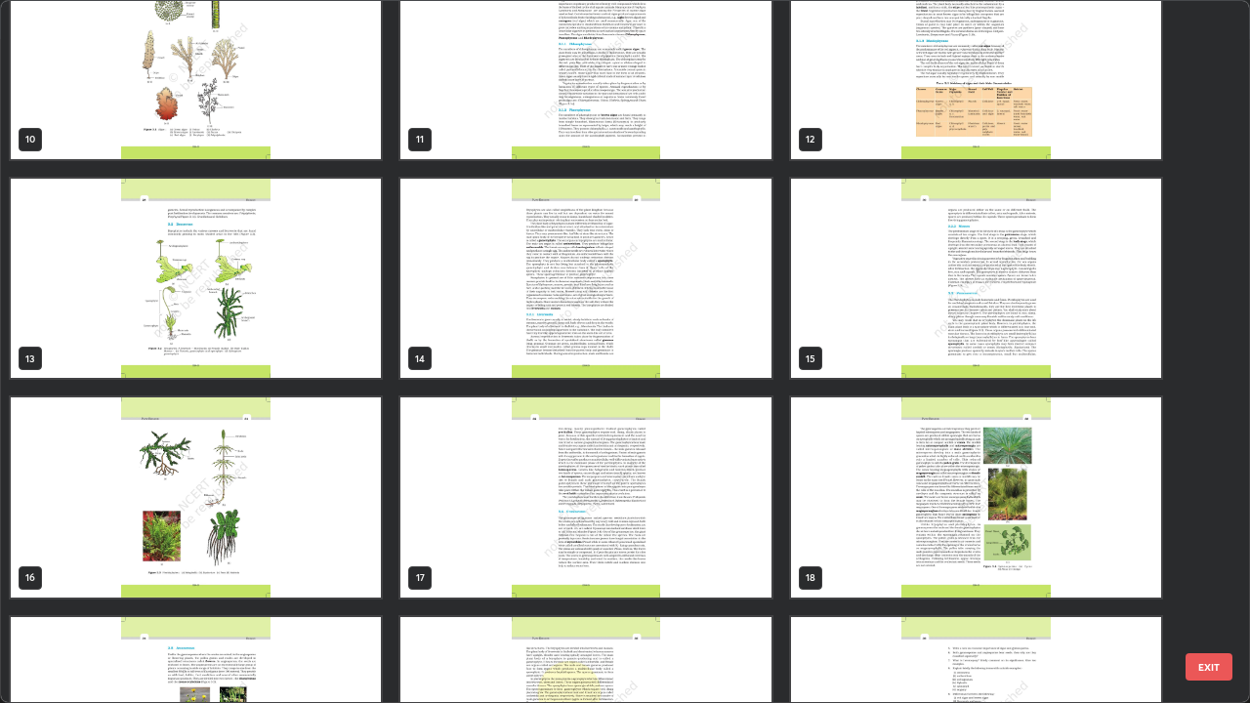
click at [455, 360] on img "grid" at bounding box center [585, 279] width 370 height 200
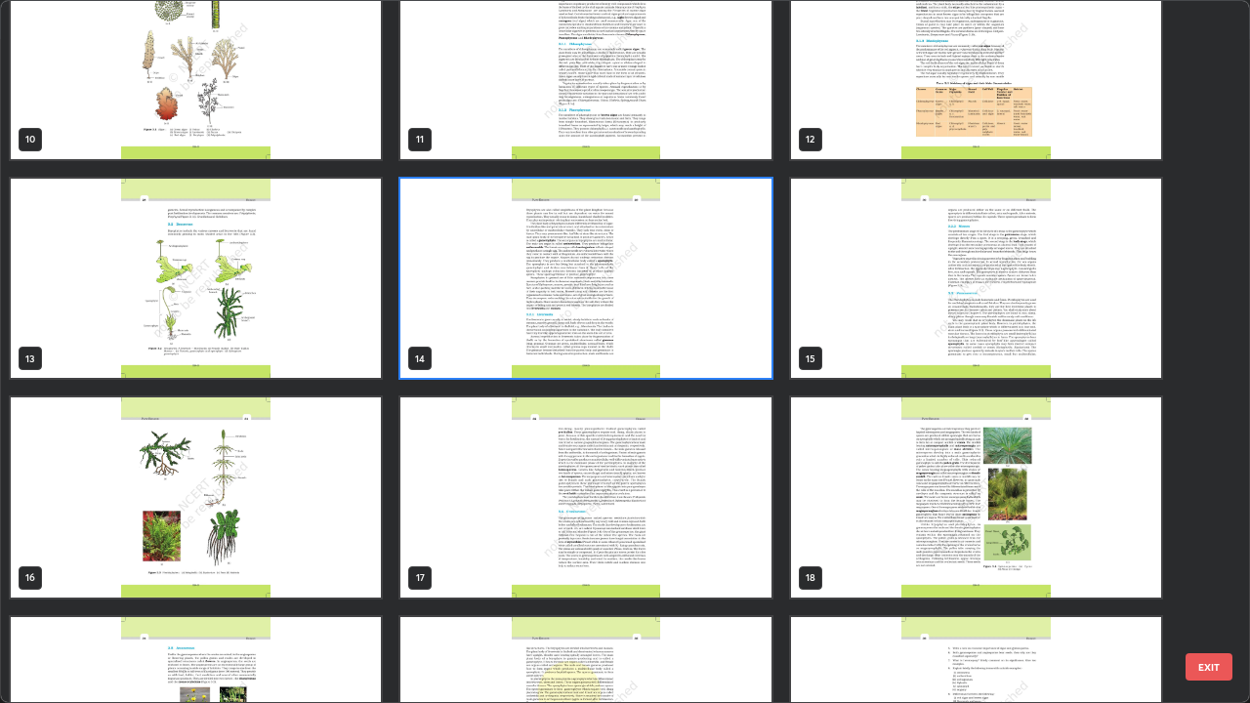
click at [456, 357] on img "grid" at bounding box center [585, 279] width 370 height 200
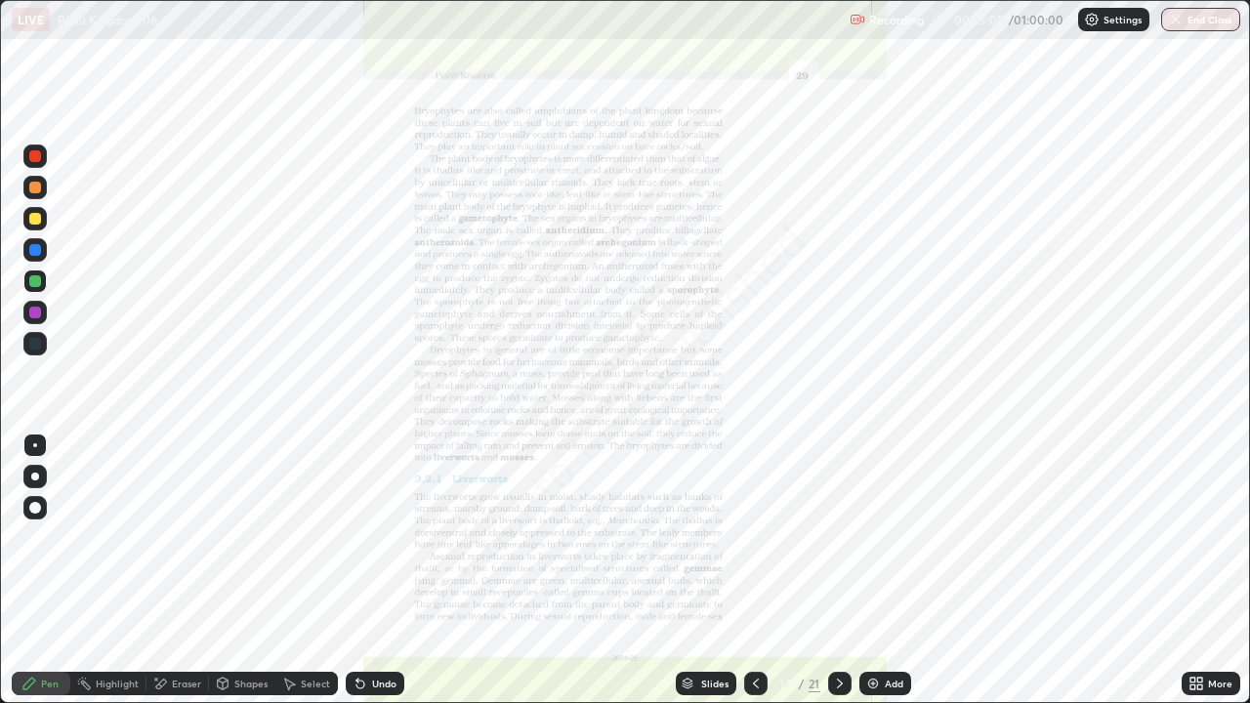
click at [1191, 570] on icon at bounding box center [1193, 680] width 5 height 5
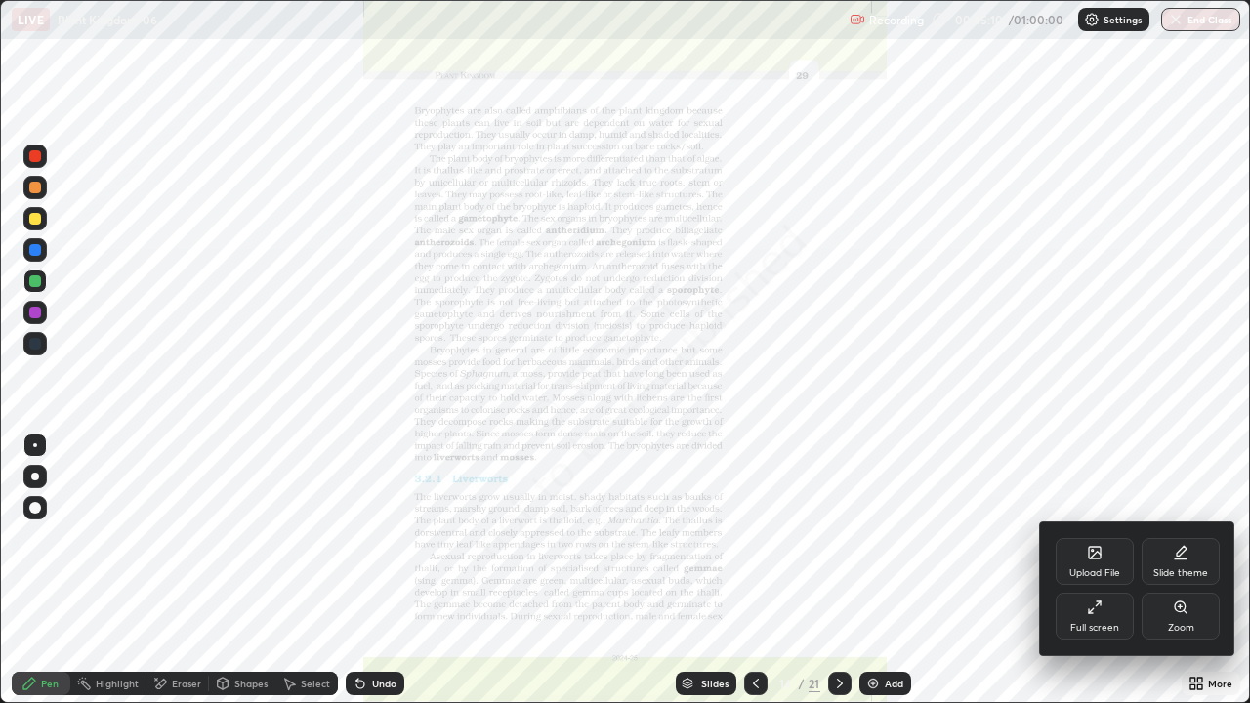
click at [1180, 570] on div "Zoom" at bounding box center [1181, 628] width 26 height 10
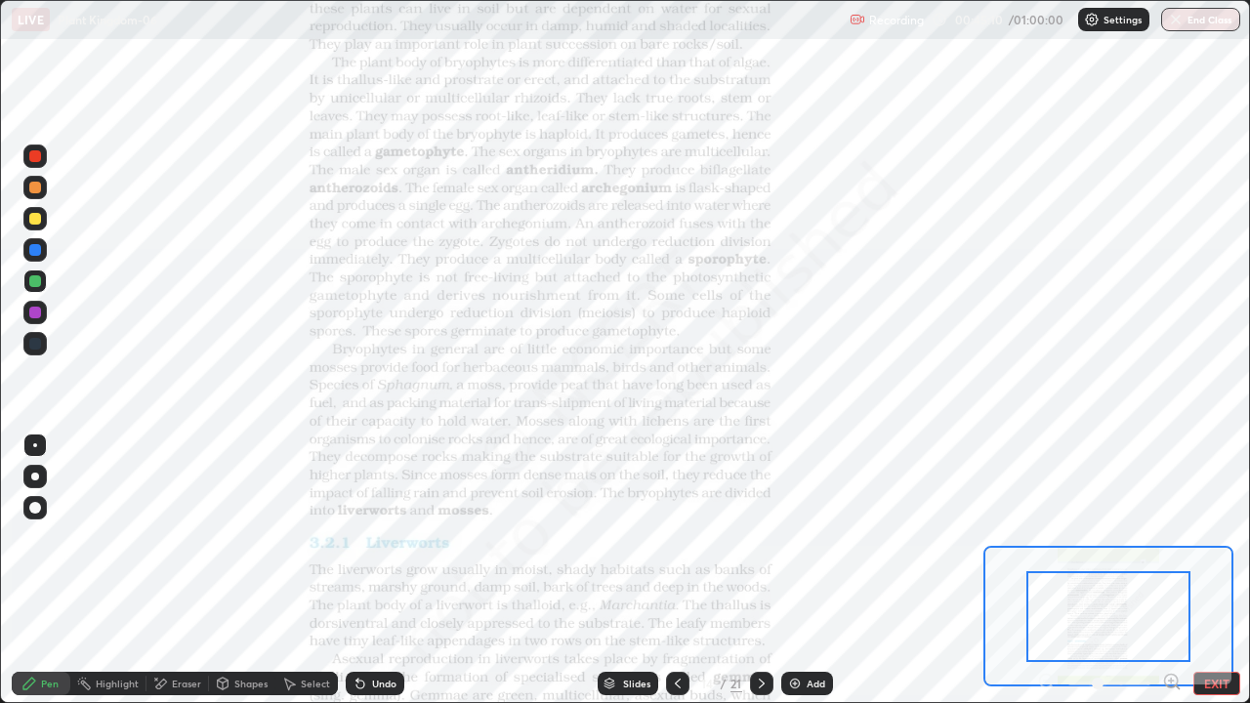
click at [1175, 570] on icon at bounding box center [1172, 682] width 20 height 20
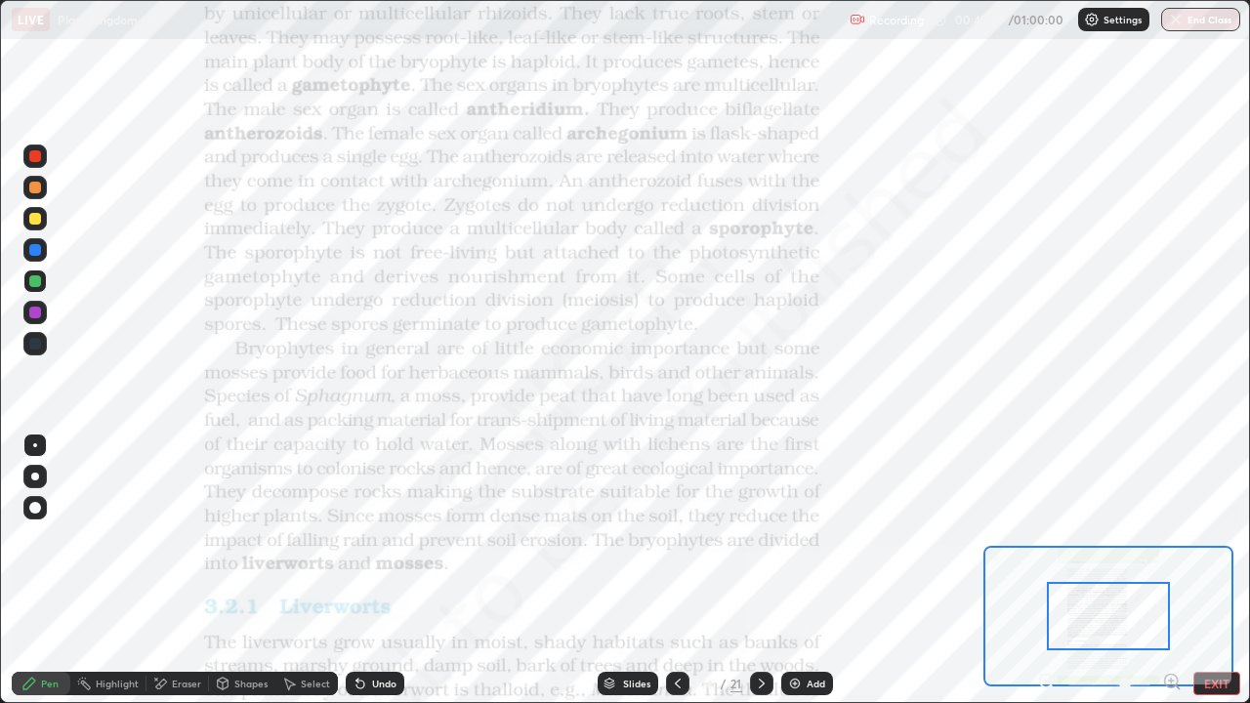
click at [1177, 570] on icon at bounding box center [1178, 688] width 4 height 4
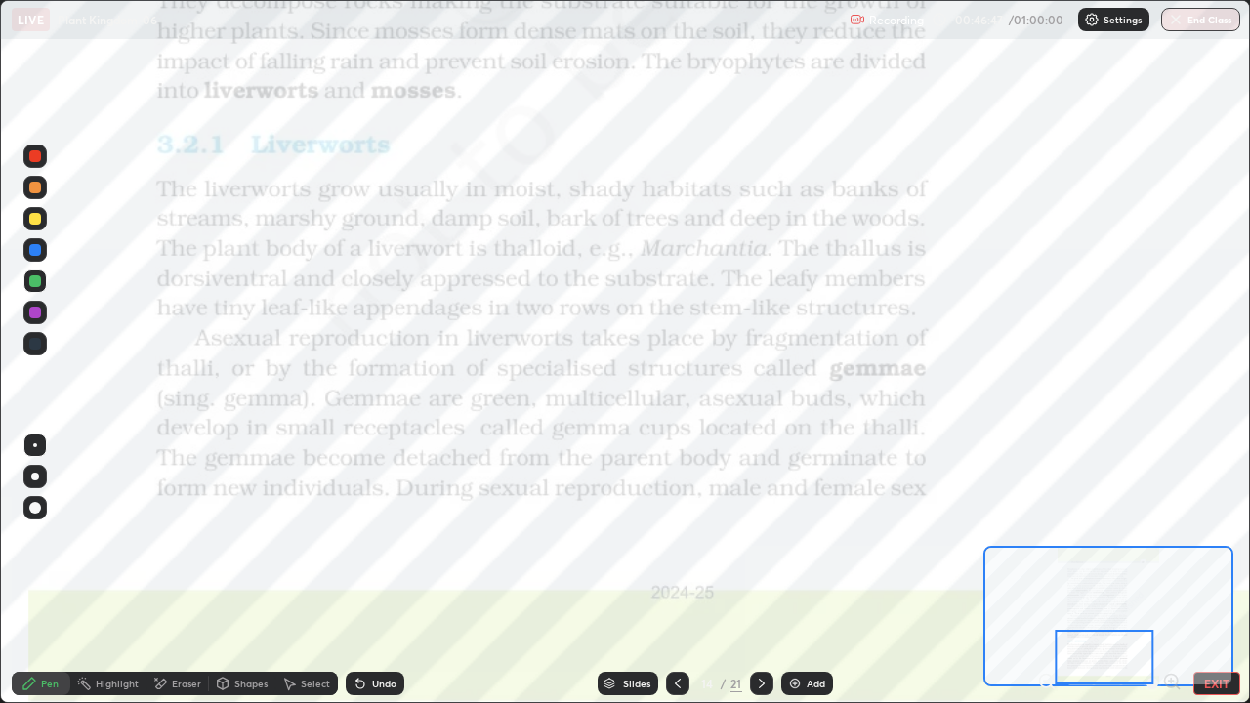
click at [757, 570] on icon at bounding box center [762, 684] width 16 height 16
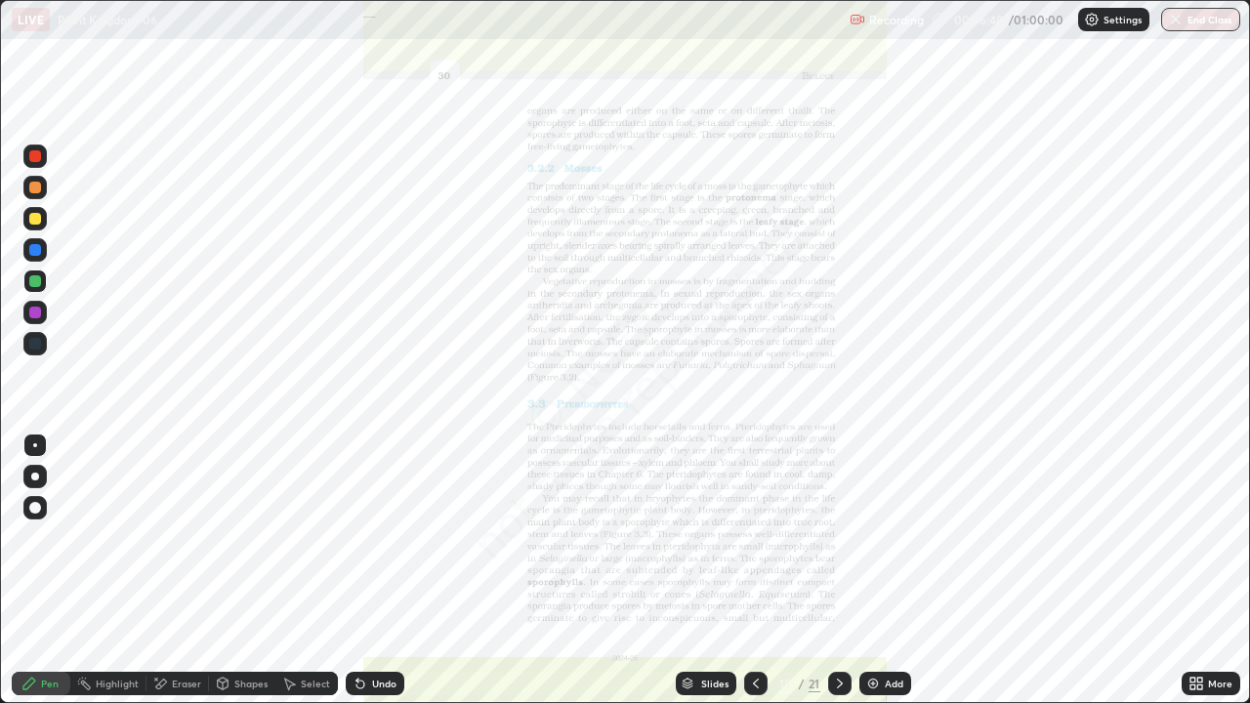
click at [1199, 570] on icon at bounding box center [1199, 680] width 5 height 5
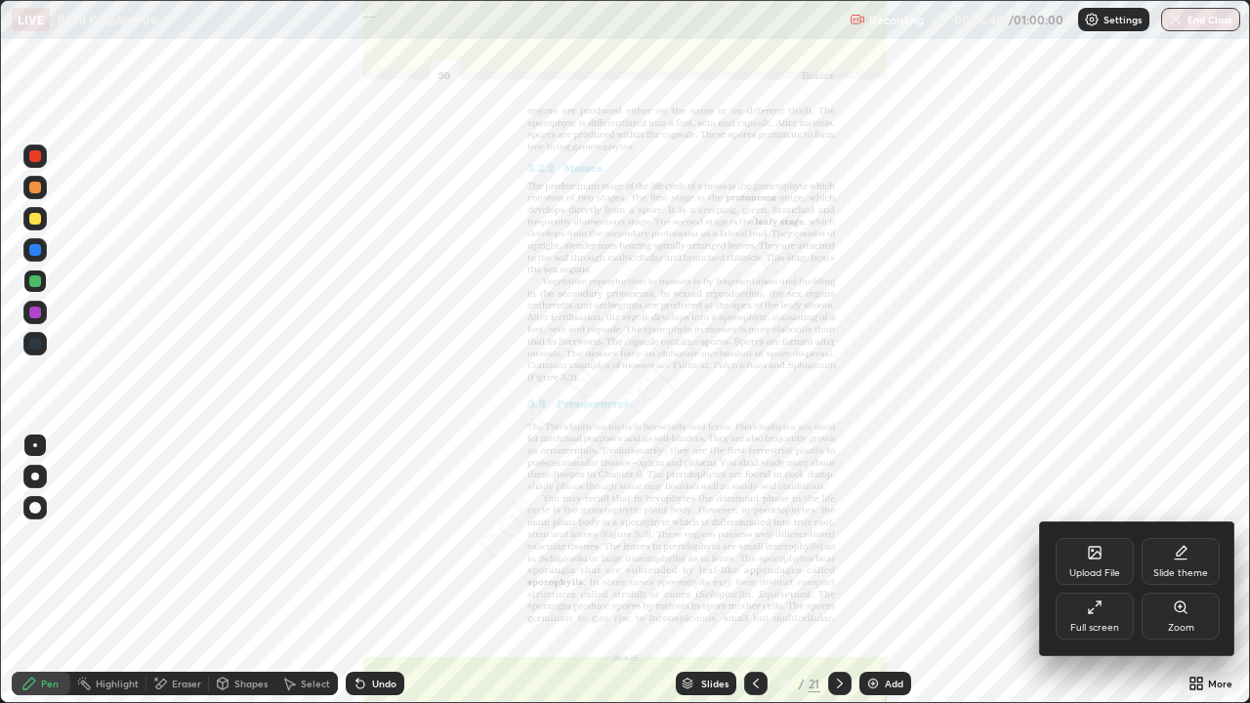
click at [1171, 570] on div "Zoom" at bounding box center [1181, 616] width 78 height 47
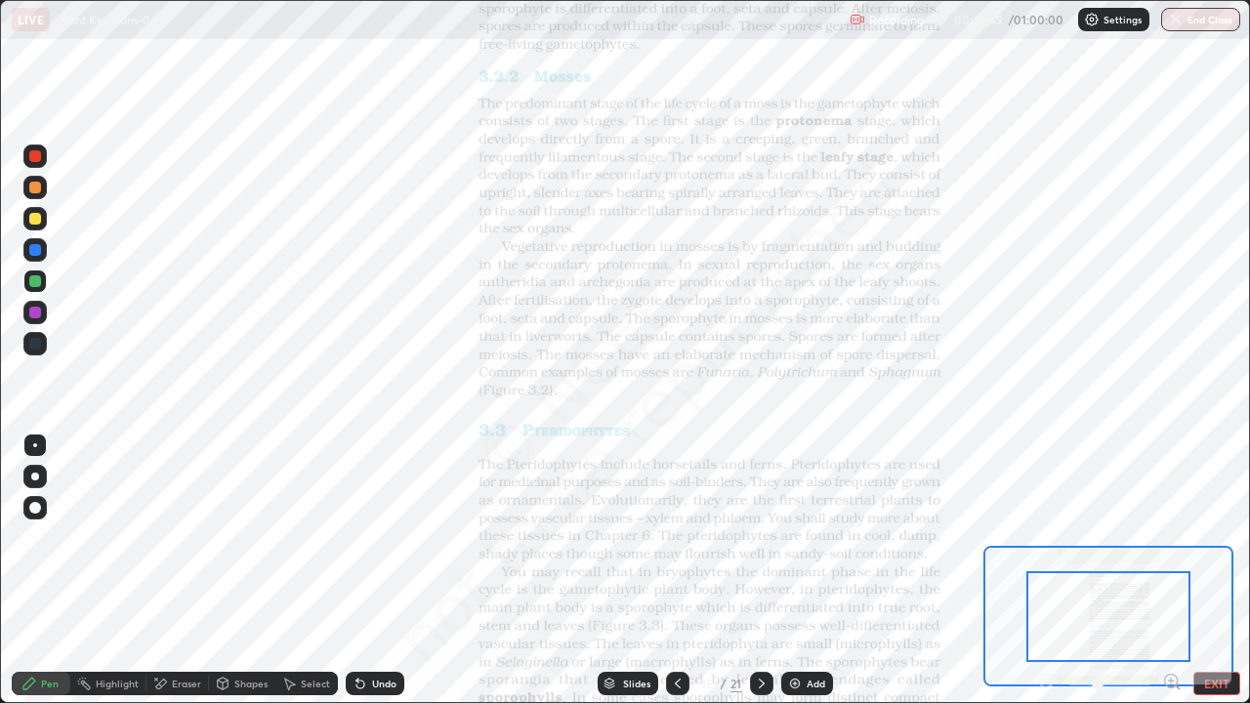
click at [1171, 570] on icon at bounding box center [1171, 681] width 5 height 0
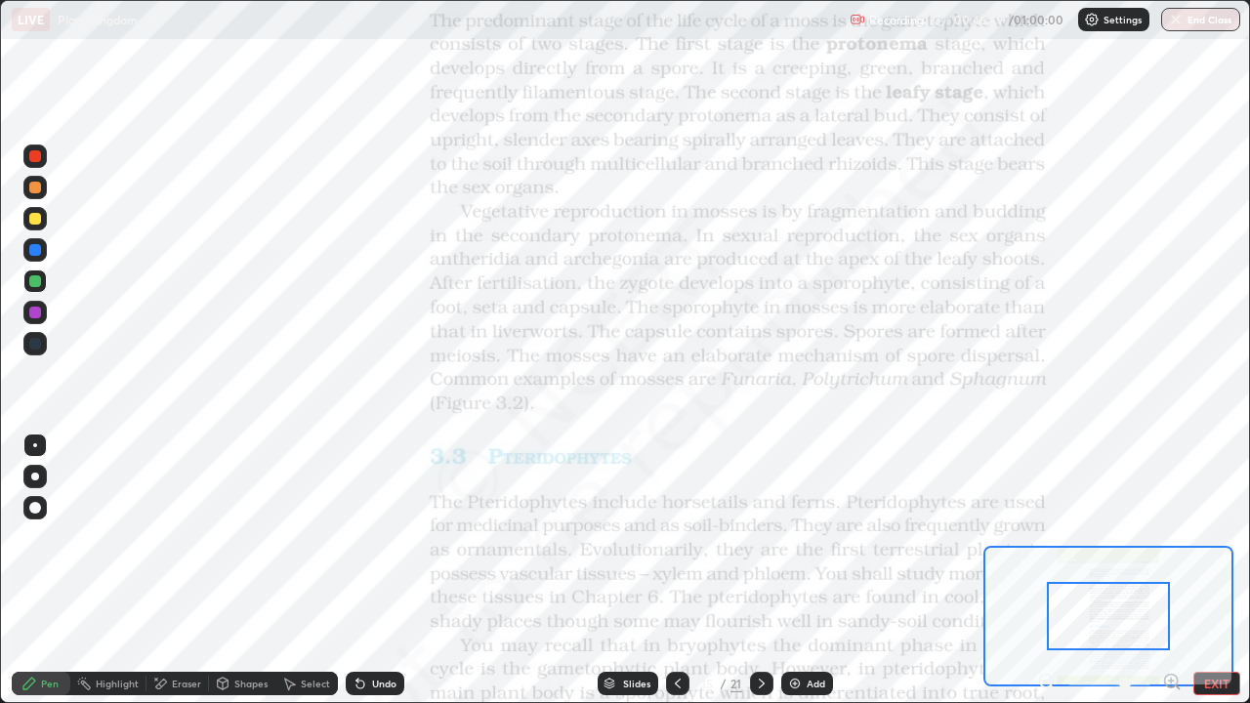
click at [1167, 570] on icon at bounding box center [1172, 682] width 20 height 20
click at [1171, 570] on div at bounding box center [1109, 683] width 145 height 23
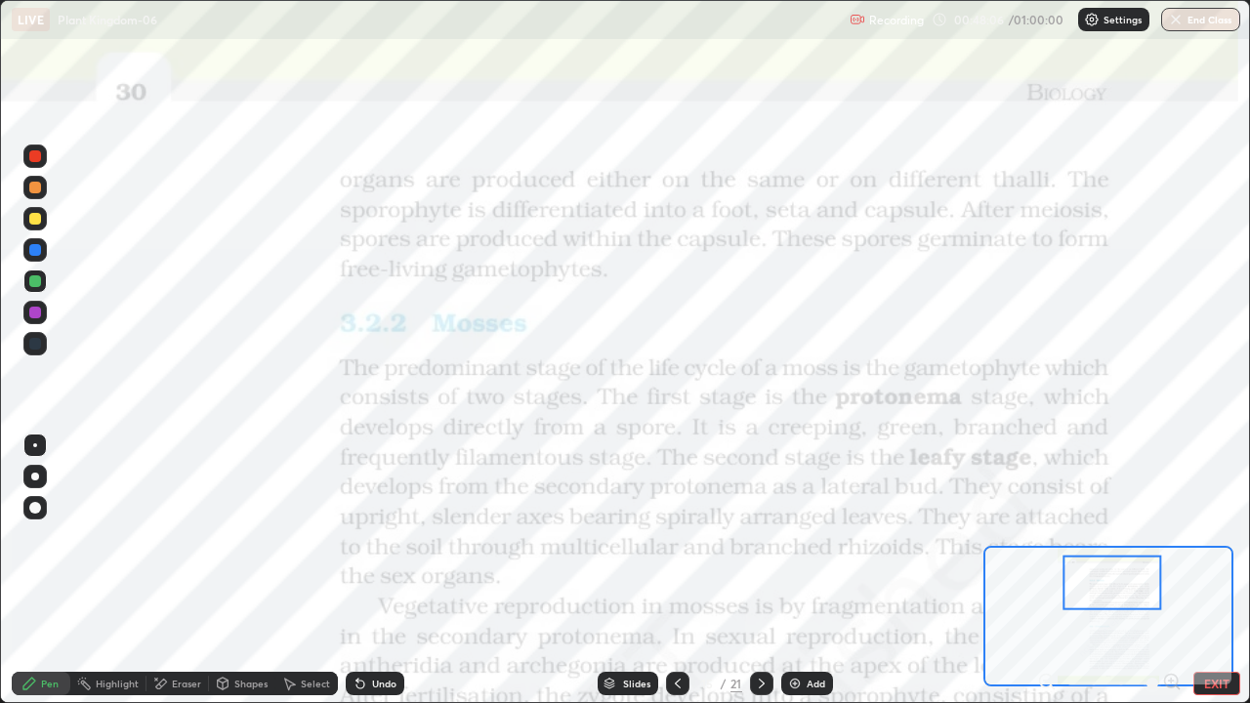
click at [607, 570] on icon at bounding box center [610, 681] width 10 height 5
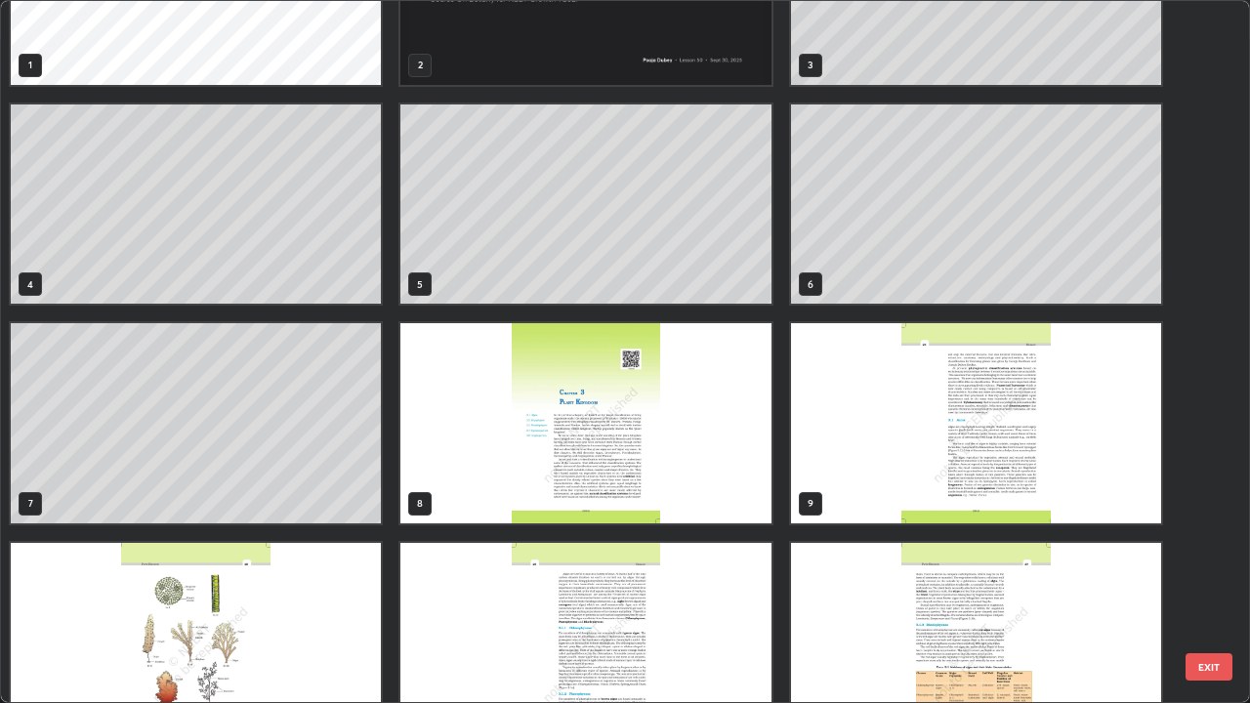
scroll to position [111, 0]
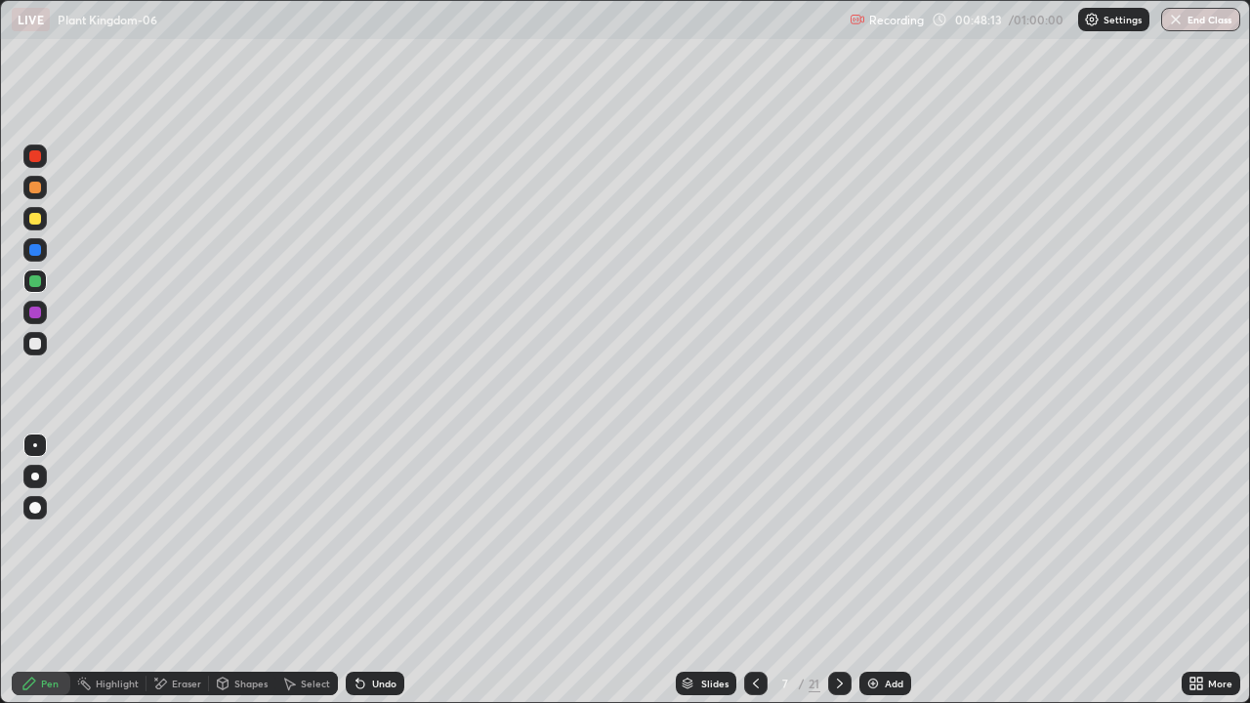
click at [874, 570] on img at bounding box center [873, 684] width 16 height 16
click at [370, 570] on div "Undo" at bounding box center [375, 683] width 59 height 23
click at [717, 570] on div "Slides" at bounding box center [714, 684] width 27 height 10
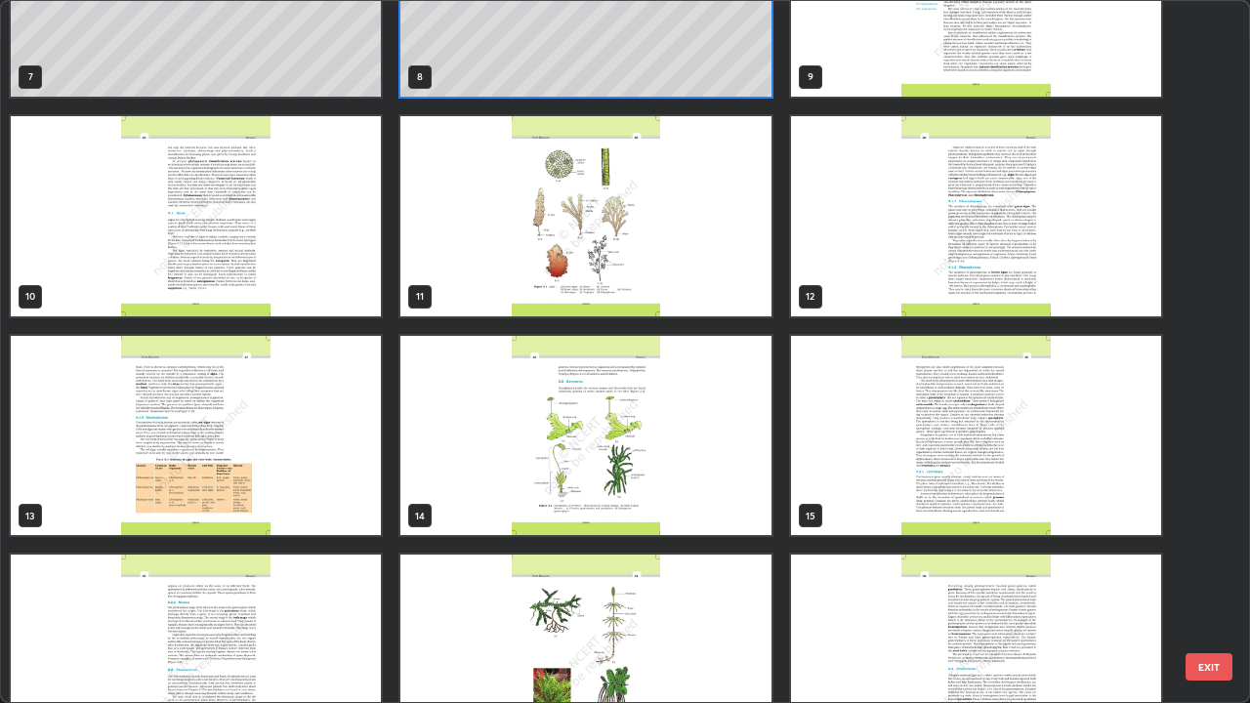
scroll to position [602, 0]
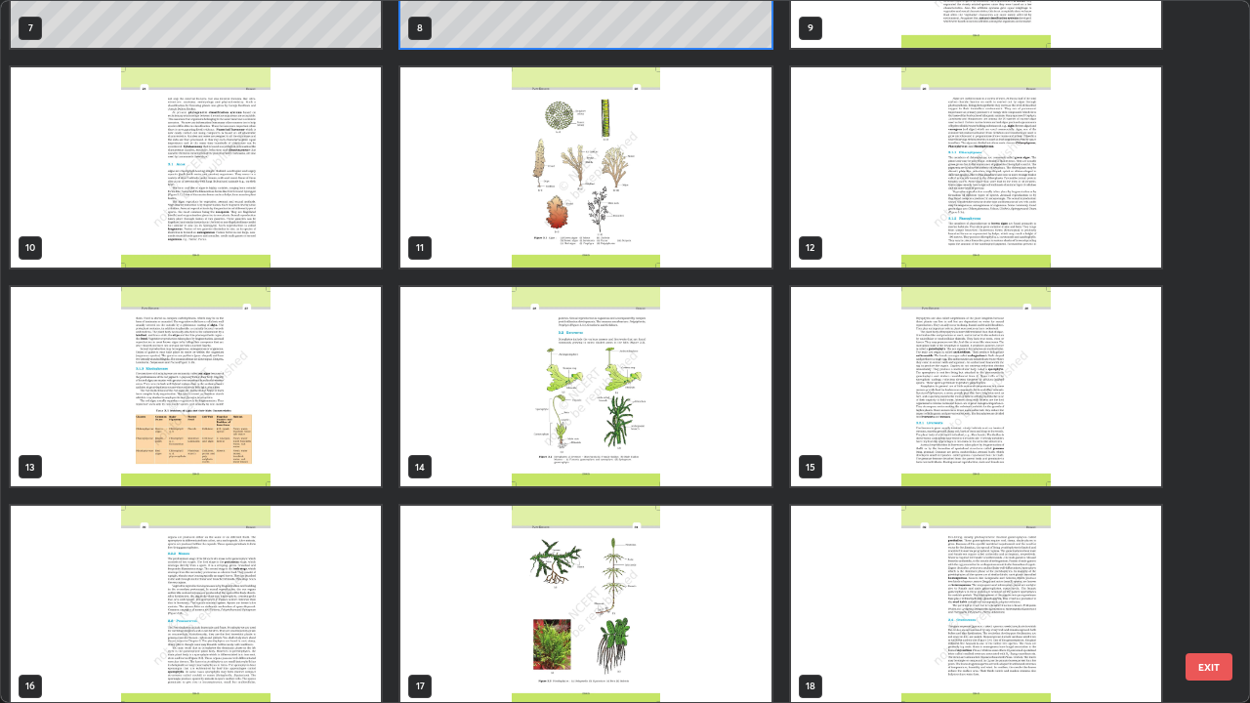
click at [482, 452] on img "grid" at bounding box center [585, 387] width 370 height 200
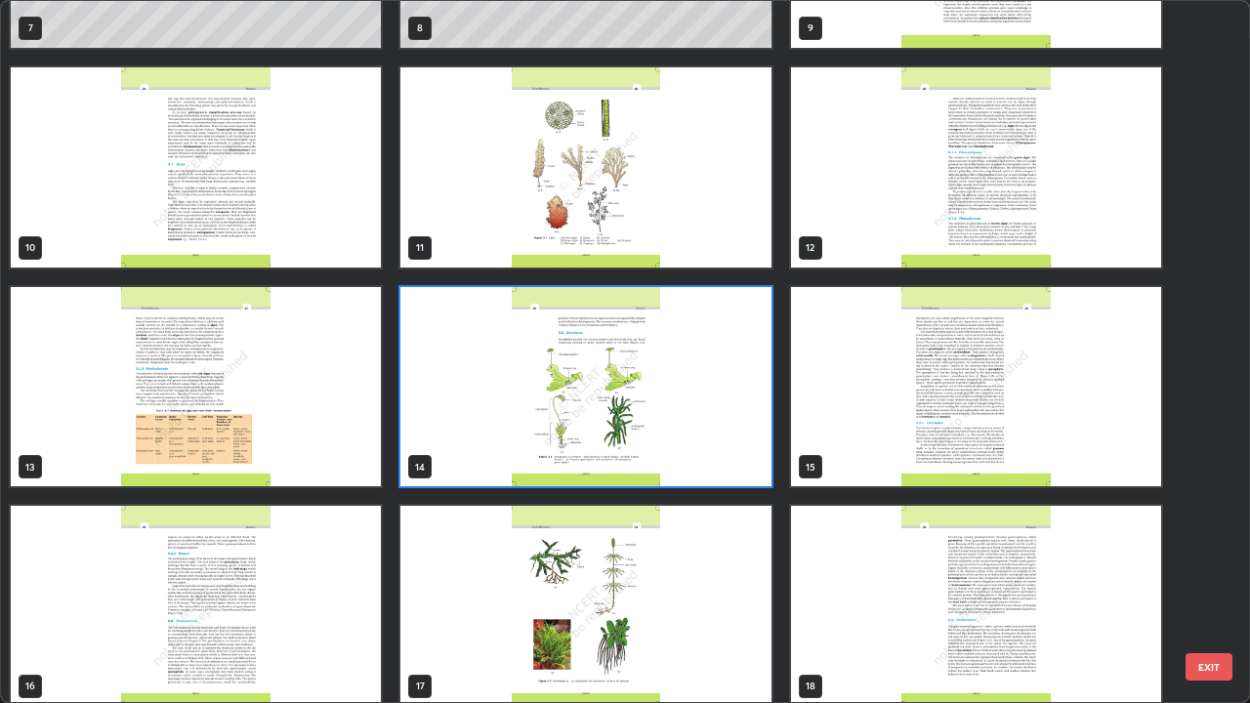
click at [480, 440] on img "grid" at bounding box center [585, 387] width 370 height 200
click at [473, 440] on img "grid" at bounding box center [585, 387] width 370 height 200
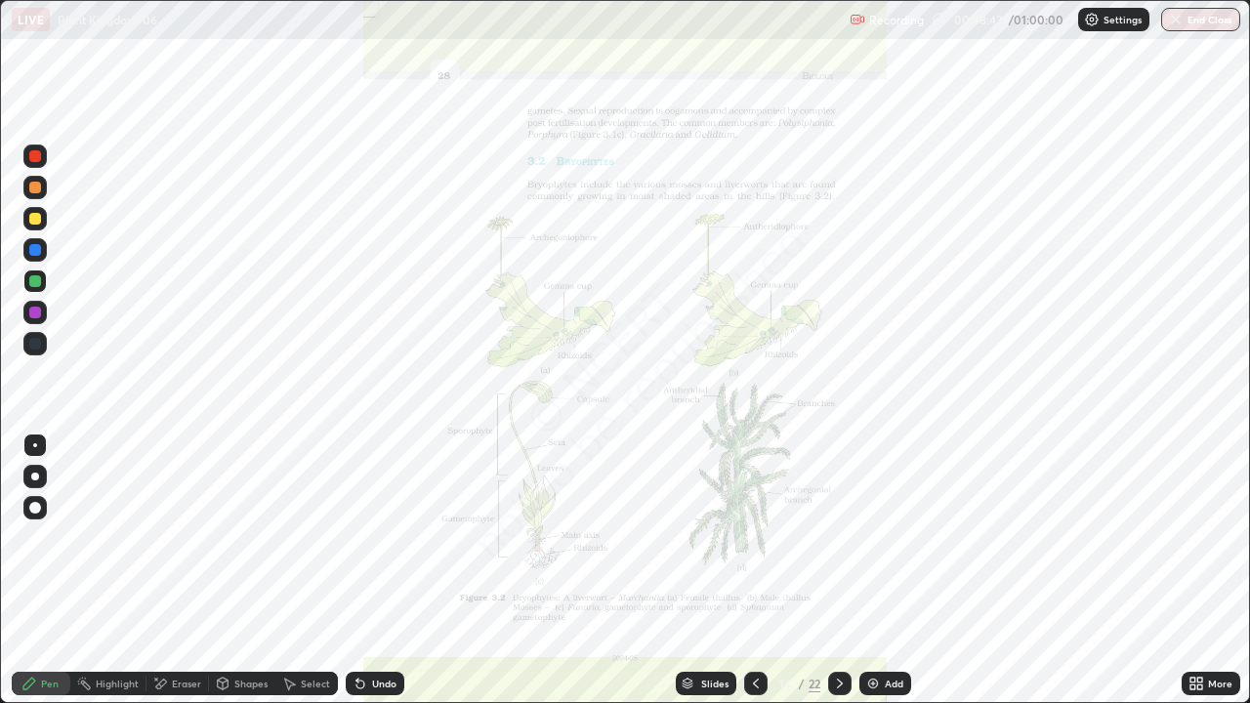
click at [1193, 570] on icon at bounding box center [1193, 680] width 5 height 5
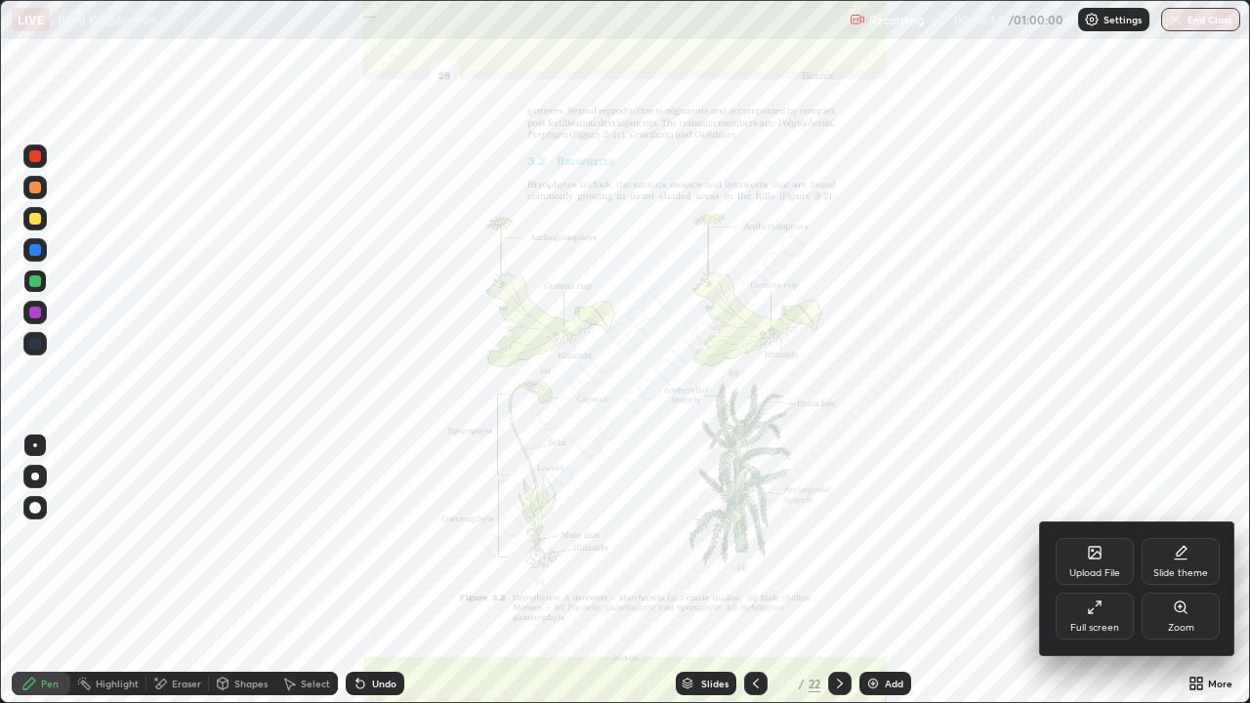
click at [1199, 570] on div "Zoom" at bounding box center [1181, 616] width 78 height 47
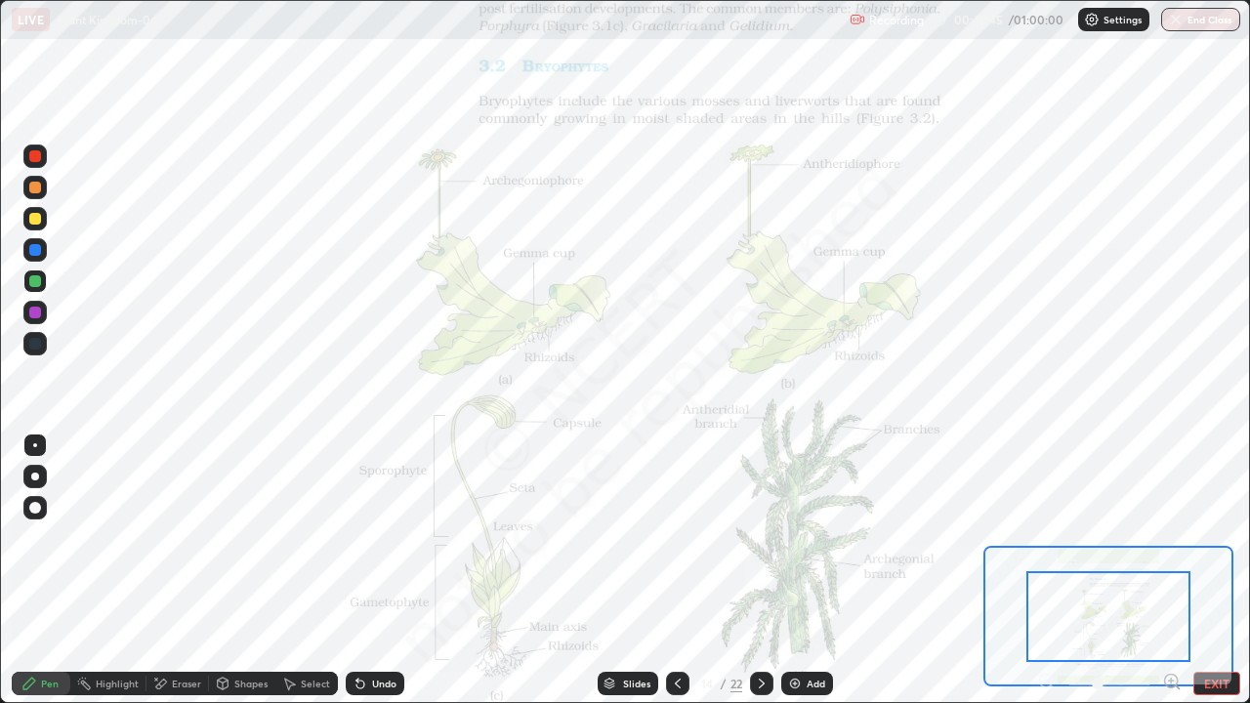
click at [1176, 570] on icon at bounding box center [1178, 688] width 4 height 4
click at [1177, 570] on icon at bounding box center [1178, 688] width 4 height 4
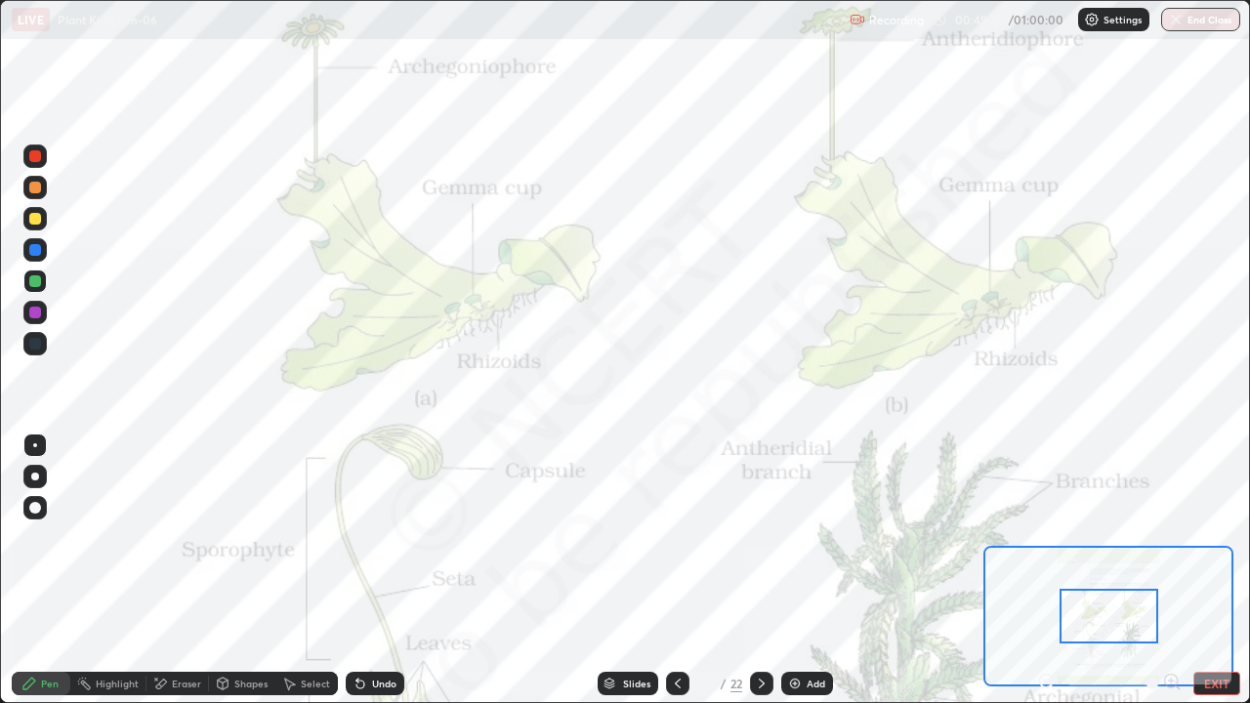
click at [608, 570] on icon at bounding box center [610, 685] width 10 height 3
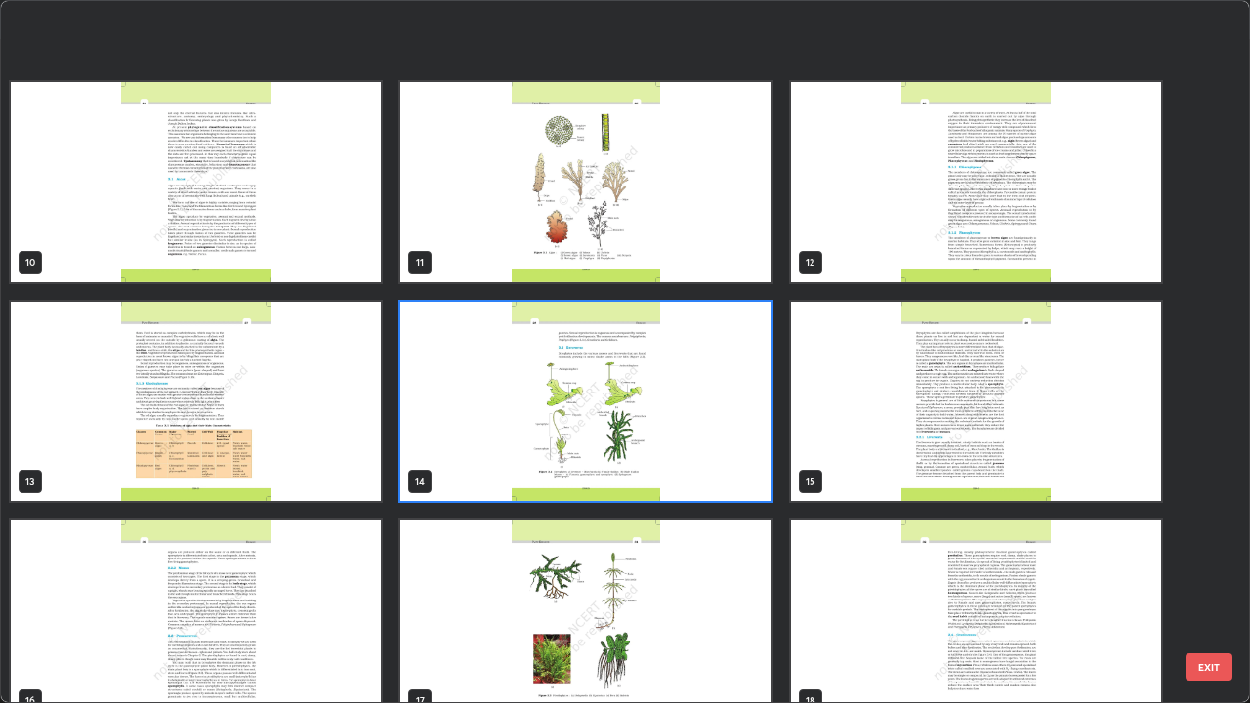
scroll to position [695, 0]
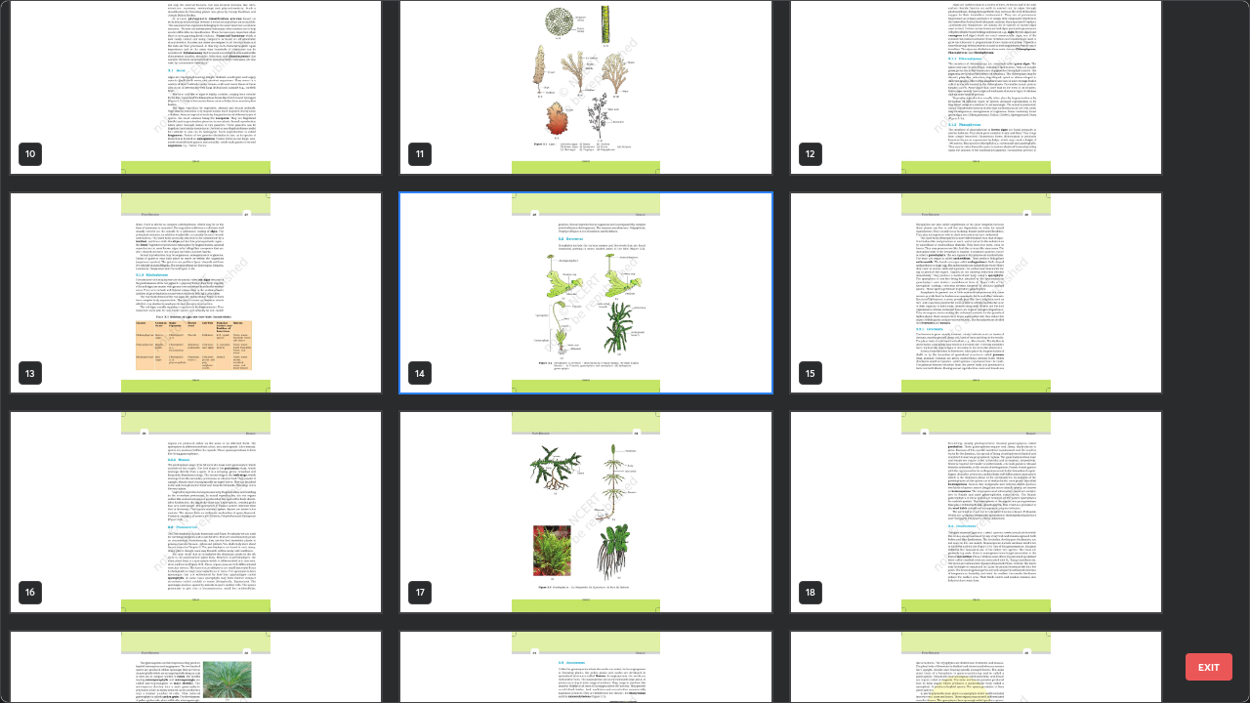
click at [859, 371] on img "grid" at bounding box center [976, 293] width 370 height 200
click at [864, 366] on img "grid" at bounding box center [976, 293] width 370 height 200
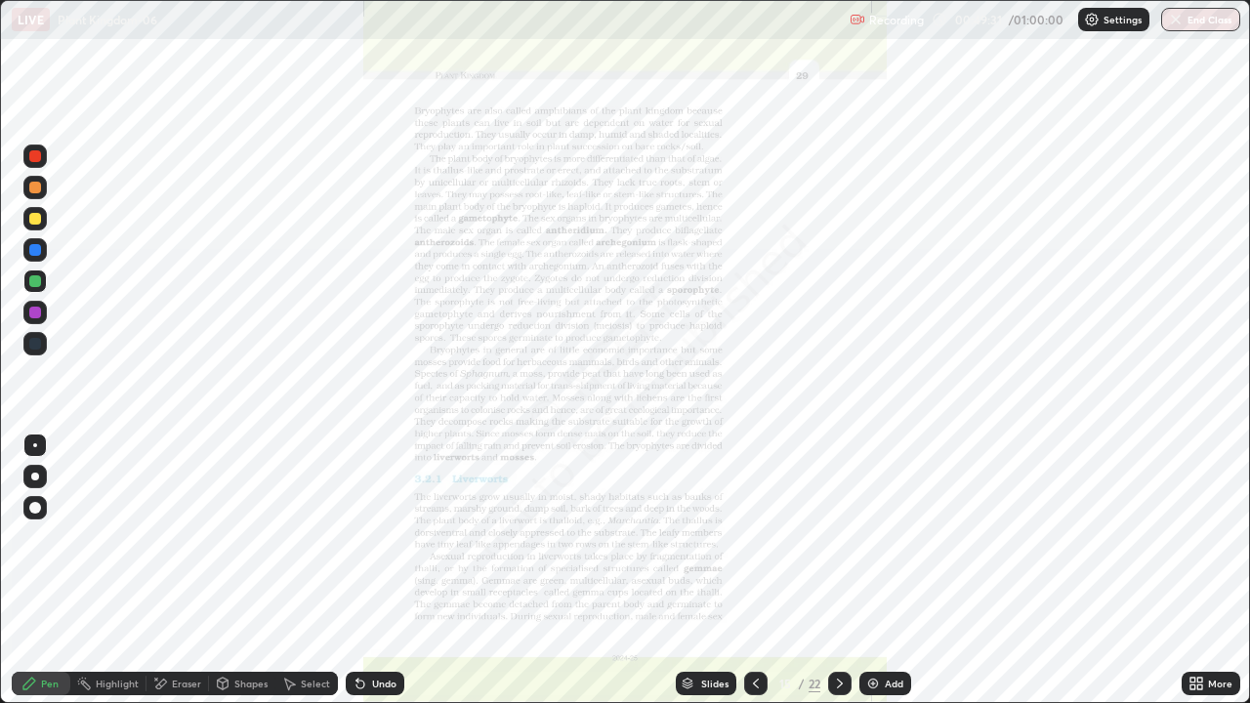
click at [872, 363] on img "grid" at bounding box center [976, 293] width 370 height 200
click at [1186, 570] on div "More" at bounding box center [1211, 683] width 59 height 23
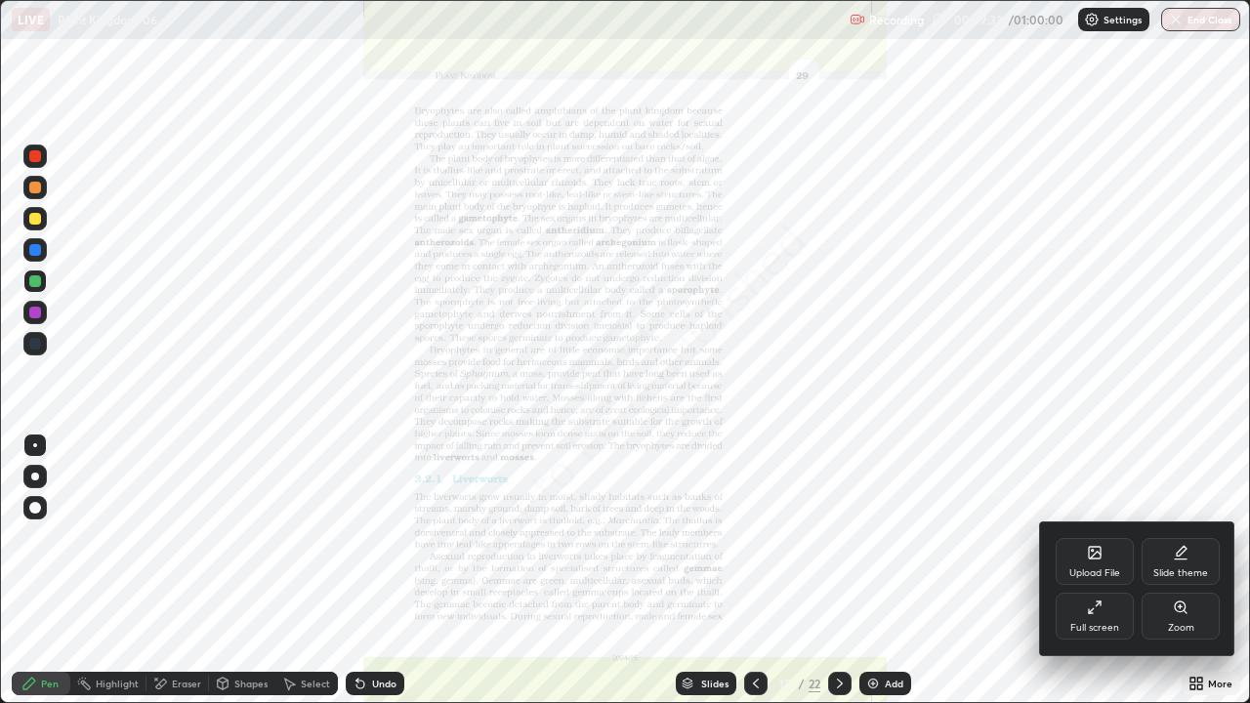
click at [1177, 570] on div "Zoom" at bounding box center [1181, 616] width 78 height 47
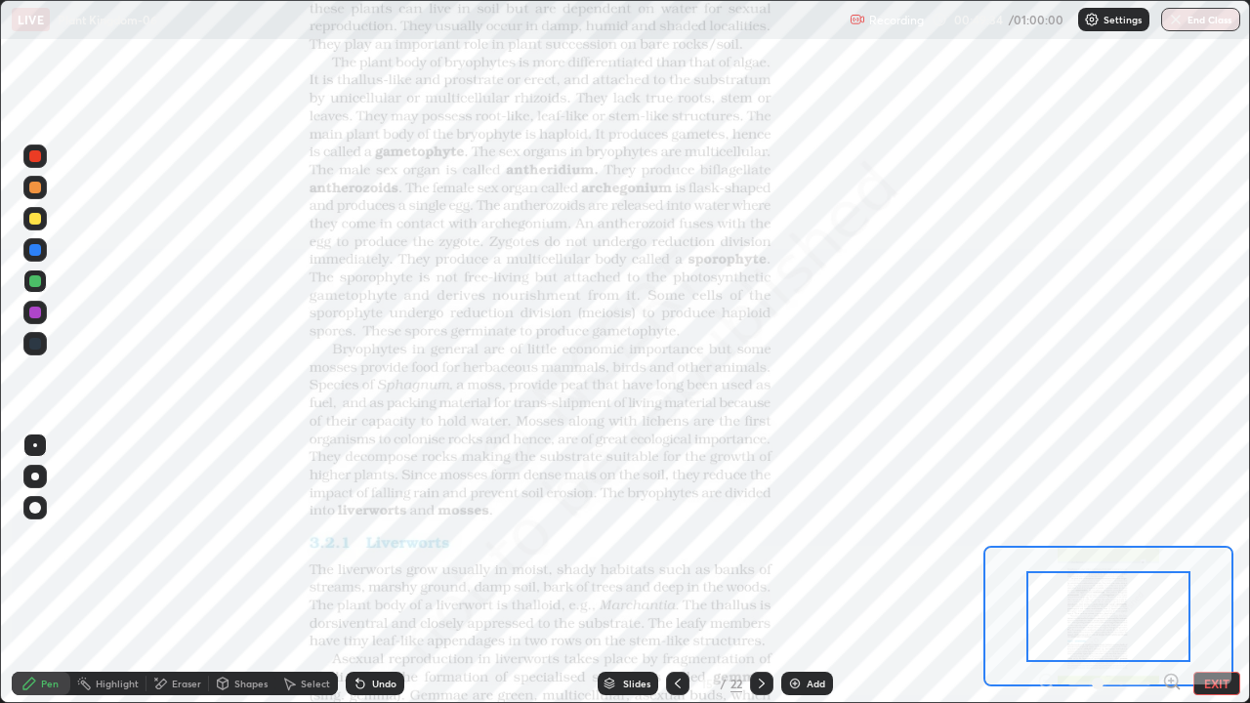
click at [1171, 570] on icon at bounding box center [1171, 681] width 5 height 0
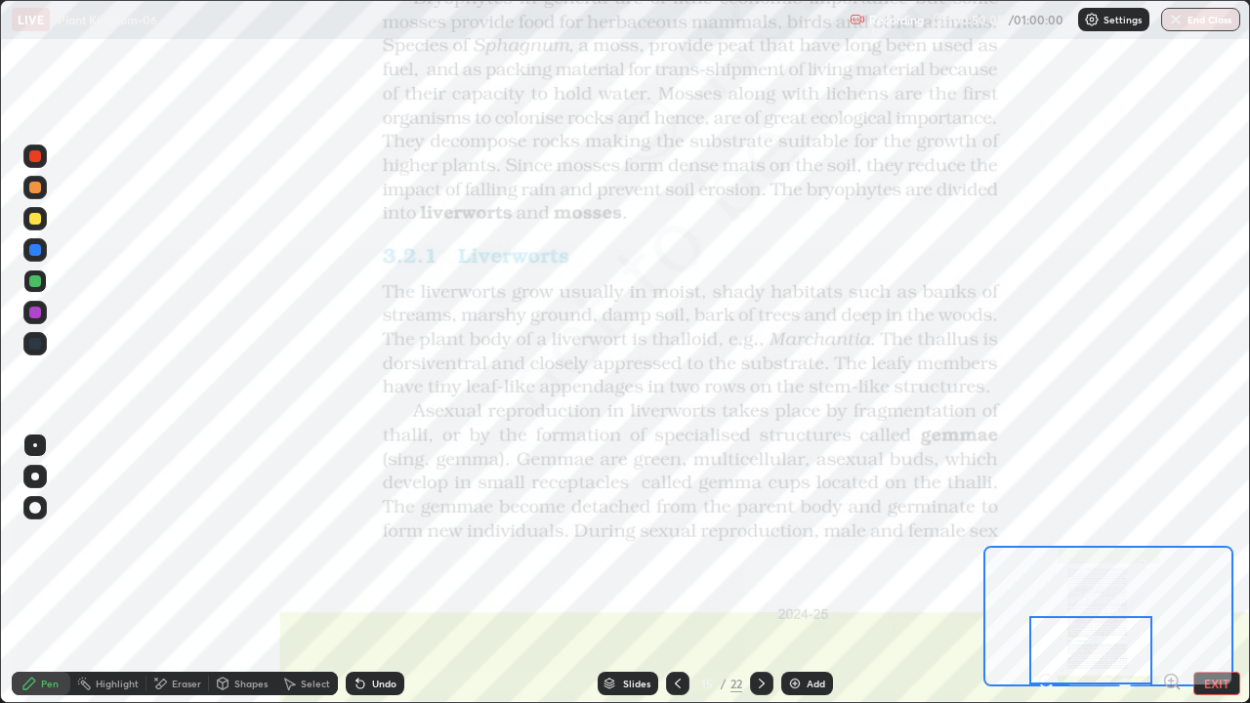
click at [606, 570] on icon at bounding box center [610, 681] width 10 height 5
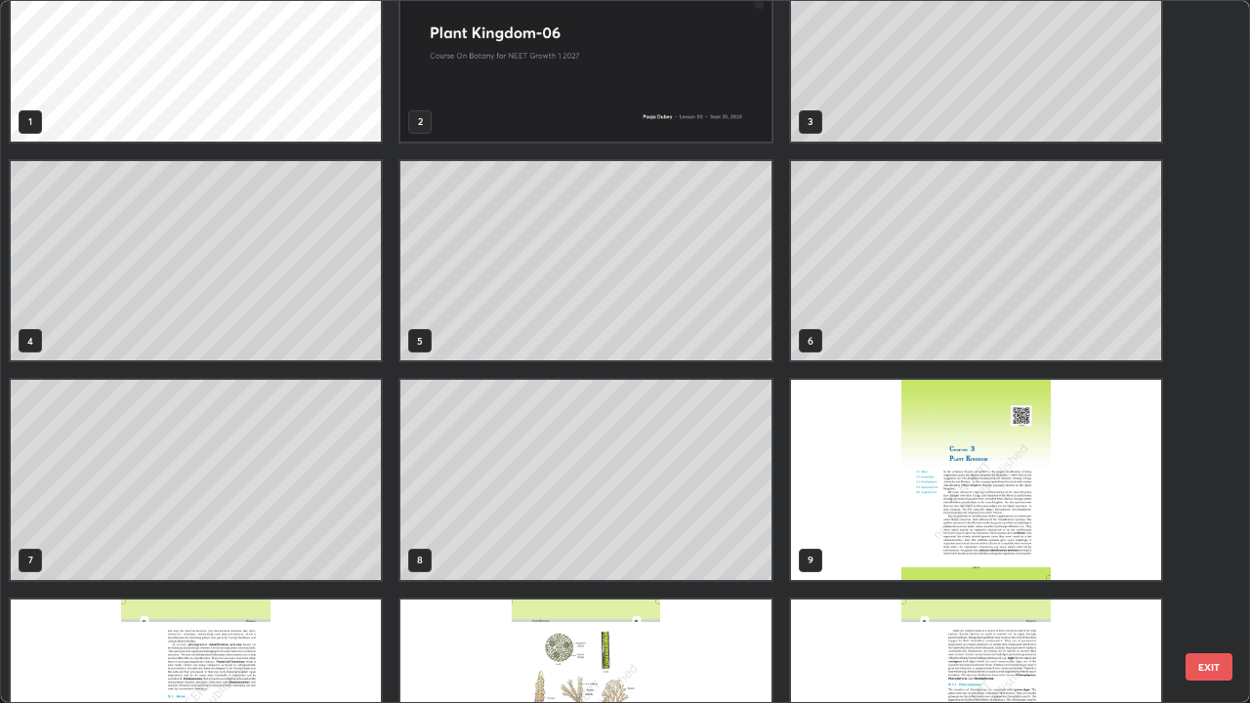
scroll to position [39, 0]
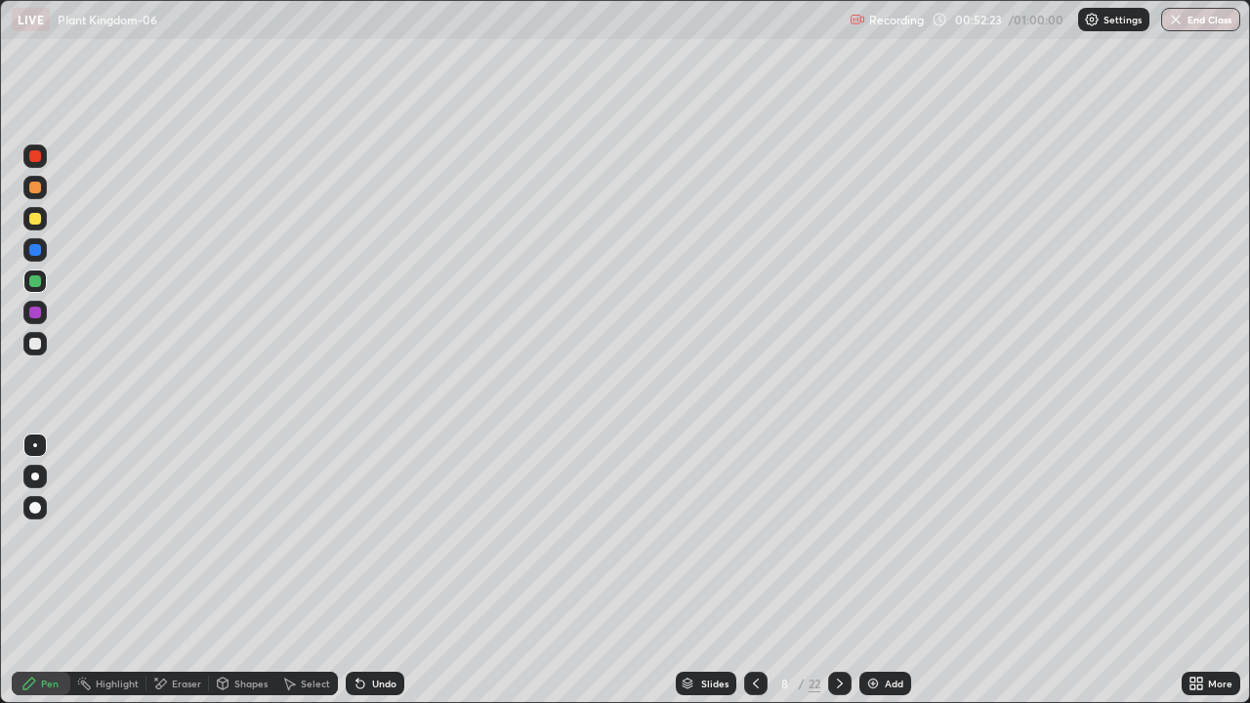
click at [878, 570] on img at bounding box center [873, 684] width 16 height 16
click at [37, 214] on div at bounding box center [35, 219] width 12 height 12
click at [189, 570] on div "Eraser" at bounding box center [178, 683] width 63 height 23
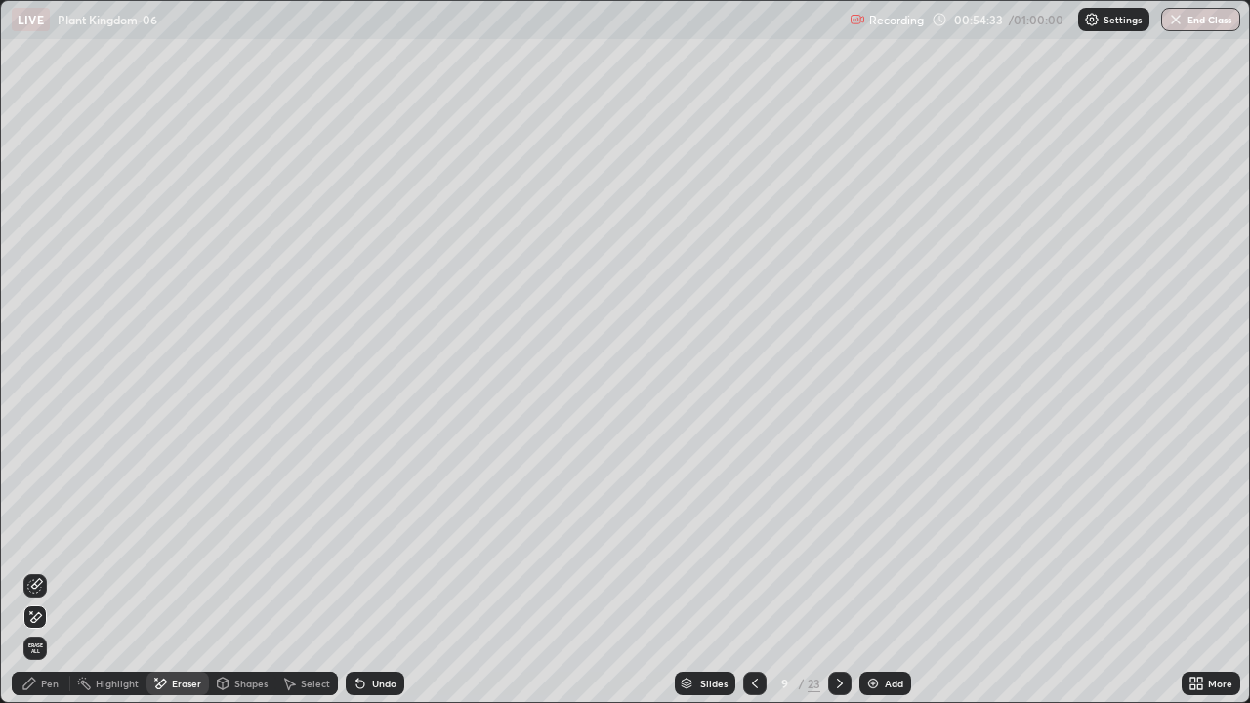
click at [45, 570] on div "Pen" at bounding box center [50, 684] width 18 height 10
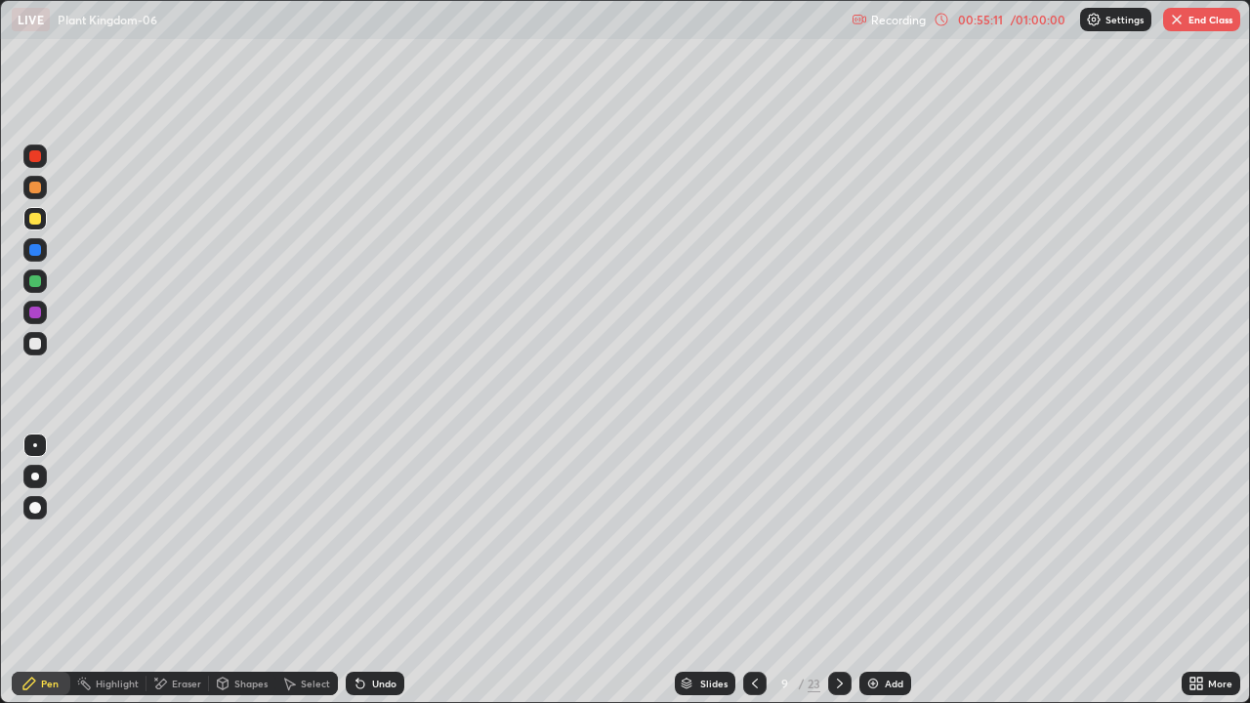
click at [871, 570] on img at bounding box center [873, 684] width 16 height 16
click at [35, 477] on div at bounding box center [35, 477] width 8 height 8
click at [30, 286] on div at bounding box center [35, 281] width 12 height 12
click at [31, 158] on div at bounding box center [35, 156] width 12 height 12
click at [36, 282] on div at bounding box center [35, 281] width 12 height 12
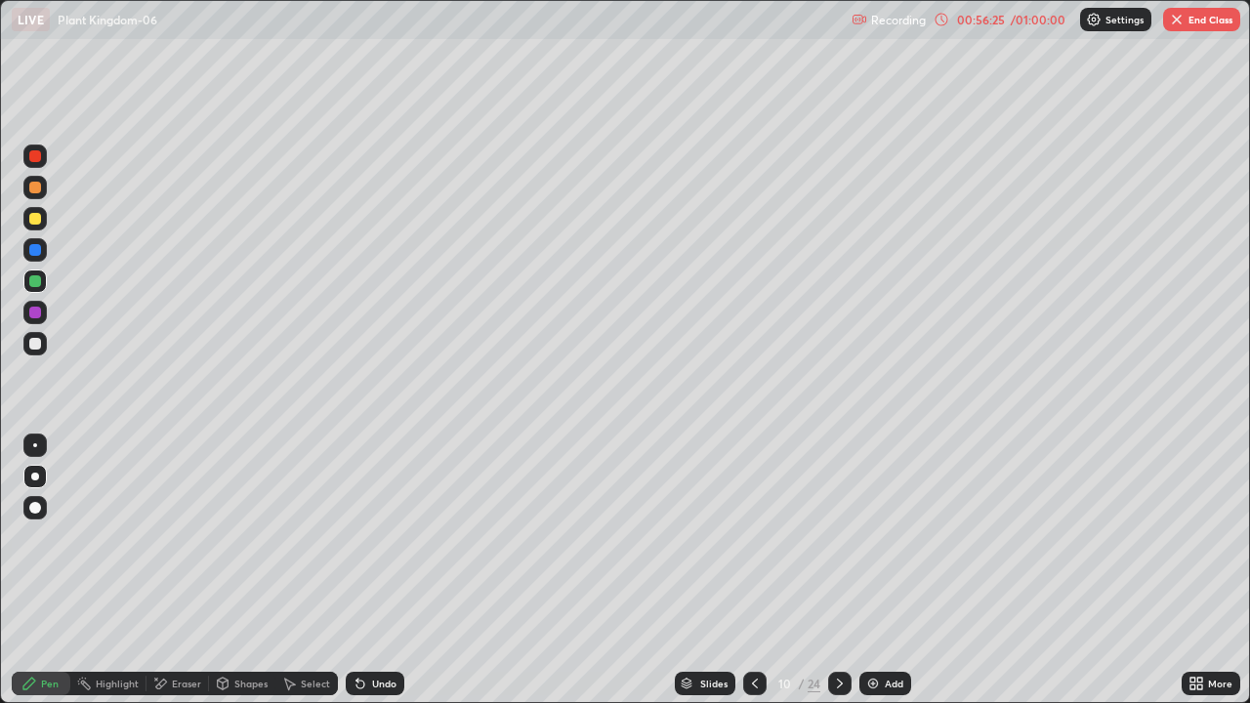
click at [31, 314] on div at bounding box center [35, 313] width 12 height 12
click at [35, 286] on div at bounding box center [35, 281] width 12 height 12
click at [1183, 22] on img "button" at bounding box center [1177, 20] width 16 height 16
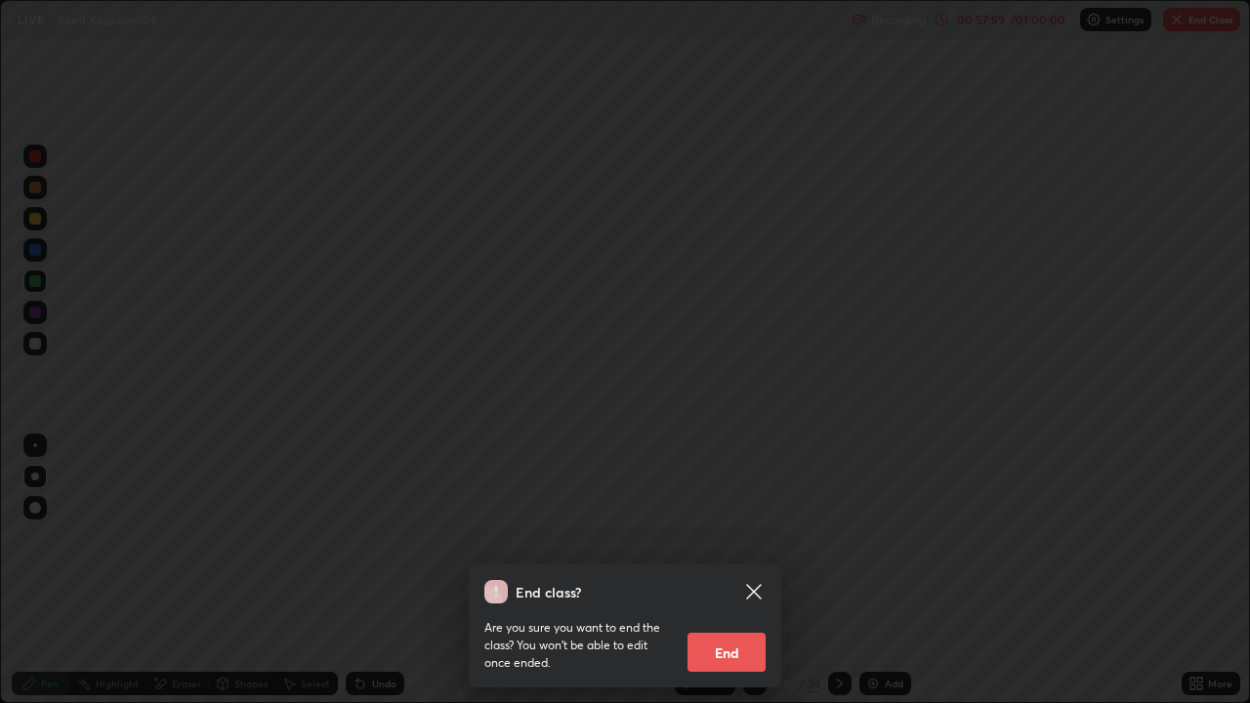
click at [728, 570] on button "End" at bounding box center [727, 652] width 78 height 39
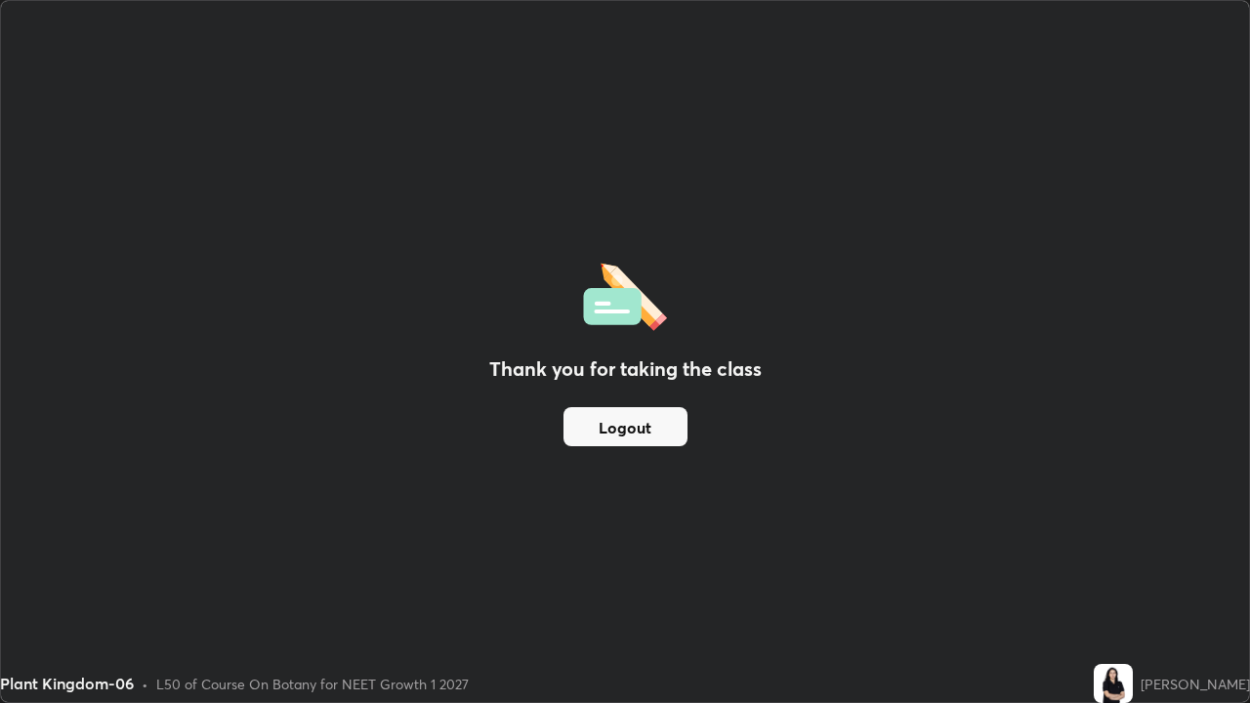
click at [642, 427] on button "Logout" at bounding box center [626, 426] width 124 height 39
